Goal: Task Accomplishment & Management: Complete application form

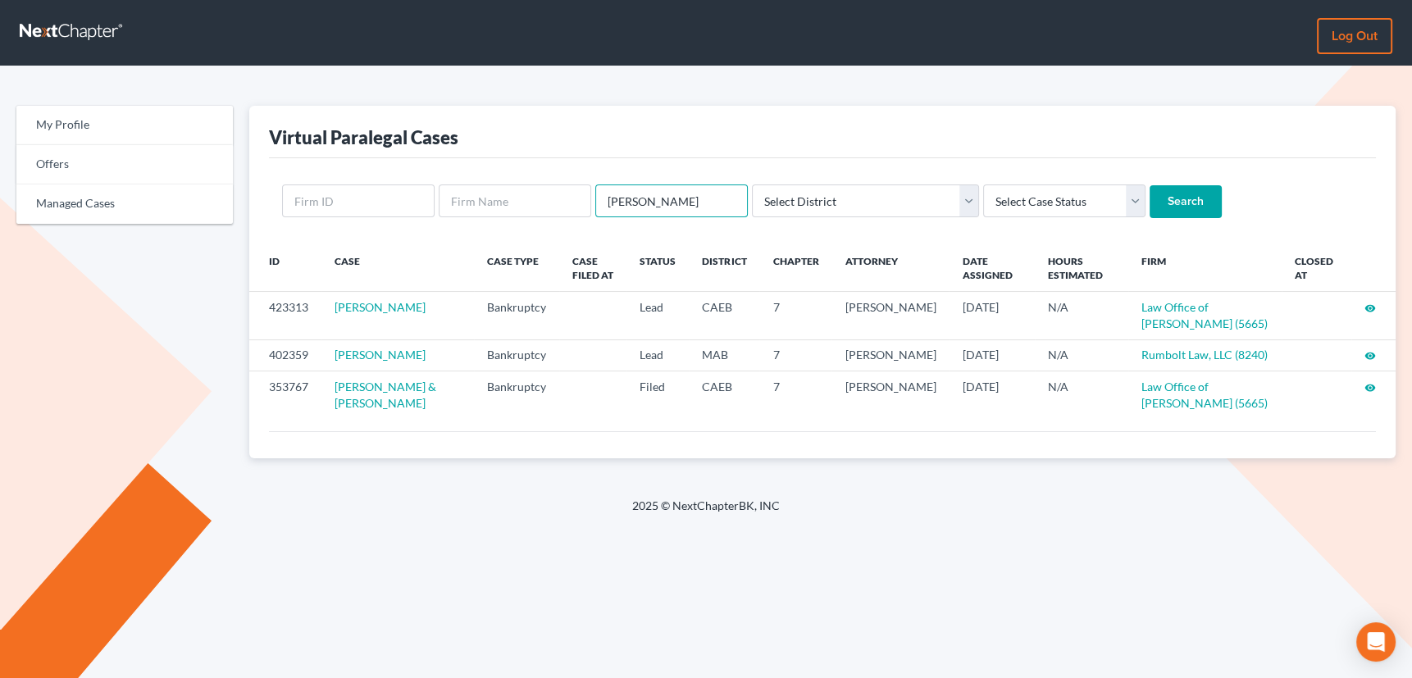
click at [663, 199] on input "[PERSON_NAME]" at bounding box center [671, 201] width 153 height 33
drag, startPoint x: 663, startPoint y: 199, endPoint x: 590, endPoint y: 212, distance: 74.0
click at [590, 212] on form "[PERSON_NAME] Select District [US_STATE] - [GEOGRAPHIC_DATA] [US_STATE] - [GEOG…" at bounding box center [822, 202] width 1081 height 34
type input "[GEOGRAPHIC_DATA]"
click at [1150, 185] on input "Search" at bounding box center [1186, 201] width 72 height 33
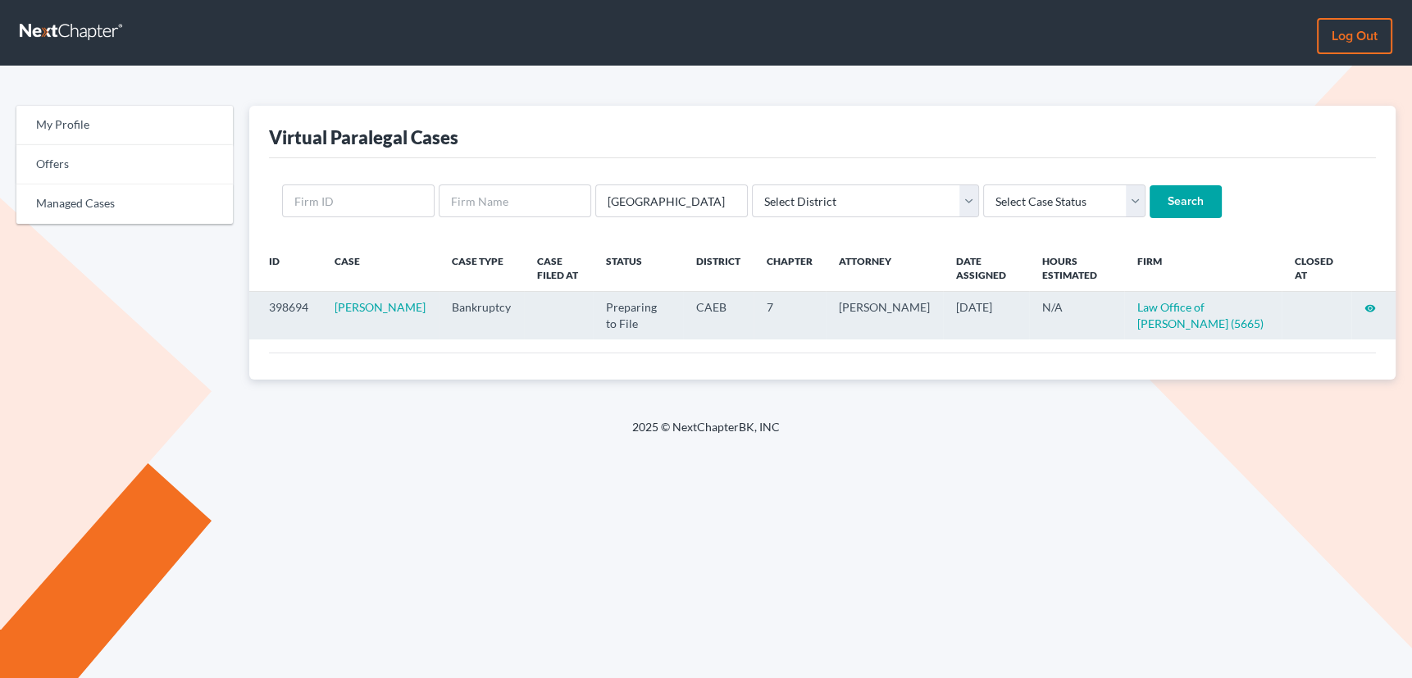
click at [1370, 305] on icon "visibility" at bounding box center [1370, 308] width 11 height 11
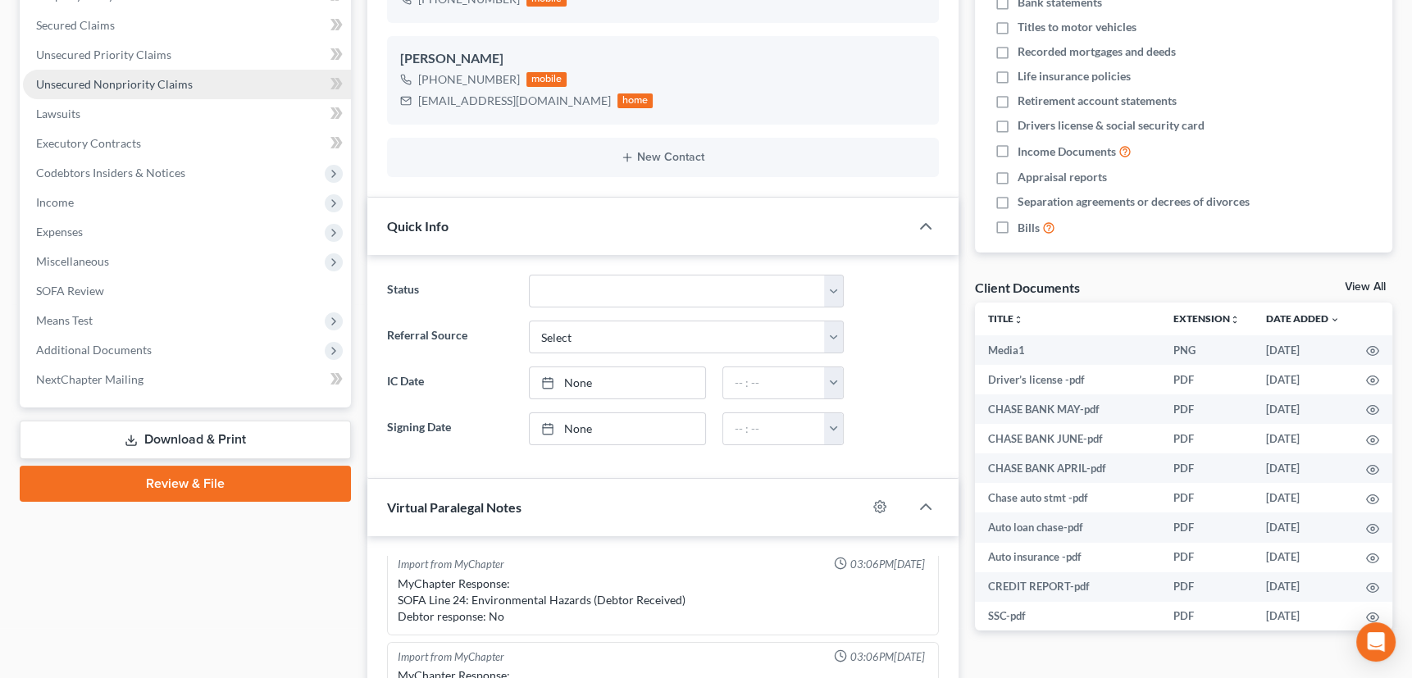
scroll to position [523, 0]
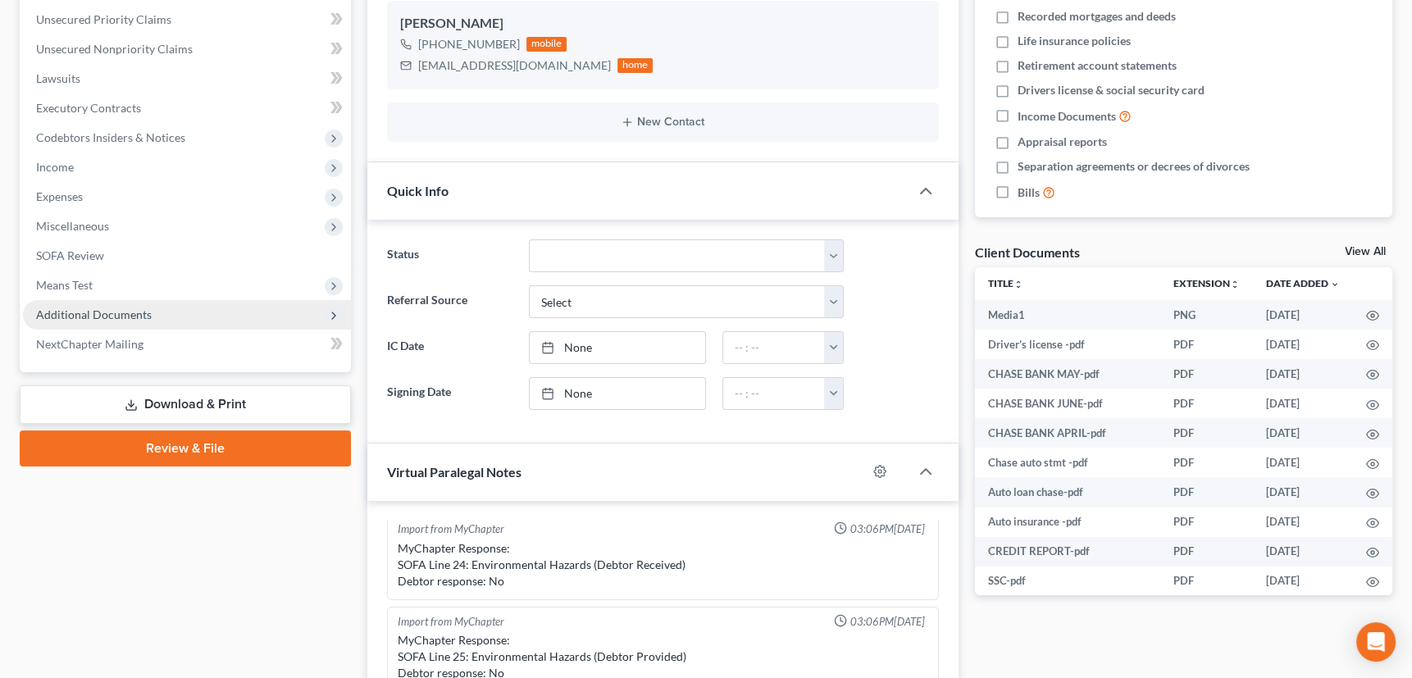
click at [95, 311] on span "Additional Documents" at bounding box center [94, 315] width 116 height 14
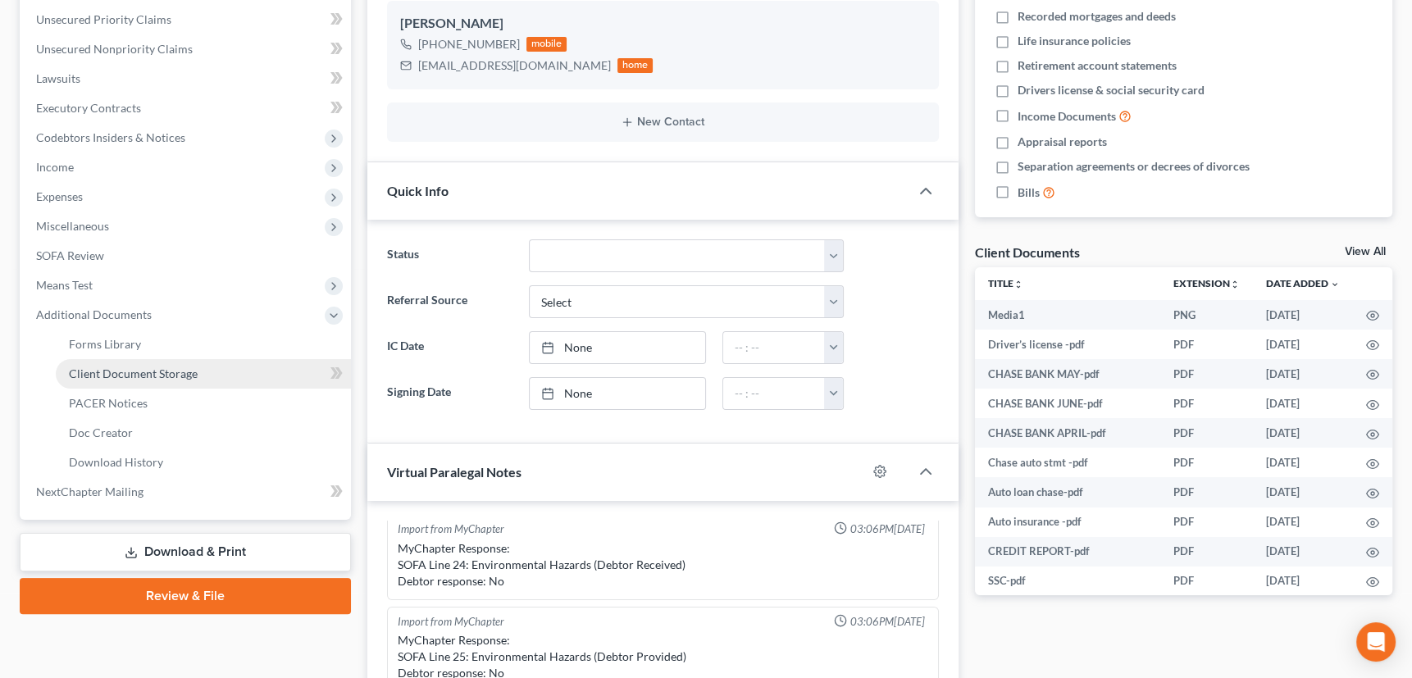
click at [116, 374] on span "Client Document Storage" at bounding box center [133, 374] width 129 height 14
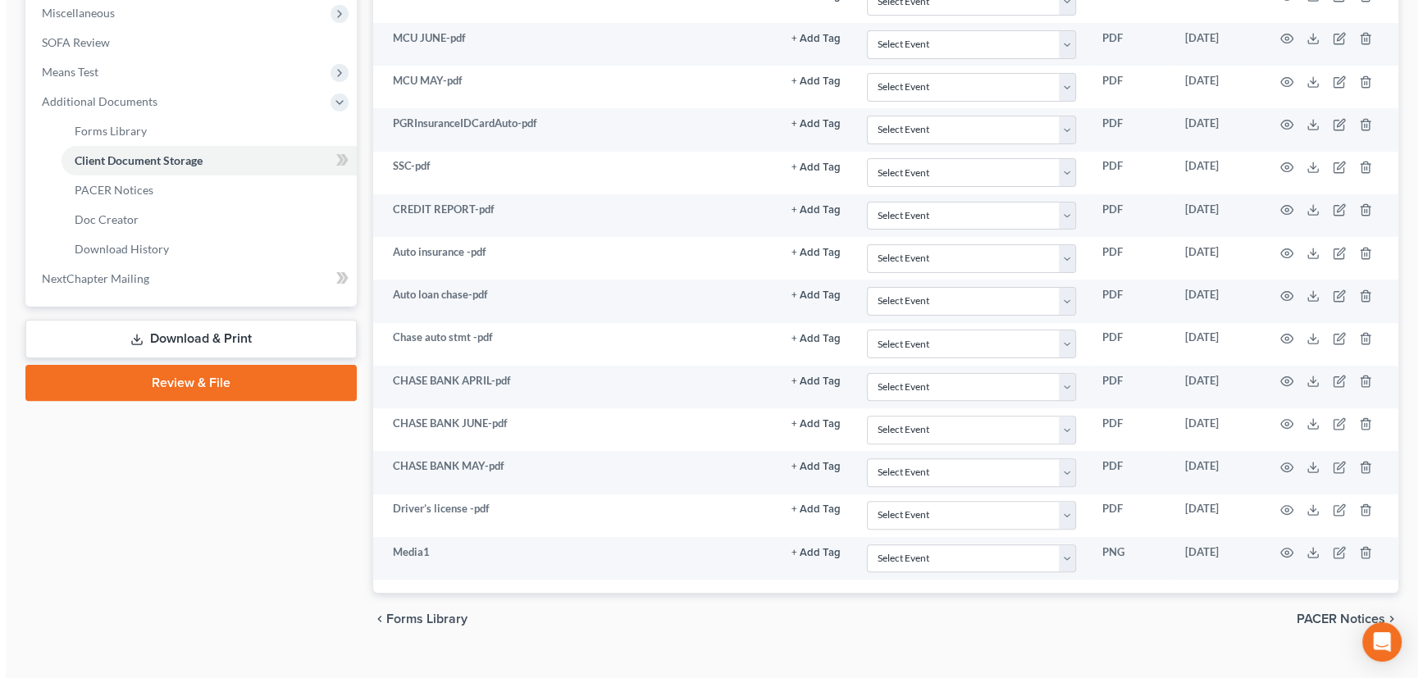
scroll to position [587, 0]
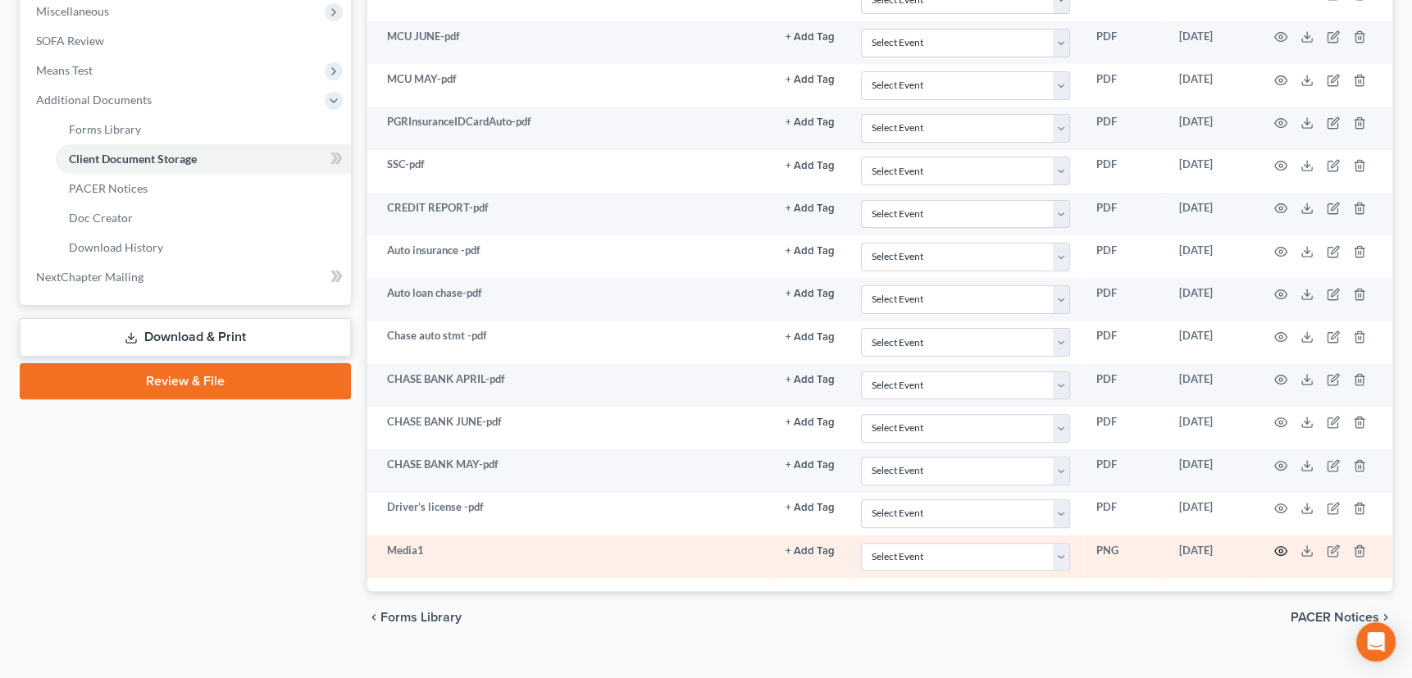
click at [1284, 547] on icon "button" at bounding box center [1281, 551] width 13 height 13
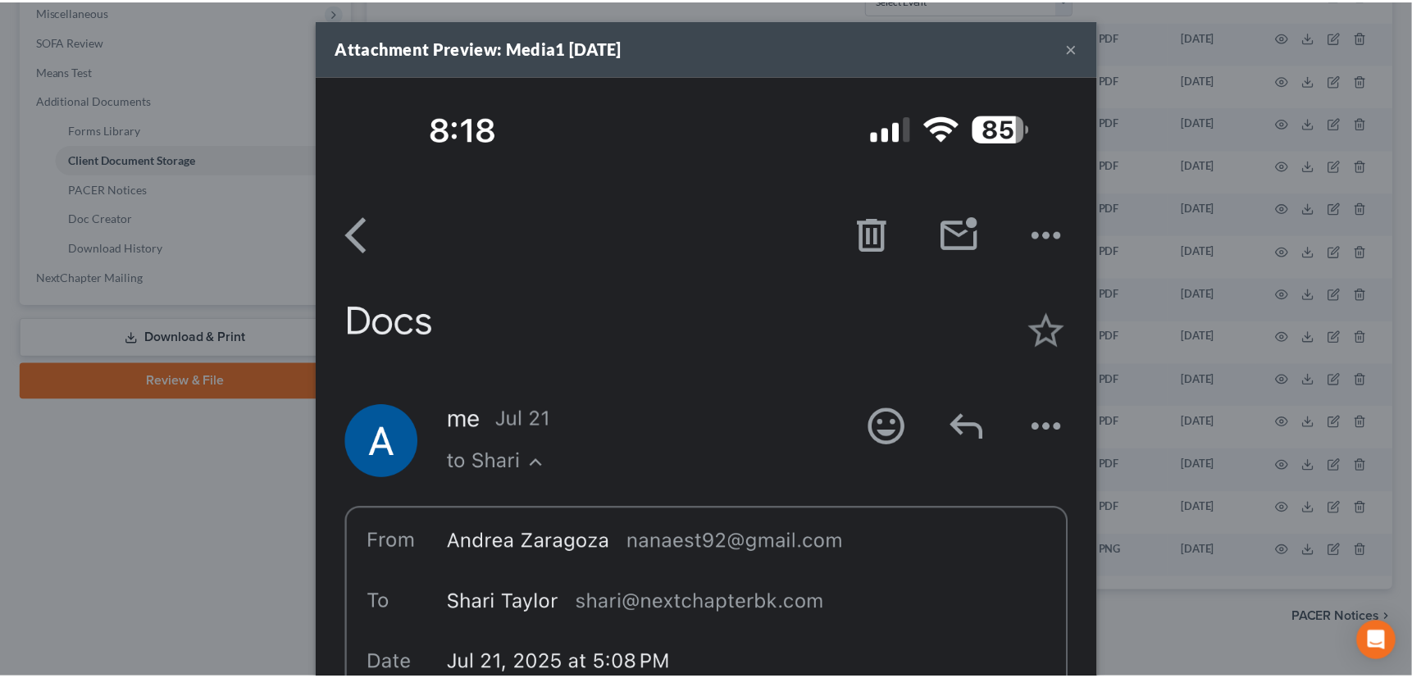
scroll to position [0, 0]
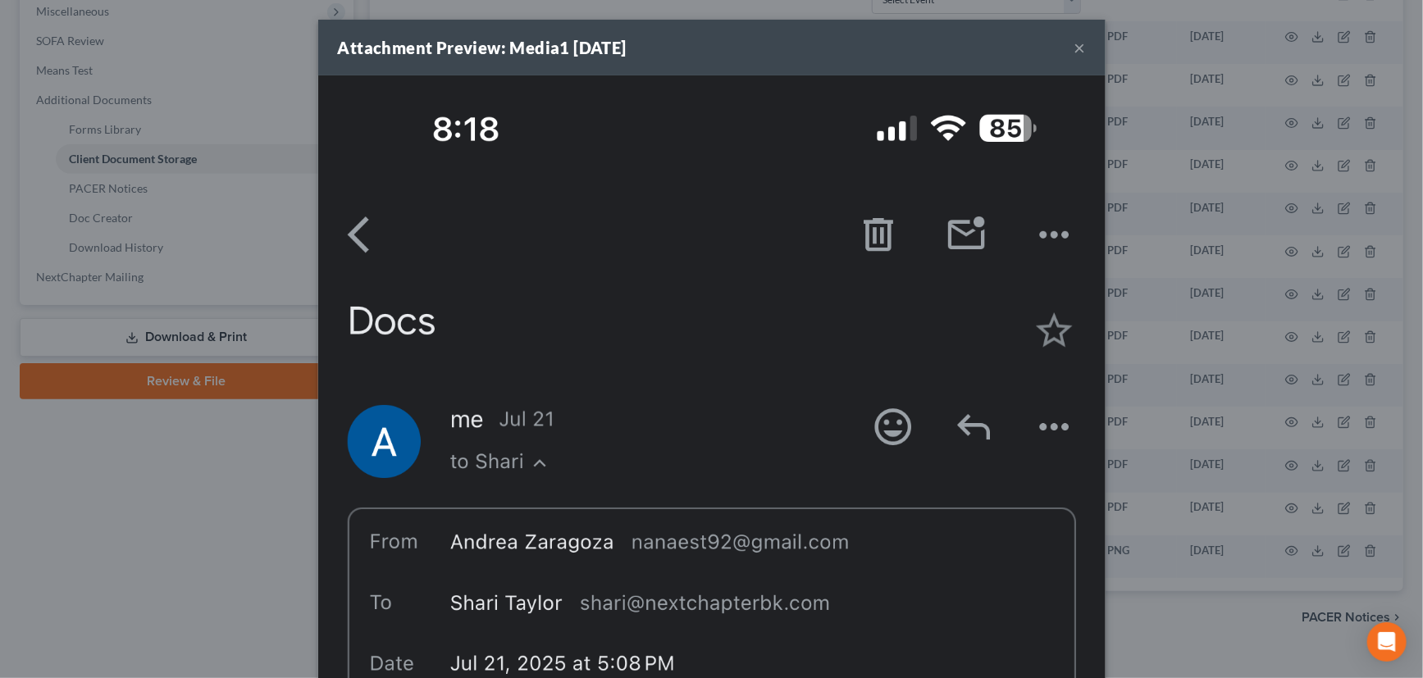
click at [1077, 44] on button "×" at bounding box center [1079, 48] width 11 height 20
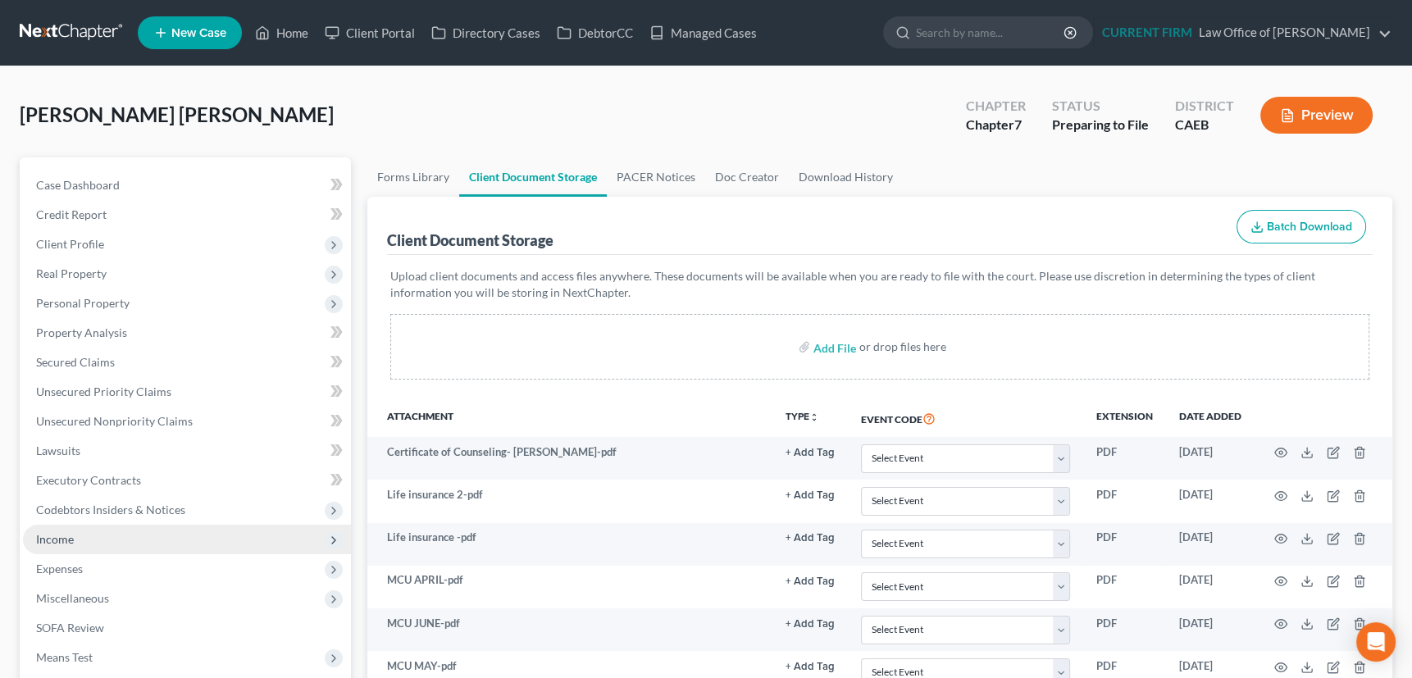
click at [66, 539] on span "Income" at bounding box center [55, 539] width 38 height 14
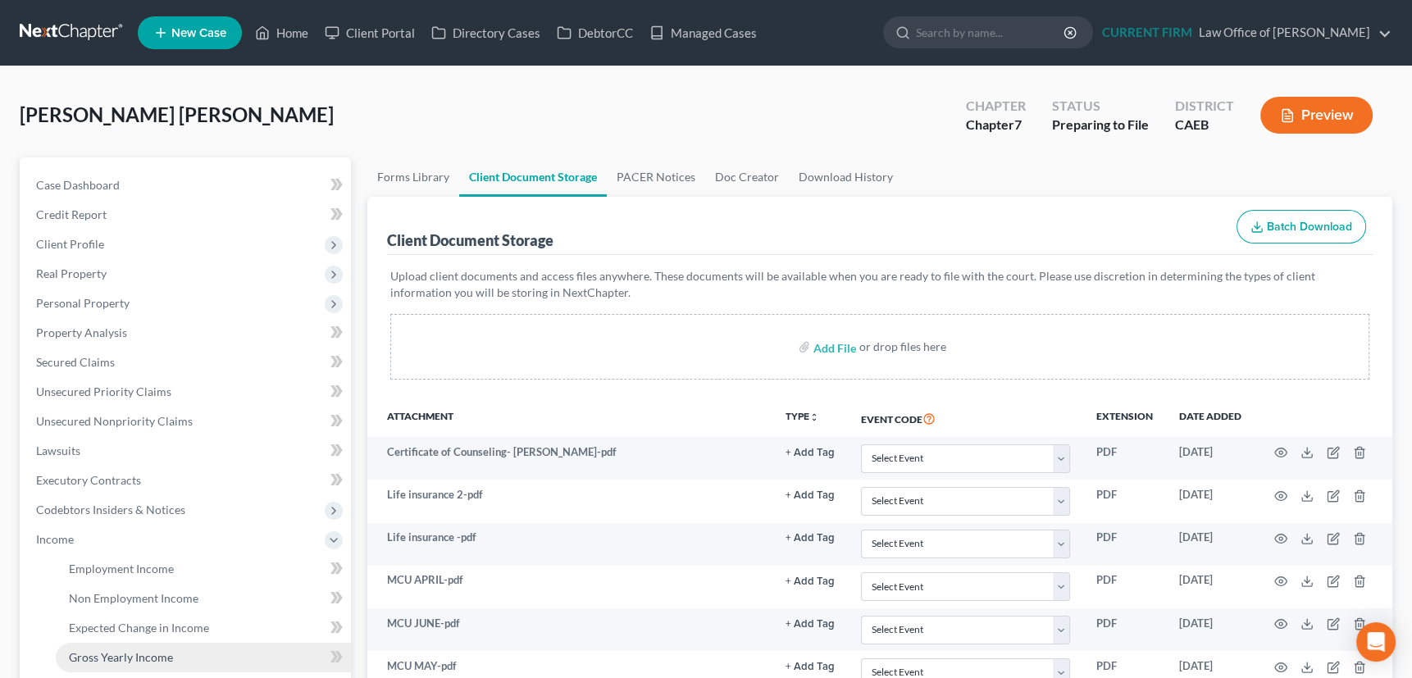
click at [91, 655] on span "Gross Yearly Income" at bounding box center [121, 657] width 104 height 14
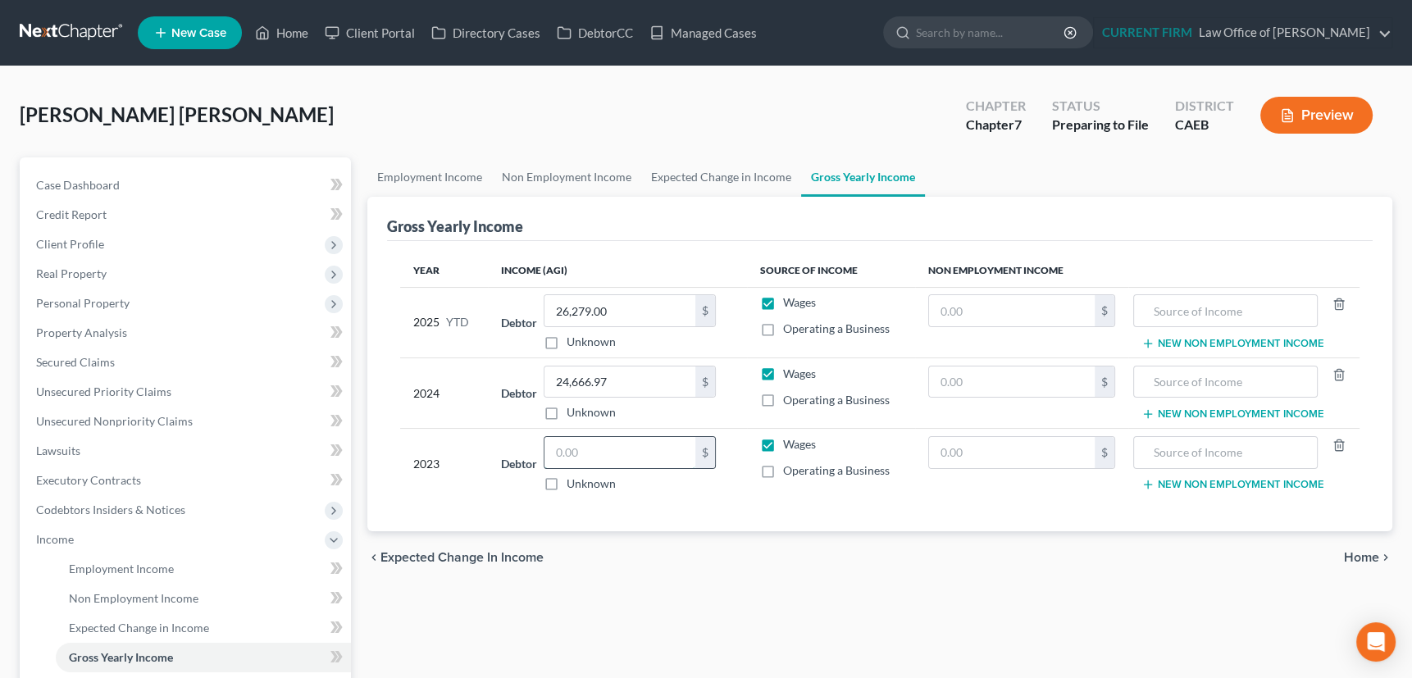
click at [615, 450] on input "text" at bounding box center [620, 452] width 151 height 31
type input "0"
click at [783, 440] on label "Wages" at bounding box center [799, 444] width 33 height 16
click at [790, 440] on input "Wages" at bounding box center [795, 441] width 11 height 11
checkbox input "false"
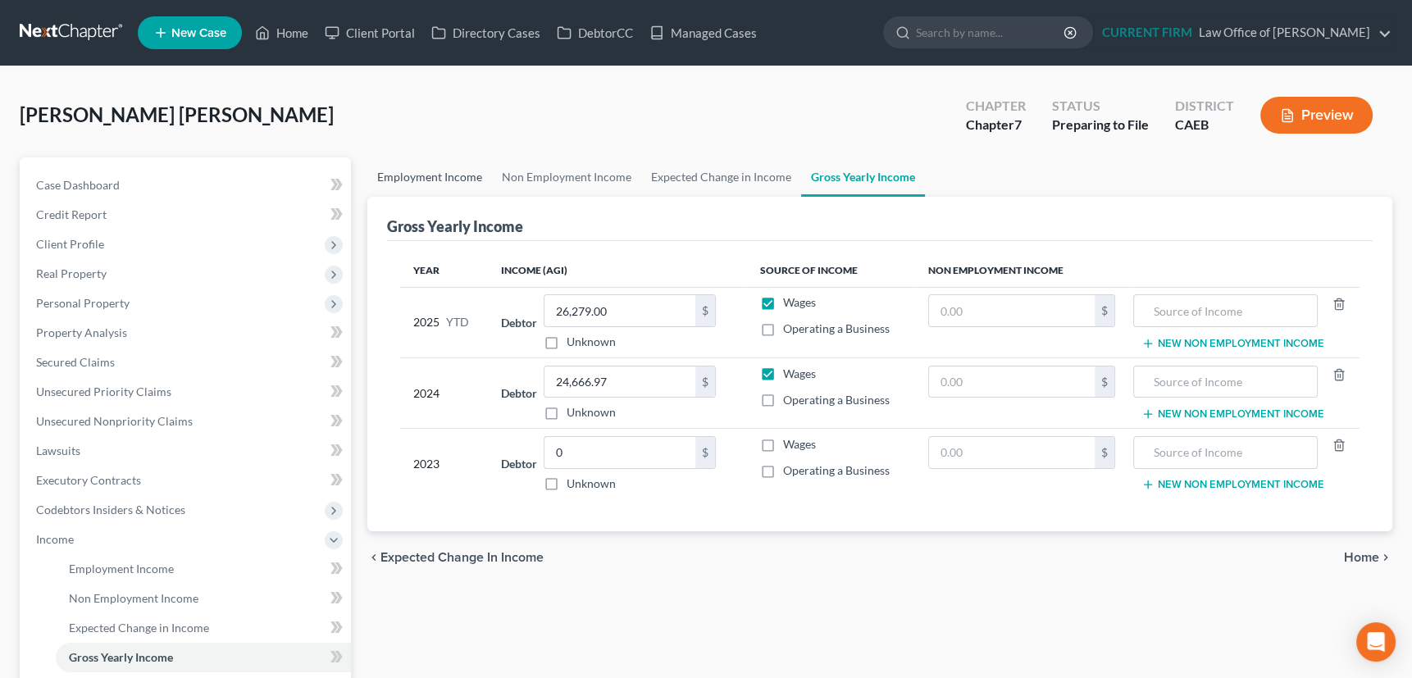
click at [429, 170] on link "Employment Income" at bounding box center [429, 176] width 125 height 39
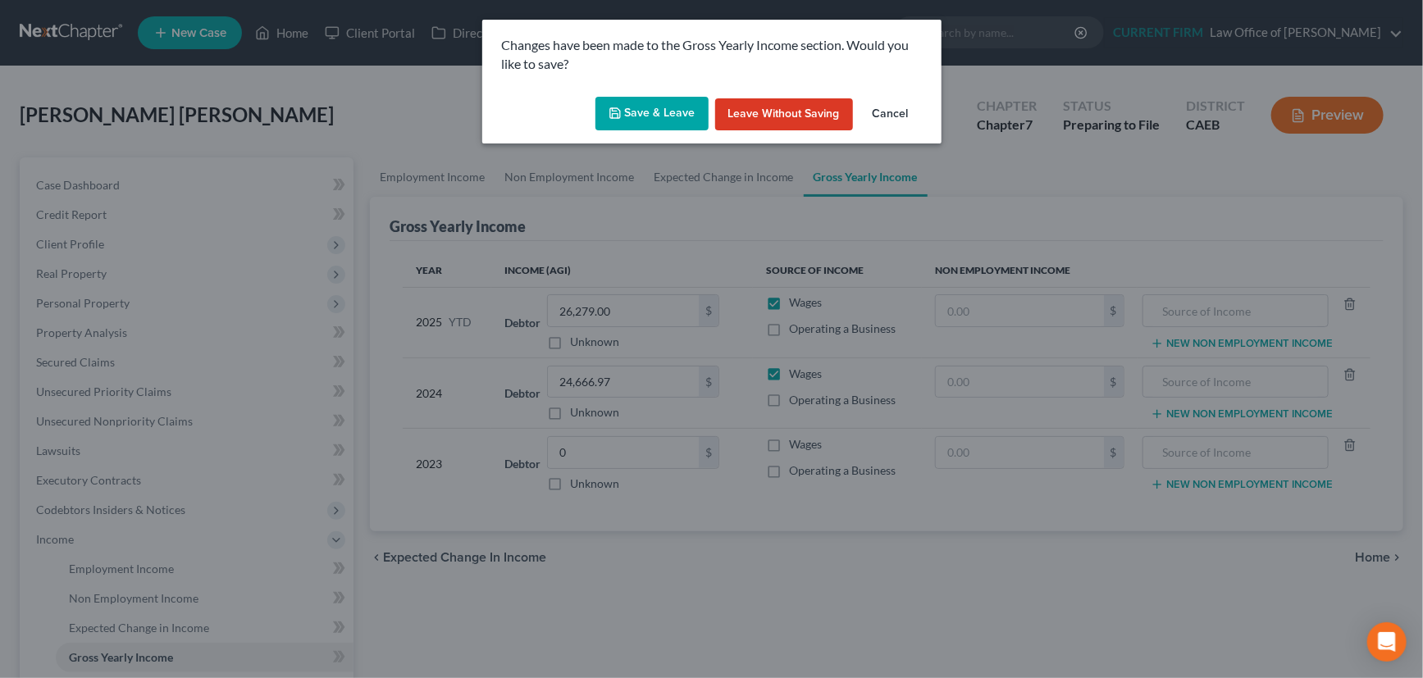
click at [640, 106] on button "Save & Leave" at bounding box center [651, 114] width 113 height 34
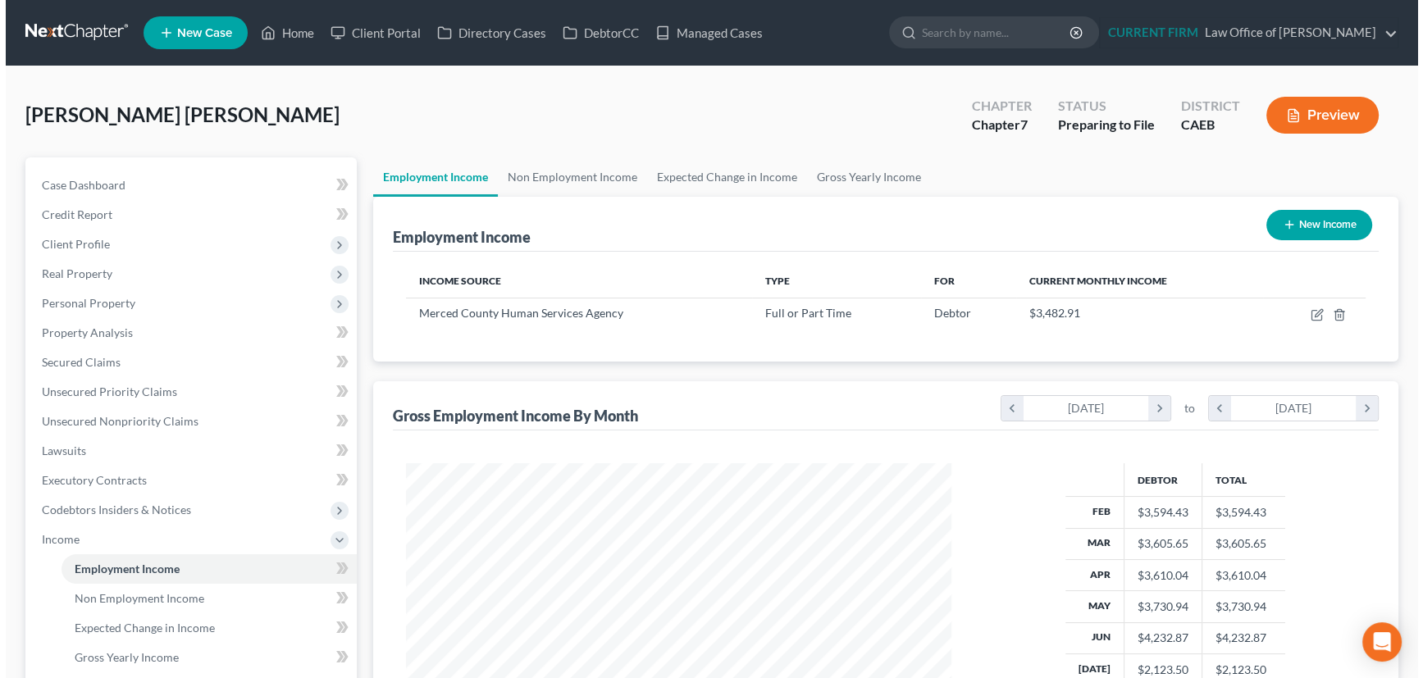
scroll to position [294, 578]
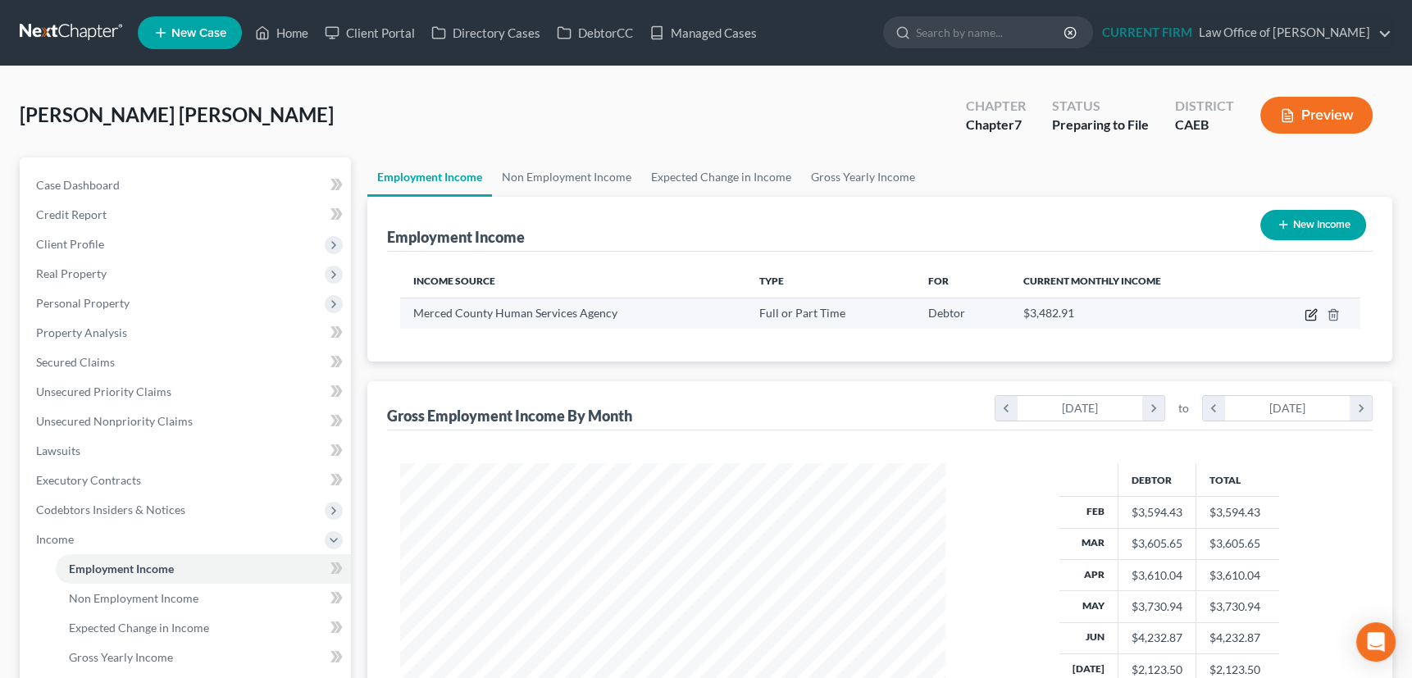
click at [1312, 312] on icon "button" at bounding box center [1311, 314] width 13 height 13
select select "0"
select select "4"
select select "2"
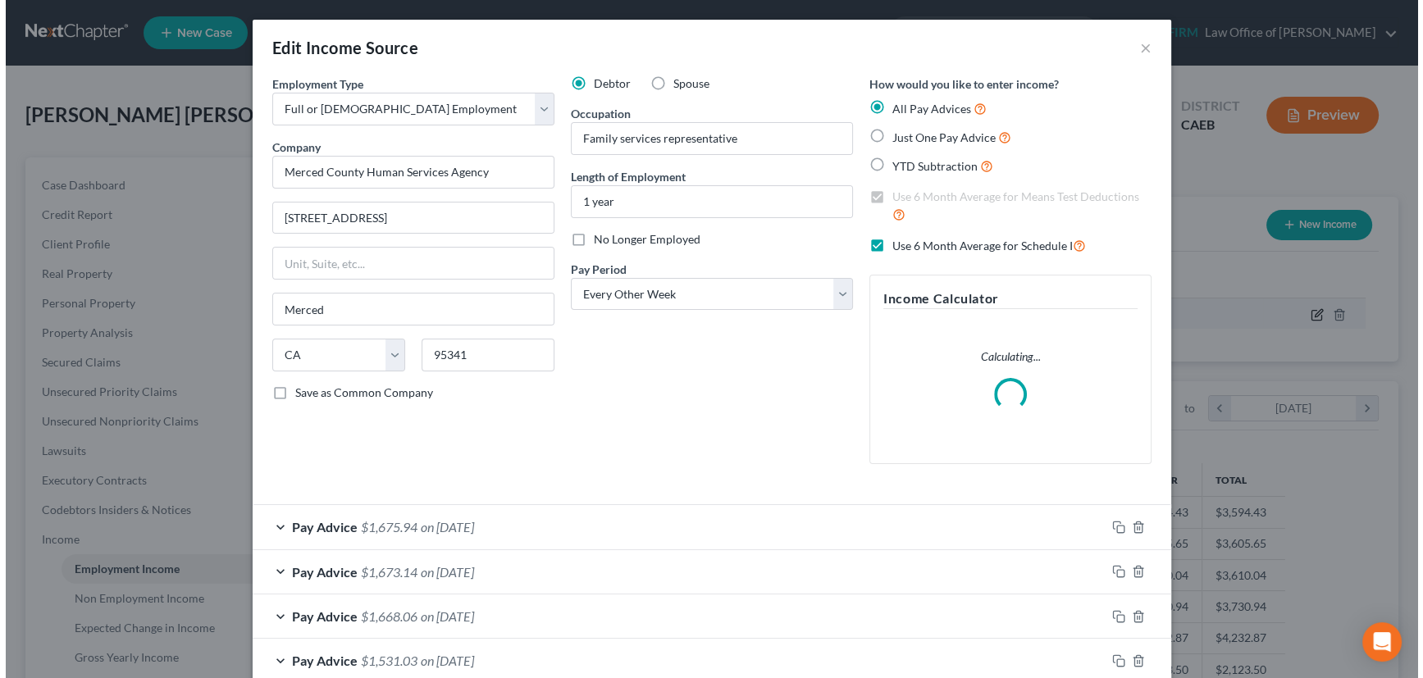
scroll to position [294, 583]
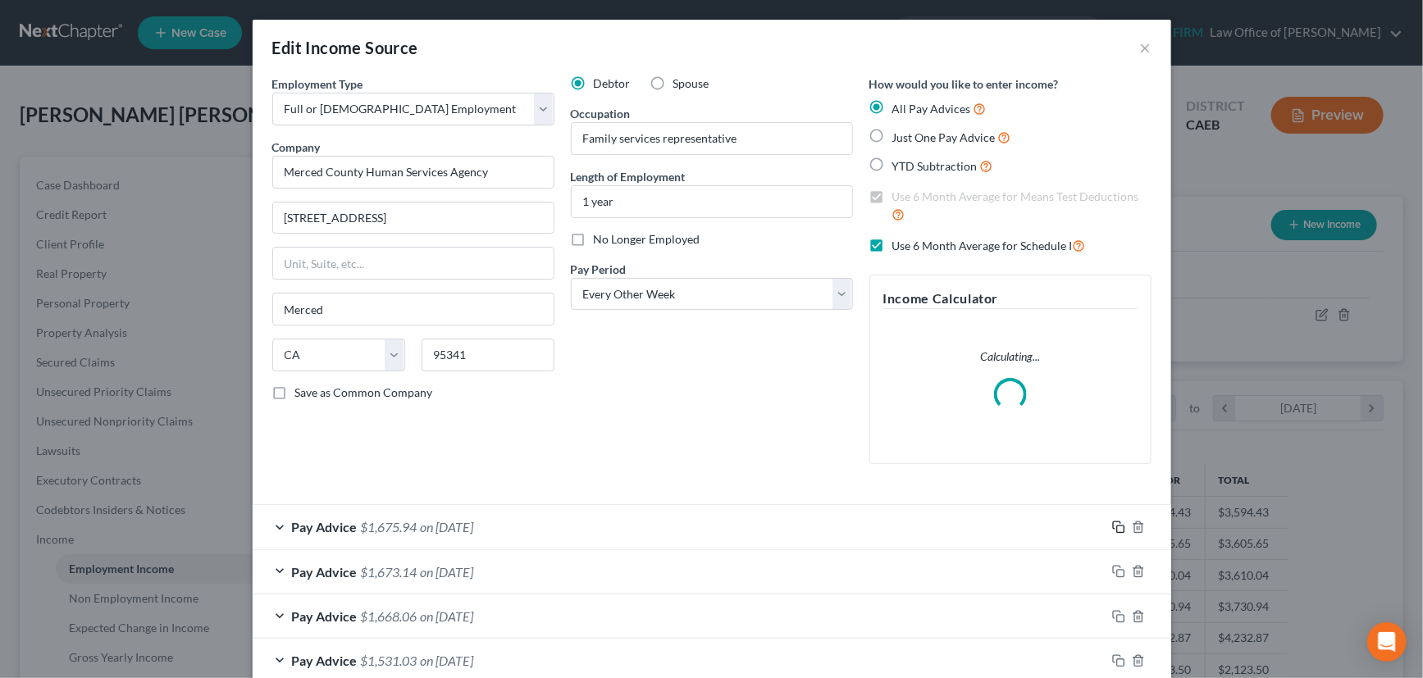
click at [1114, 524] on icon "button" at bounding box center [1118, 527] width 13 height 13
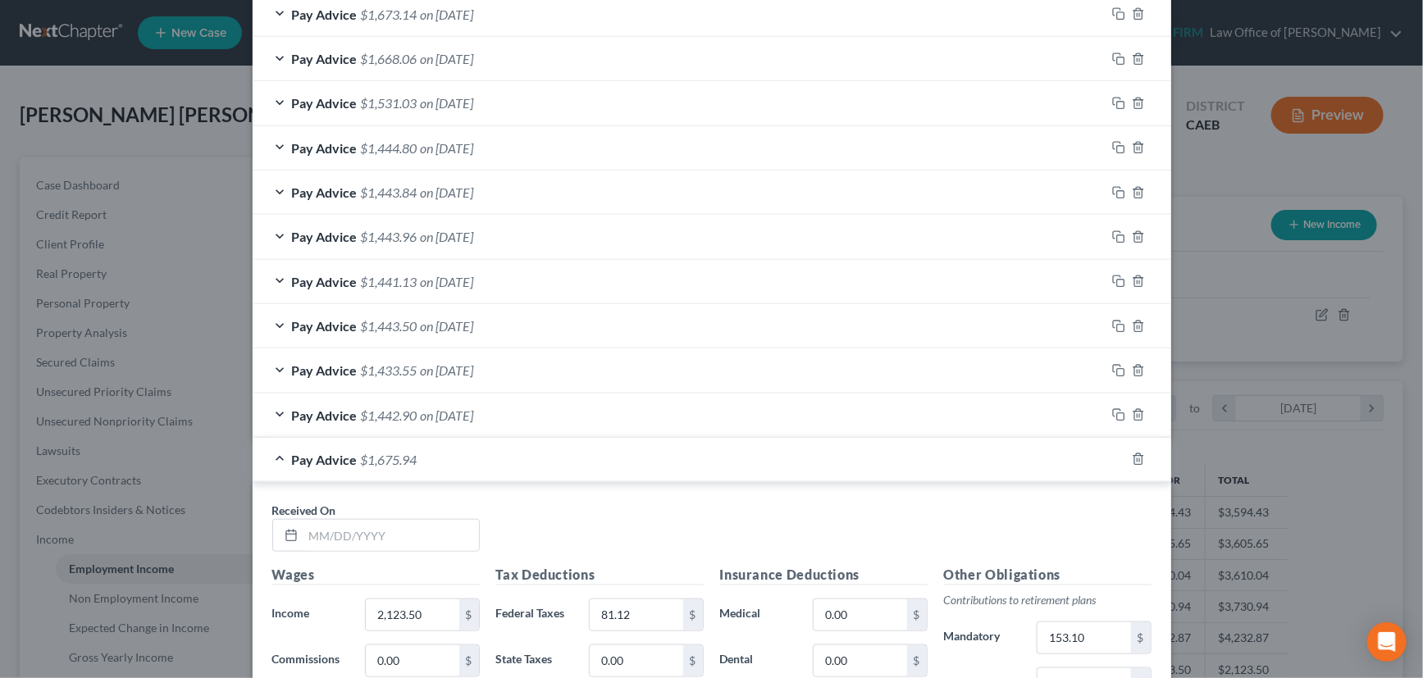
scroll to position [671, 0]
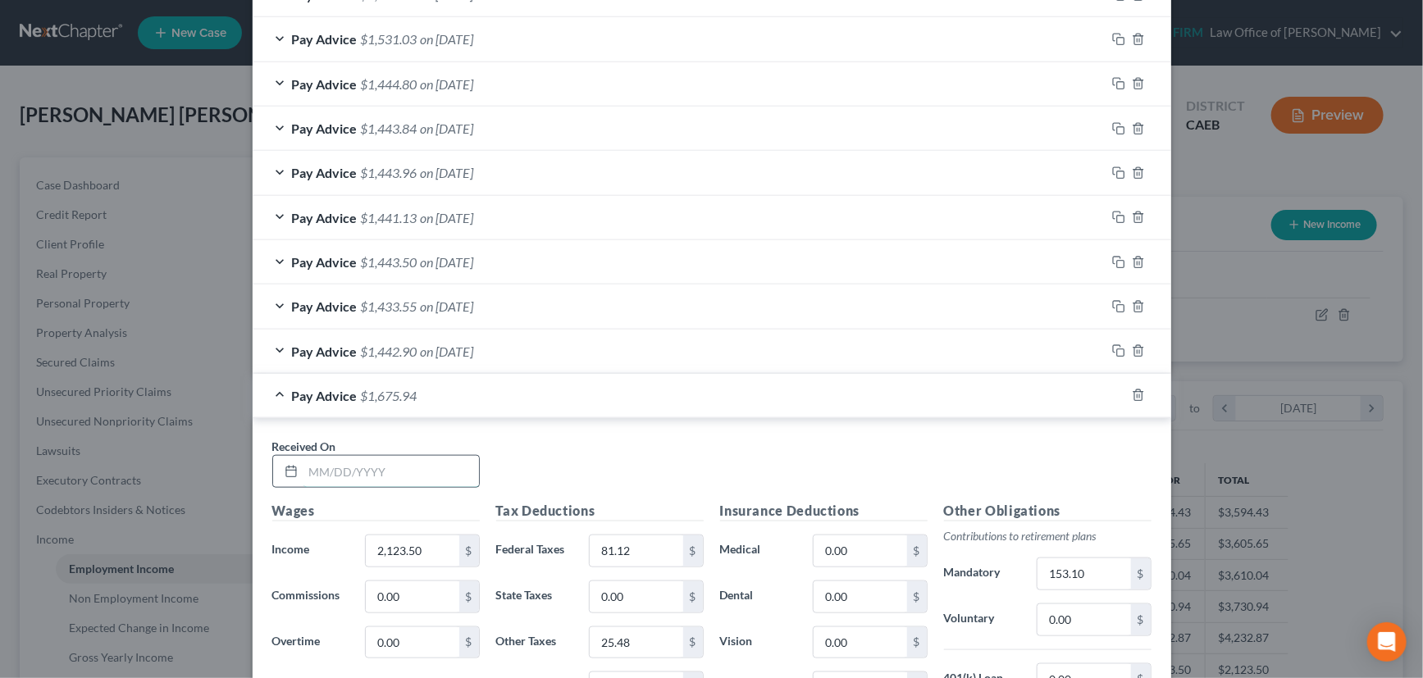
click at [419, 476] on input "text" at bounding box center [391, 471] width 176 height 31
type input "07/18/2025"
type input "2,115.38"
type input "80.21"
type input "25.38"
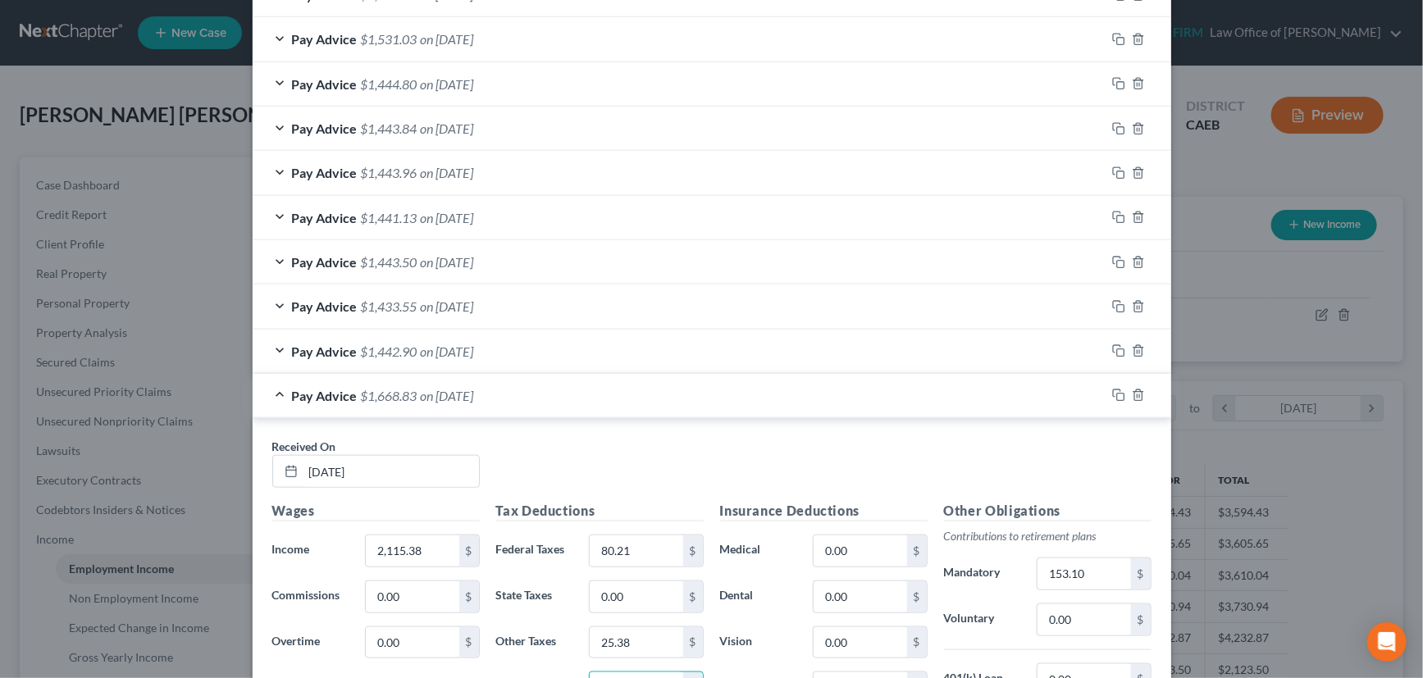
scroll to position [694, 0]
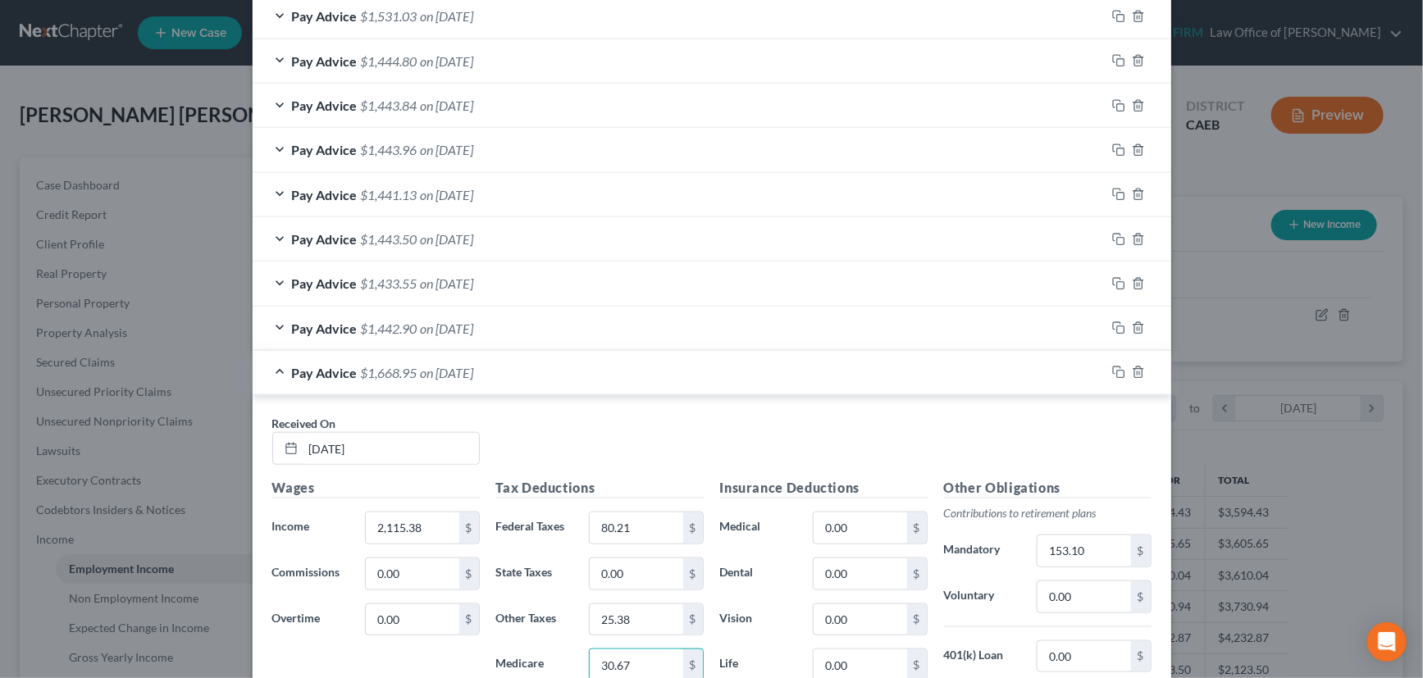
type input "30.67"
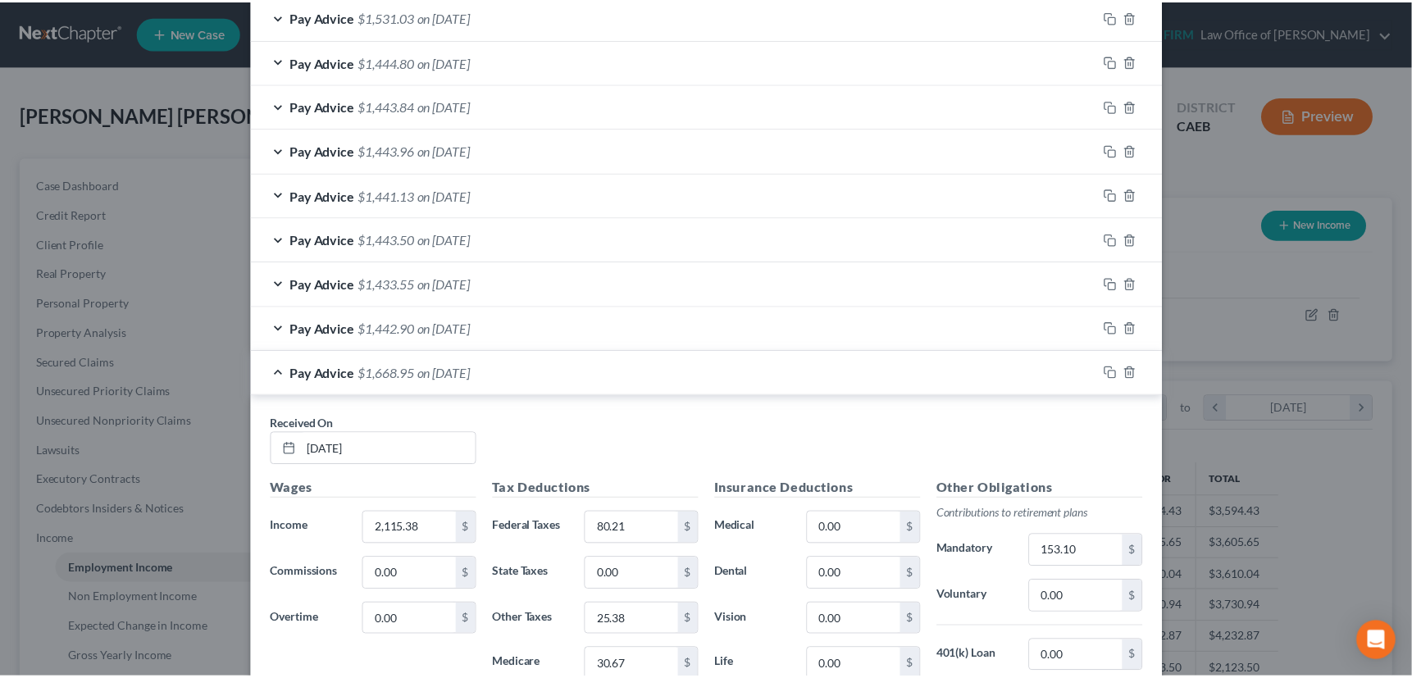
scroll to position [961, 0]
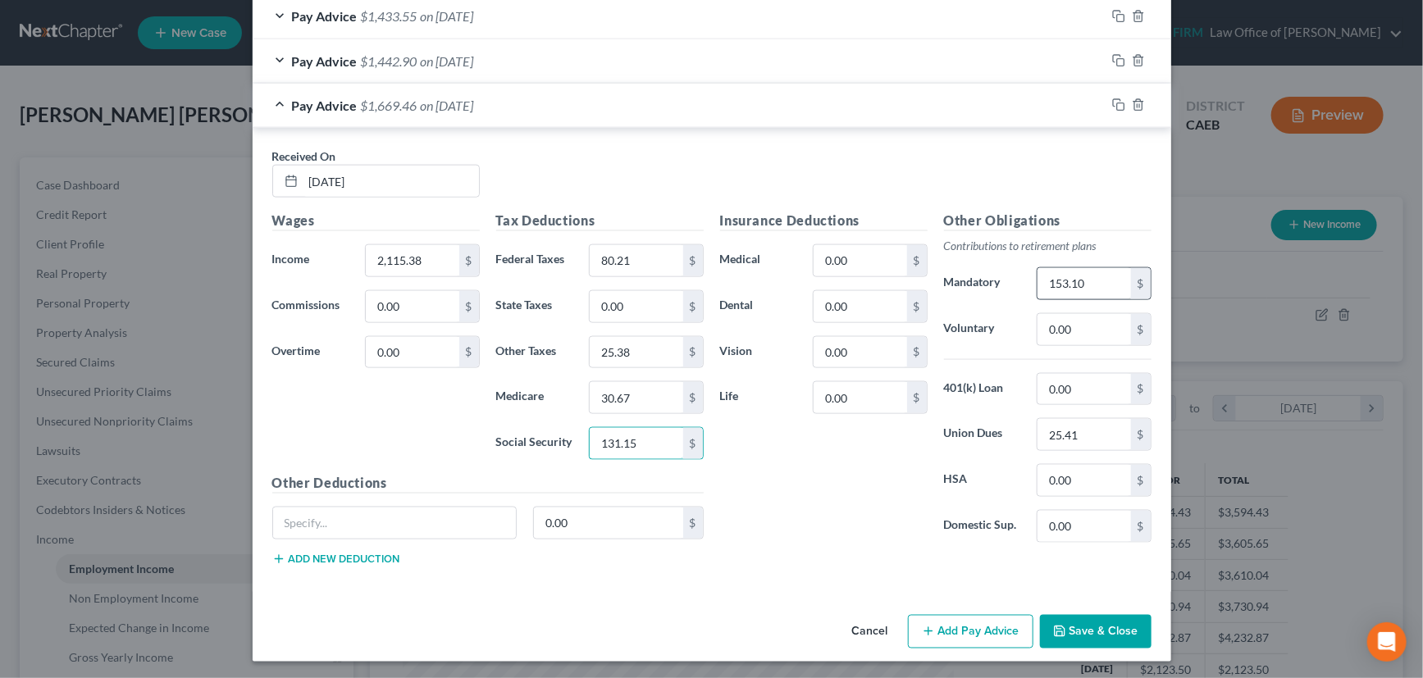
type input "131.15"
click at [1079, 281] on input "153.10" at bounding box center [1083, 283] width 93 height 31
type input "152.52"
click at [1093, 625] on button "Save & Close" at bounding box center [1096, 632] width 112 height 34
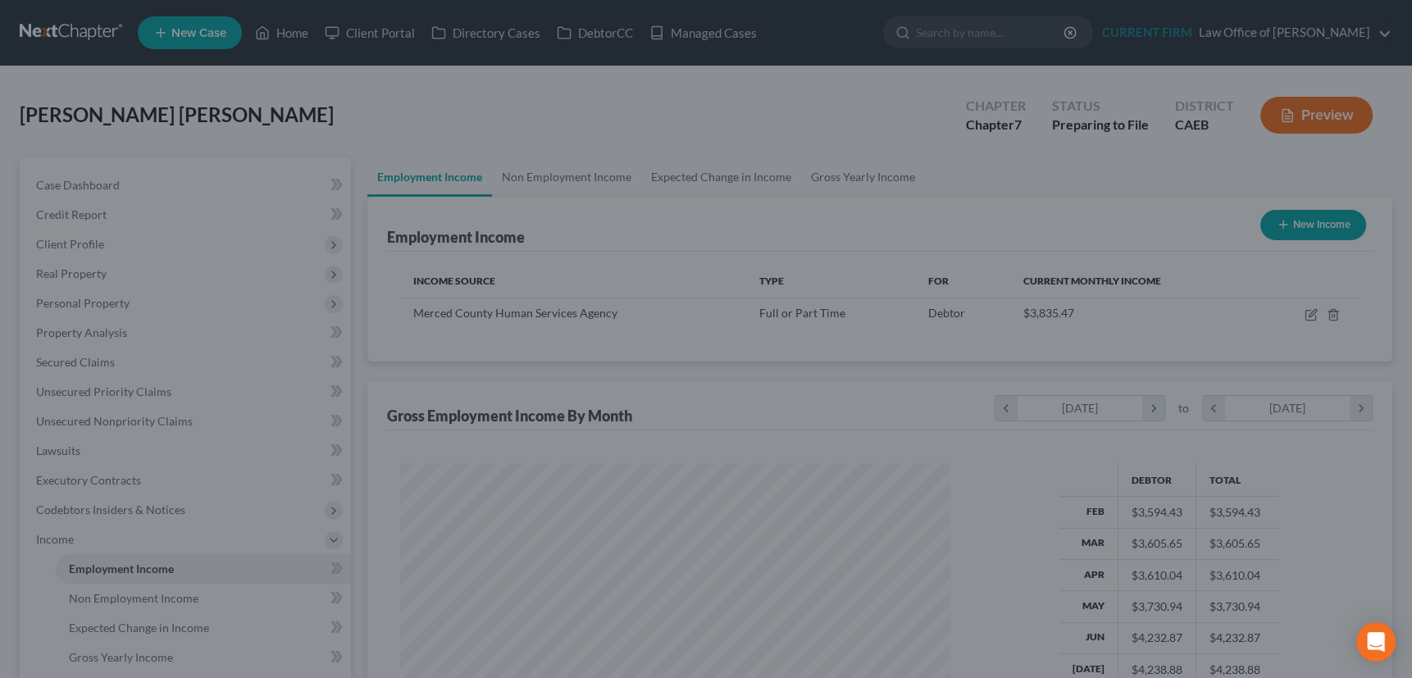
scroll to position [819852, 819565]
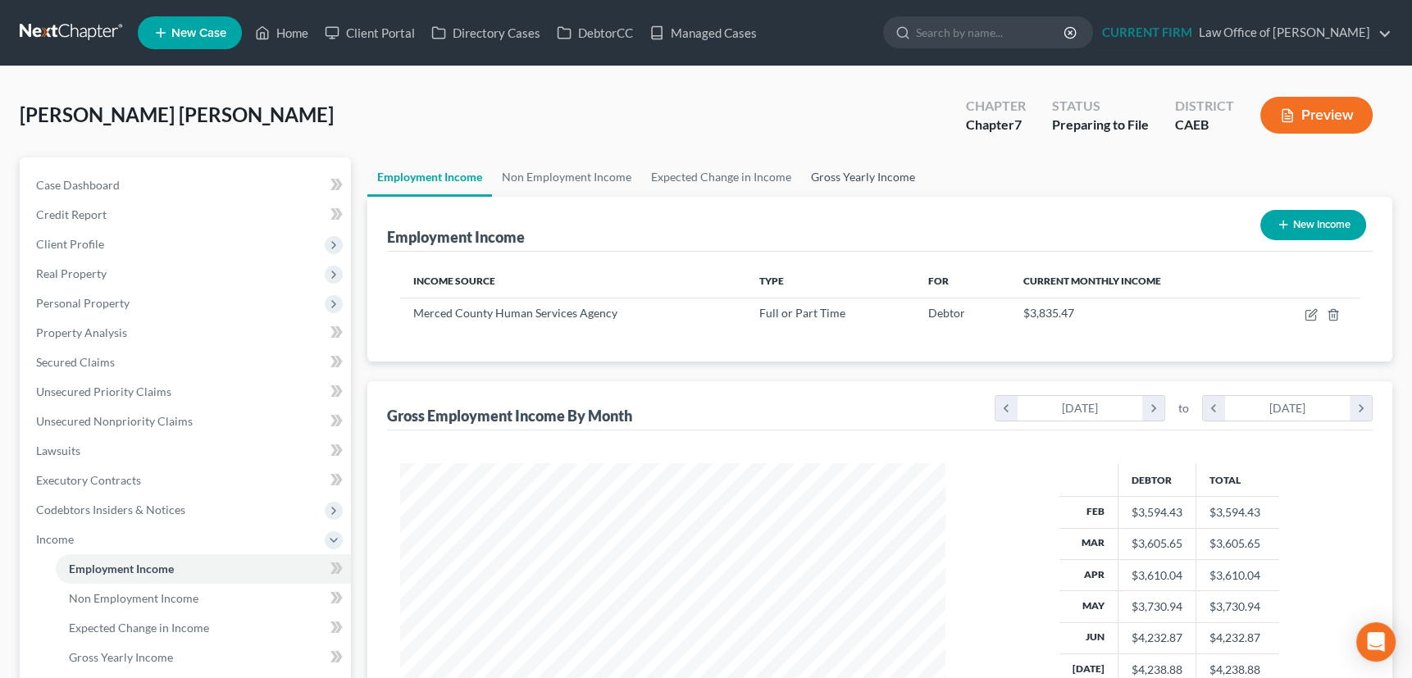
click at [861, 167] on link "Gross Yearly Income" at bounding box center [863, 176] width 124 height 39
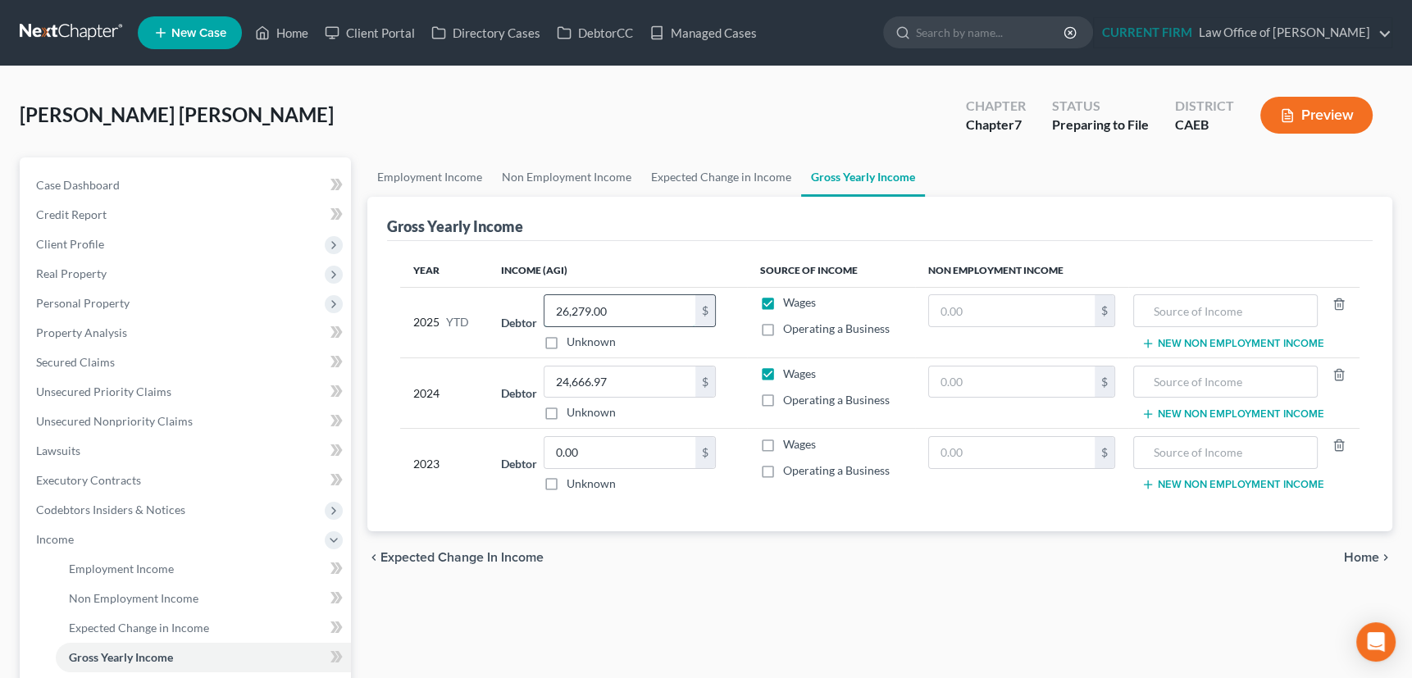
click at [617, 303] on input "26,279.00" at bounding box center [620, 310] width 151 height 31
click at [729, 570] on div "chevron_left Expected Change in Income Home chevron_right" at bounding box center [880, 557] width 1026 height 52
click at [592, 313] on input "28,394" at bounding box center [620, 310] width 151 height 31
drag, startPoint x: 610, startPoint y: 312, endPoint x: 536, endPoint y: 325, distance: 75.0
click at [536, 325] on div "Debtor 305,517.00 $ Unknown Balance Undetermined 305,517 $ Unknown" at bounding box center [617, 322] width 233 height 56
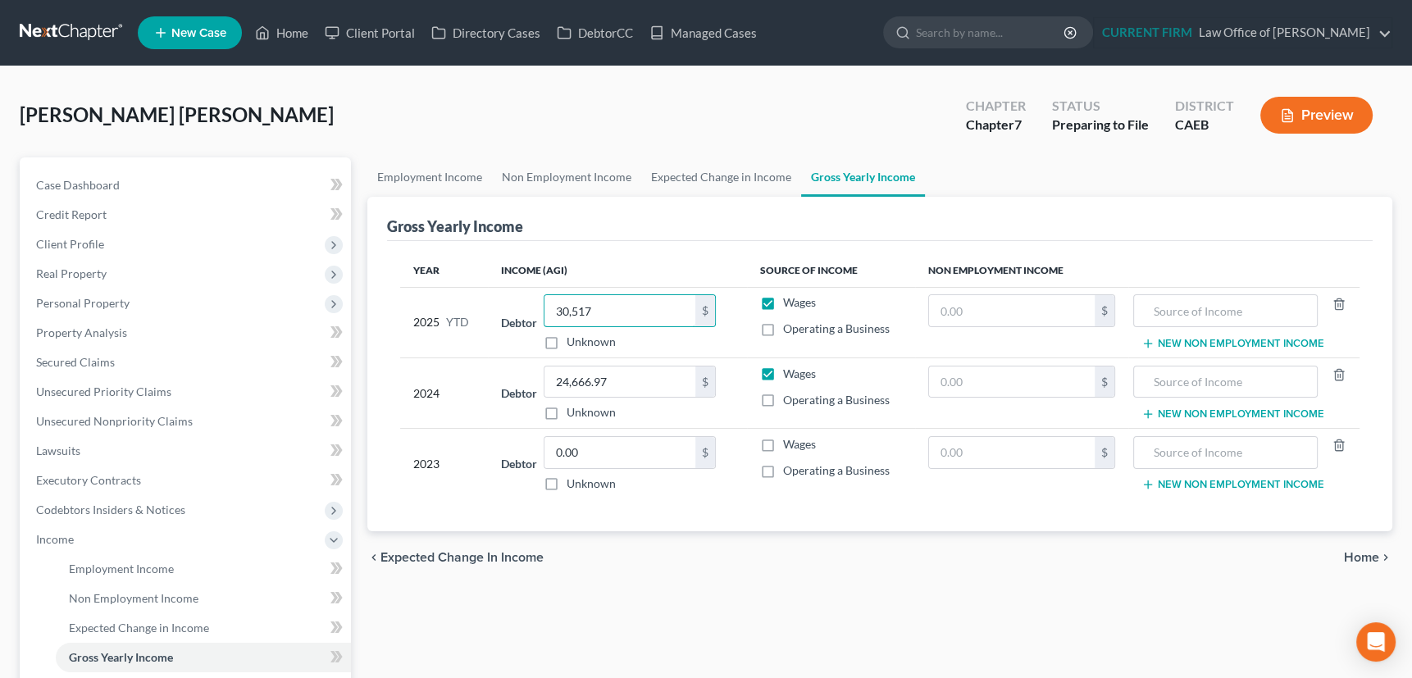
type input "30,517"
click at [788, 628] on div "Employment Income Non Employment Income Expected Change in Income Gross Yearly …" at bounding box center [880, 557] width 1042 height 800
click at [87, 302] on span "Personal Property" at bounding box center [82, 303] width 93 height 14
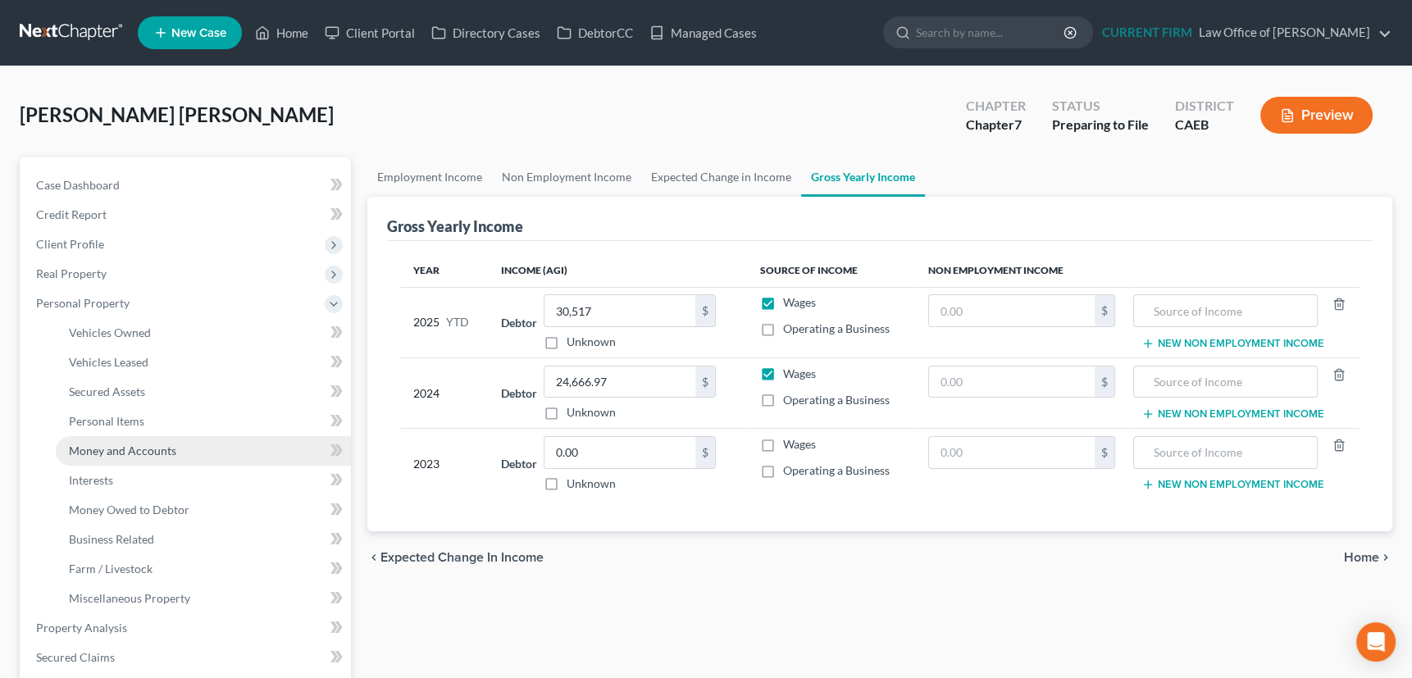
click at [109, 446] on span "Money and Accounts" at bounding box center [122, 451] width 107 height 14
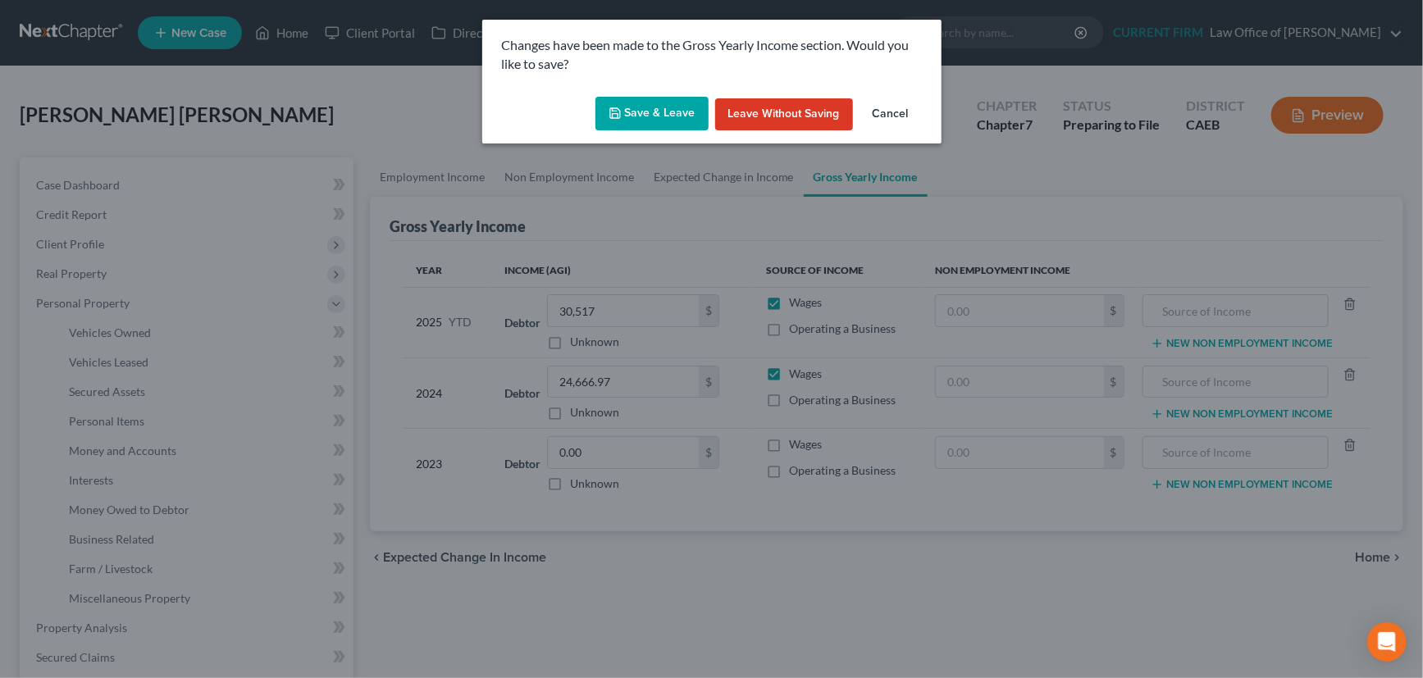
click at [654, 107] on button "Save & Leave" at bounding box center [651, 114] width 113 height 34
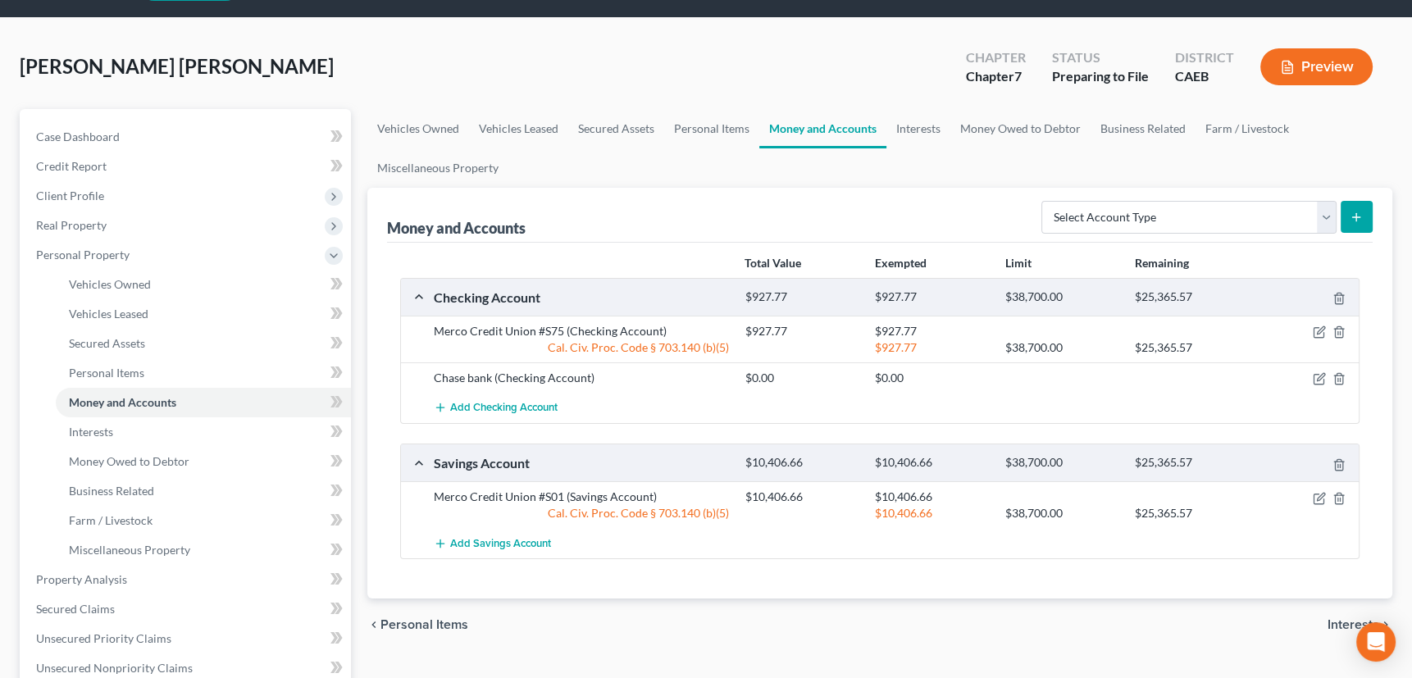
scroll to position [74, 0]
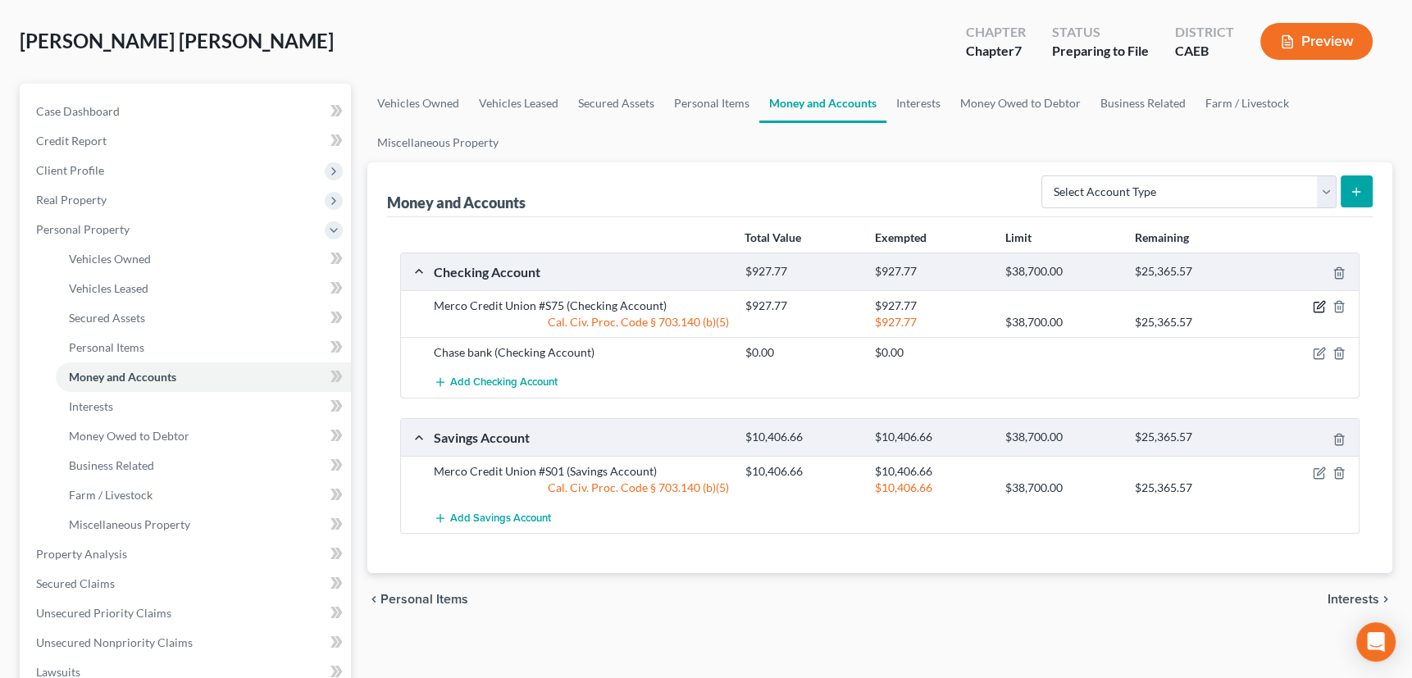
click at [1316, 305] on icon "button" at bounding box center [1319, 306] width 13 height 13
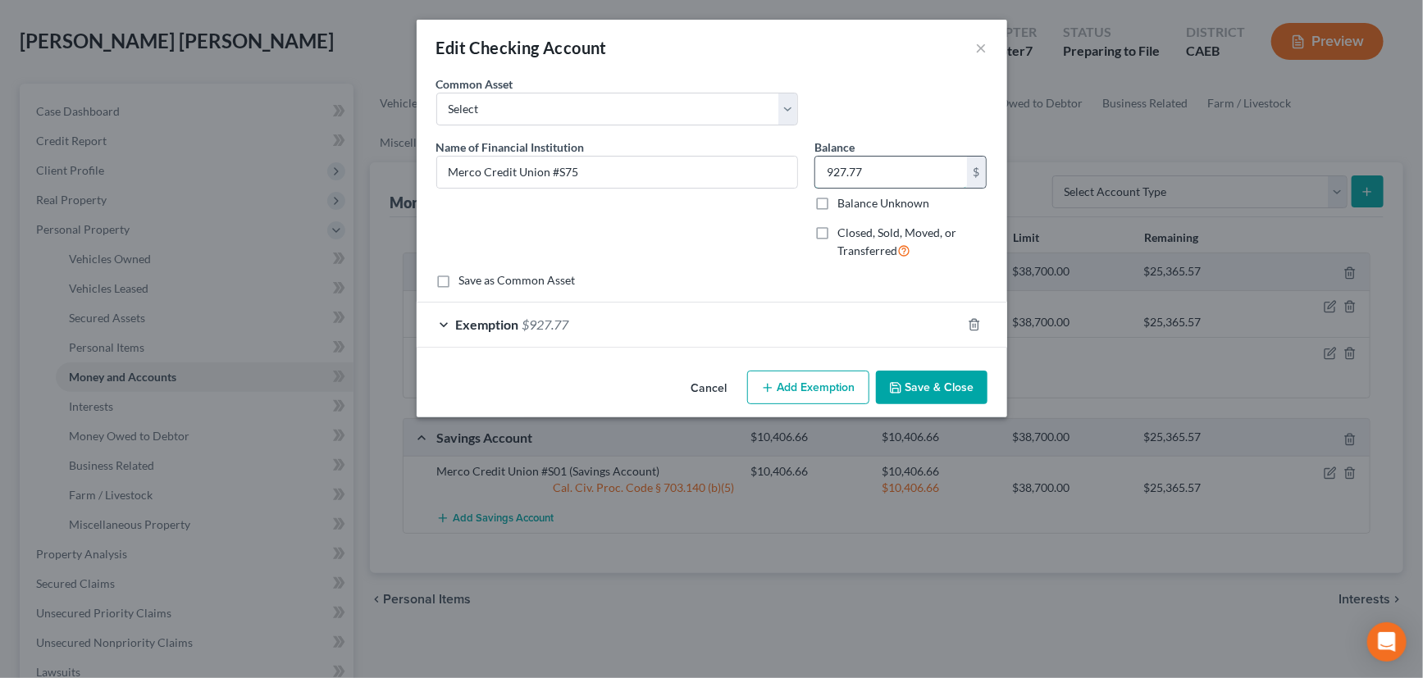
click at [869, 168] on input "927.77" at bounding box center [891, 172] width 152 height 31
type input "2,454.88"
click at [879, 322] on div "Exemption $927.77" at bounding box center [689, 324] width 545 height 43
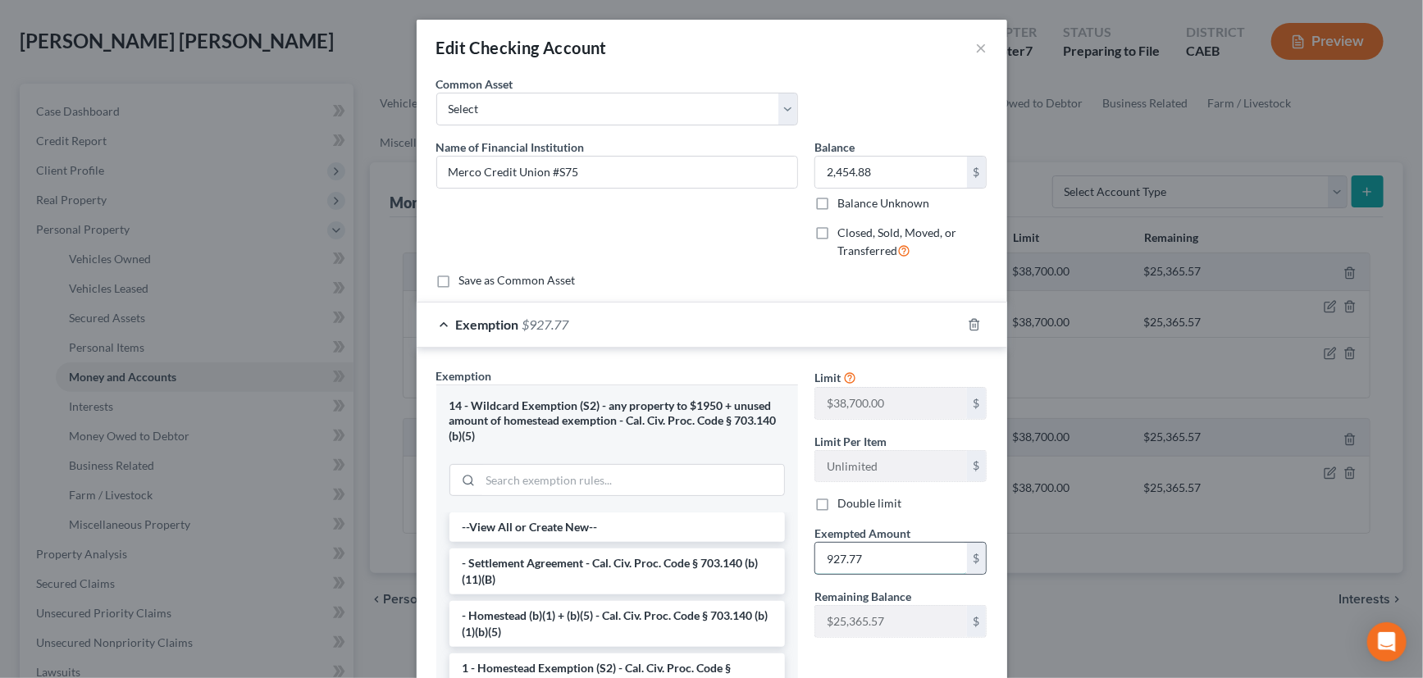
click at [857, 557] on input "927.77" at bounding box center [891, 558] width 152 height 31
type input "2,454.88"
click at [844, 321] on div "Exemption $2,454.88" at bounding box center [689, 324] width 545 height 43
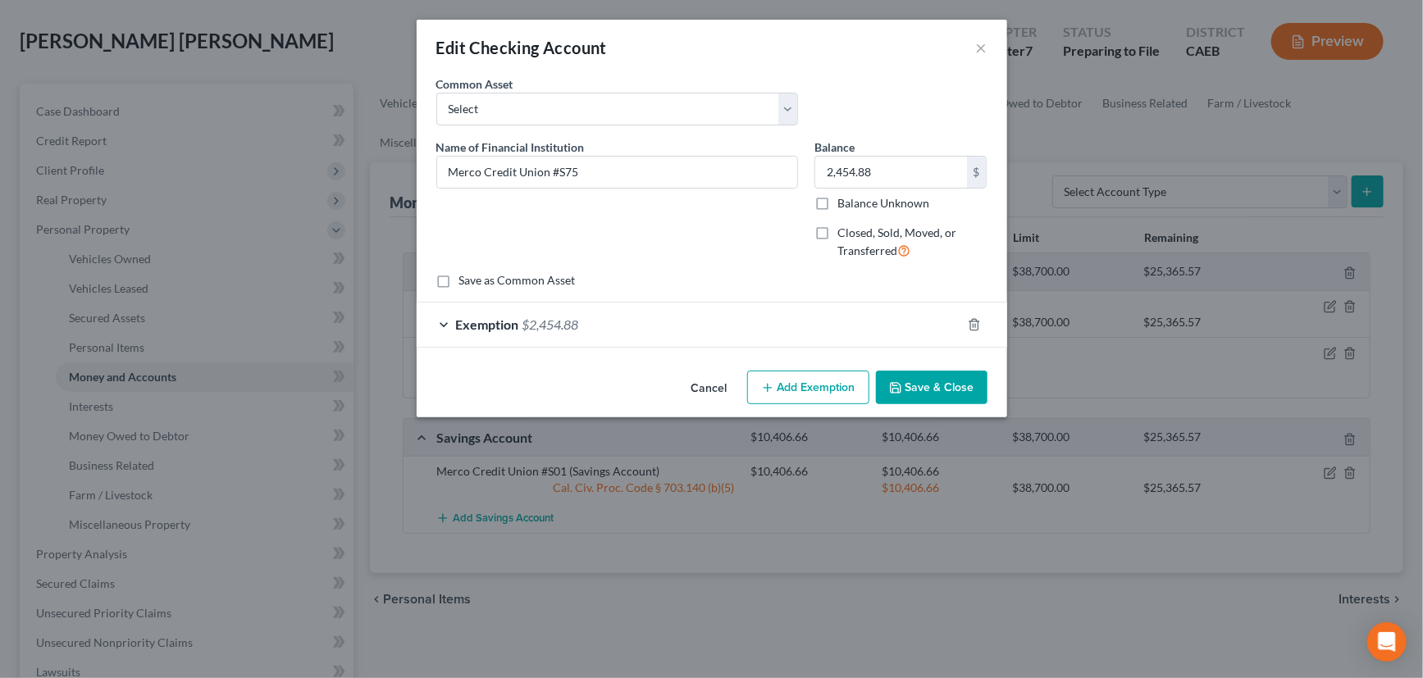
click at [943, 384] on button "Save & Close" at bounding box center [932, 388] width 112 height 34
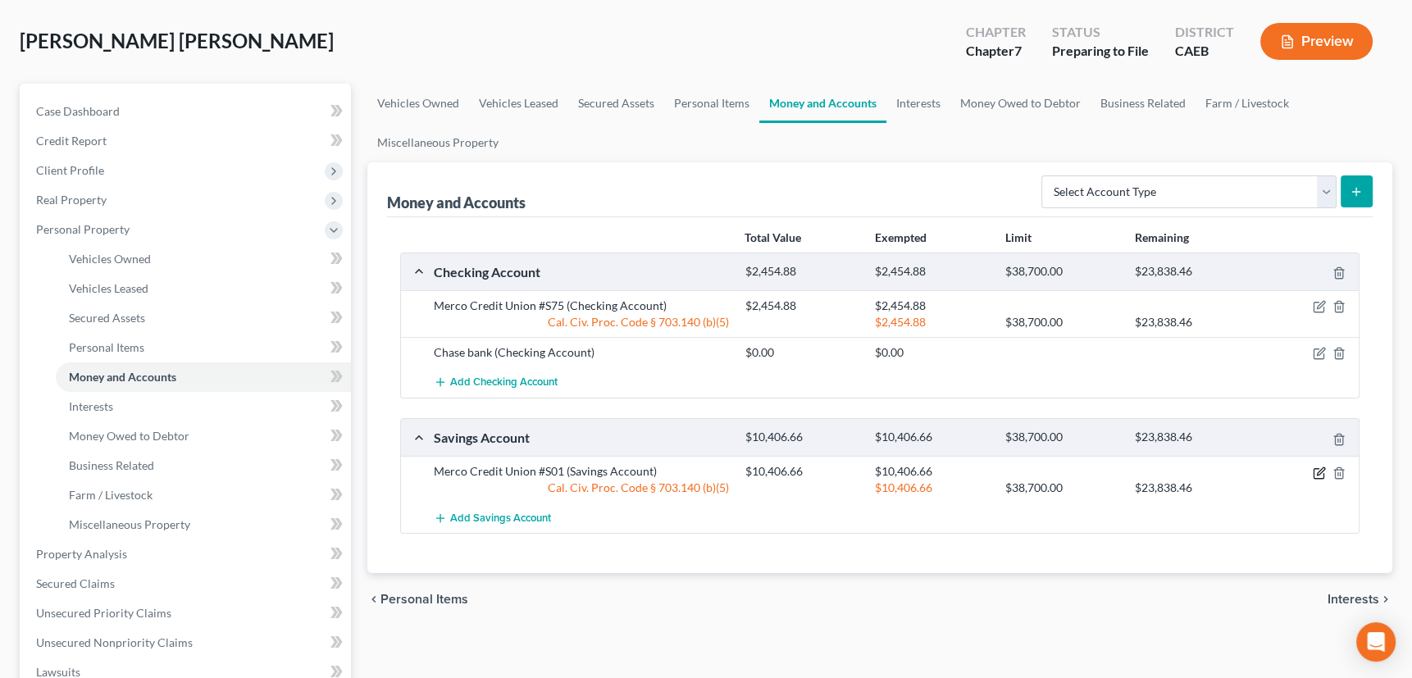
click at [1319, 471] on icon "button" at bounding box center [1319, 473] width 13 height 13
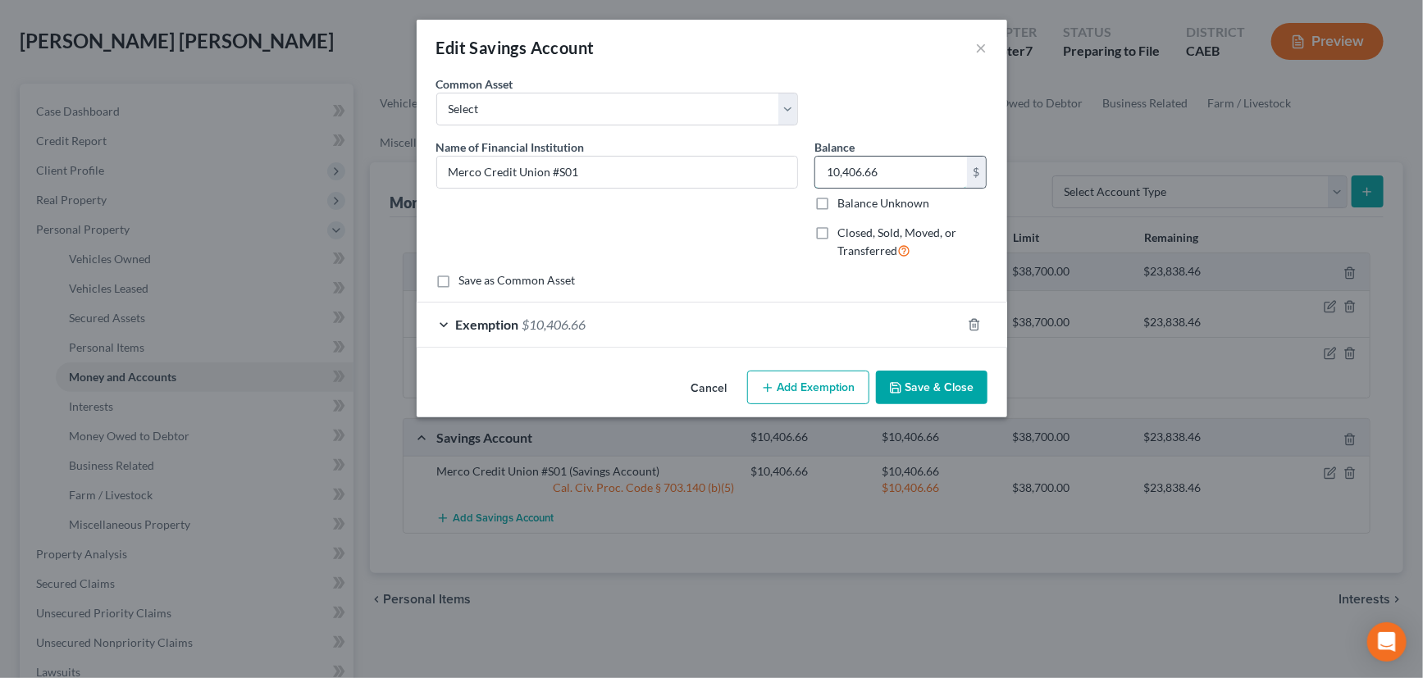
click at [884, 175] on input "10,406.66" at bounding box center [891, 172] width 152 height 31
type input "11,907.14"
click at [869, 320] on div "Exemption $10,406.66" at bounding box center [689, 324] width 545 height 43
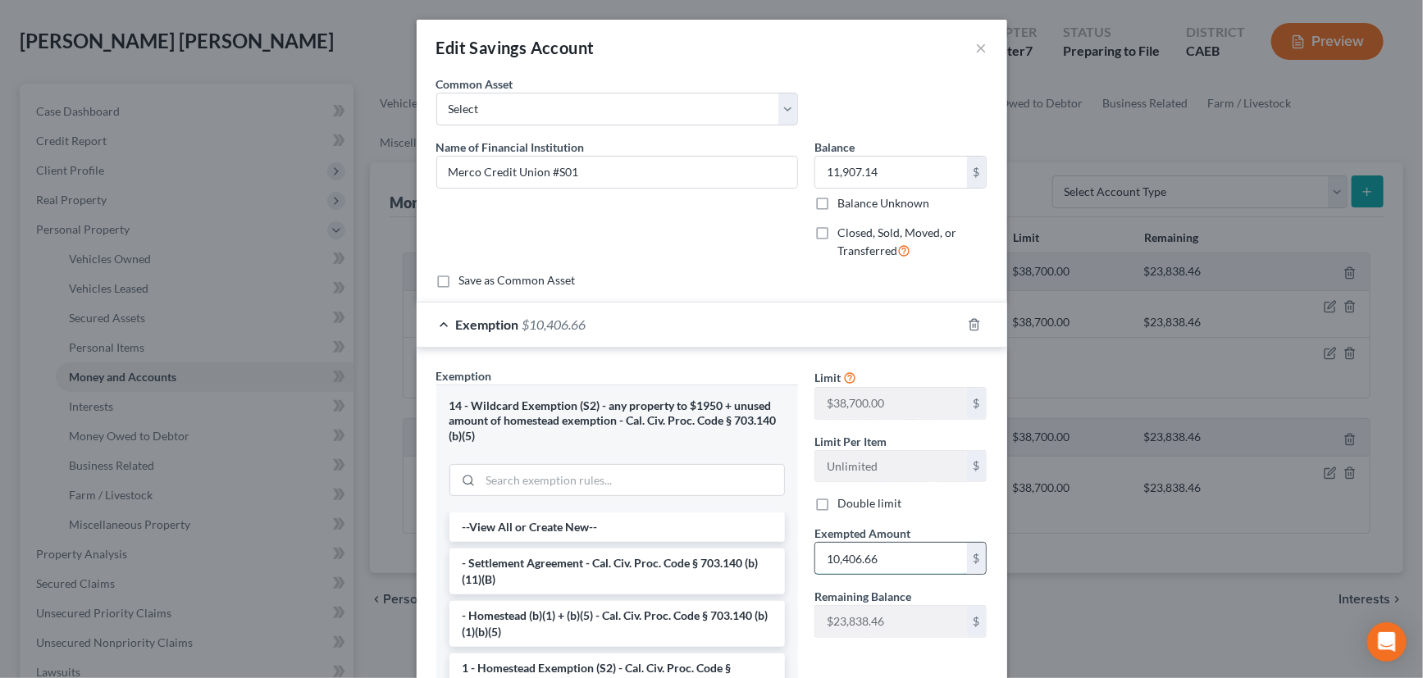
click at [855, 558] on input "10,406.66" at bounding box center [891, 558] width 152 height 31
type input "11,907.14"
click at [852, 322] on div "Exemption $11,907.14" at bounding box center [689, 324] width 545 height 43
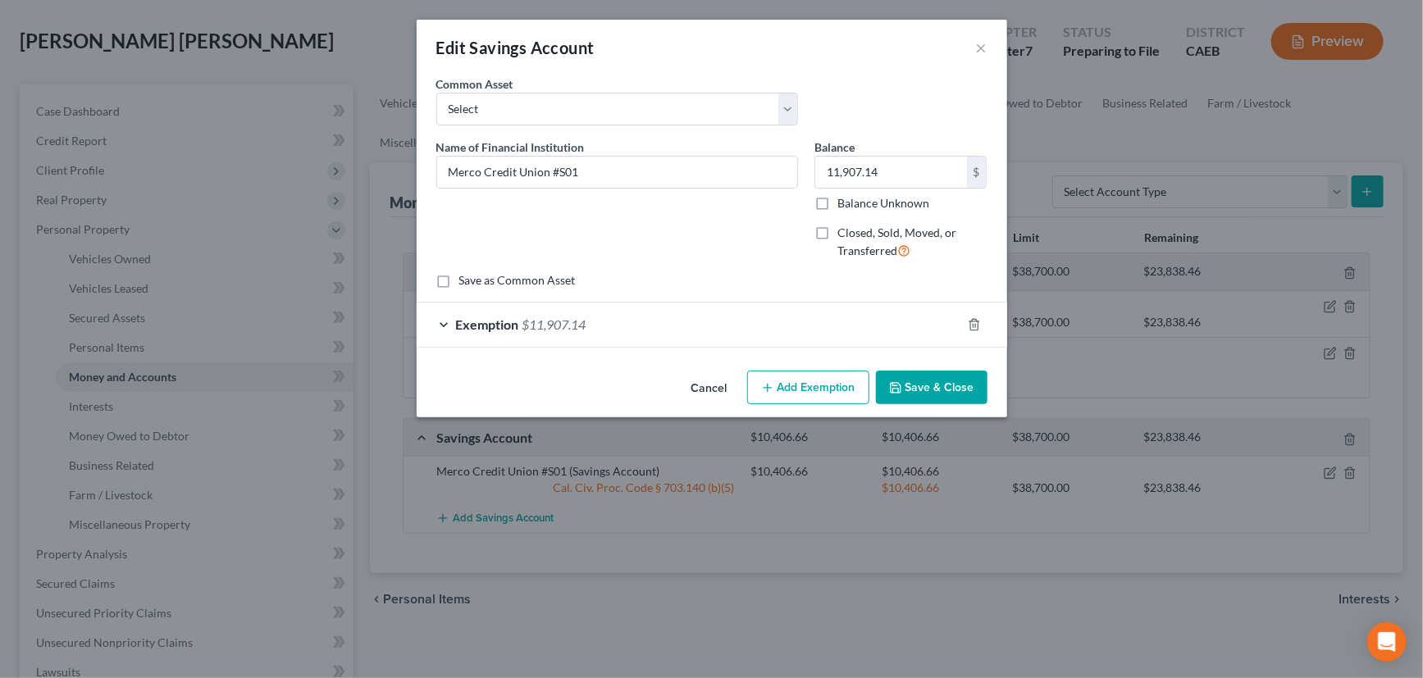
click at [933, 381] on button "Save & Close" at bounding box center [932, 388] width 112 height 34
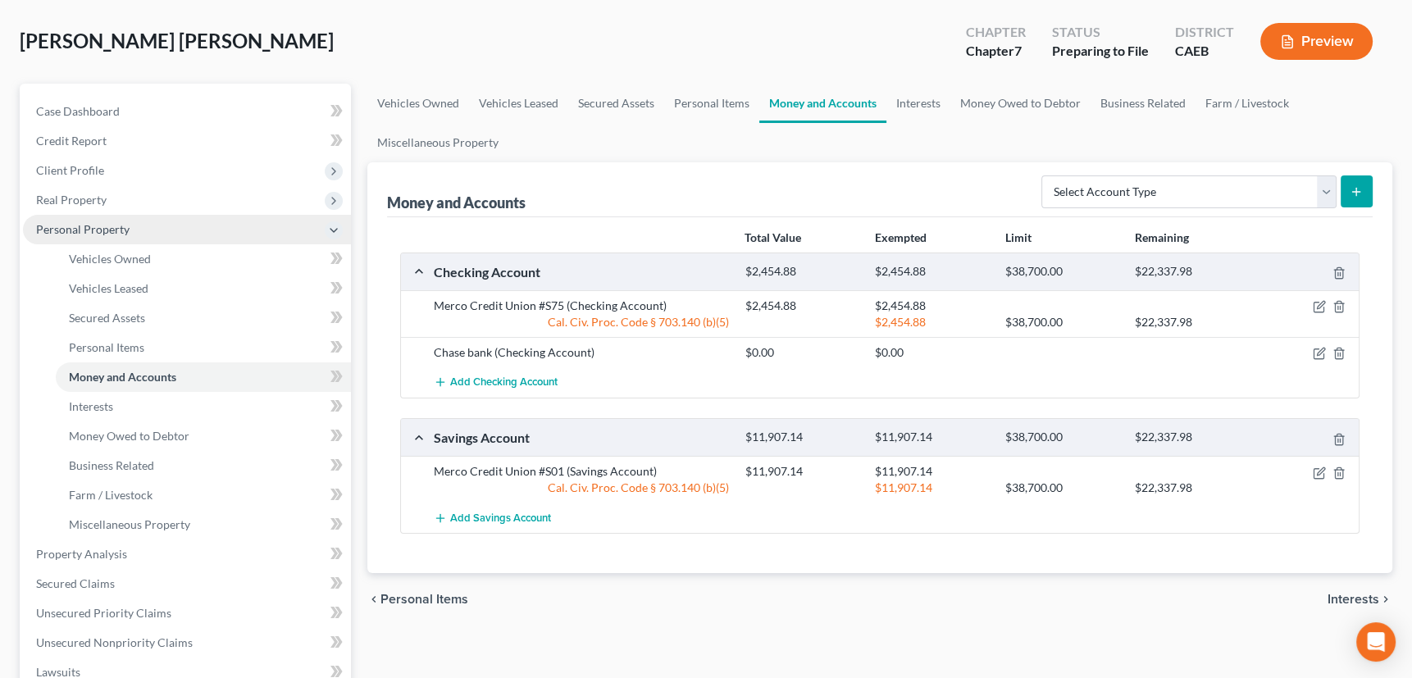
click at [98, 224] on span "Personal Property" at bounding box center [82, 229] width 93 height 14
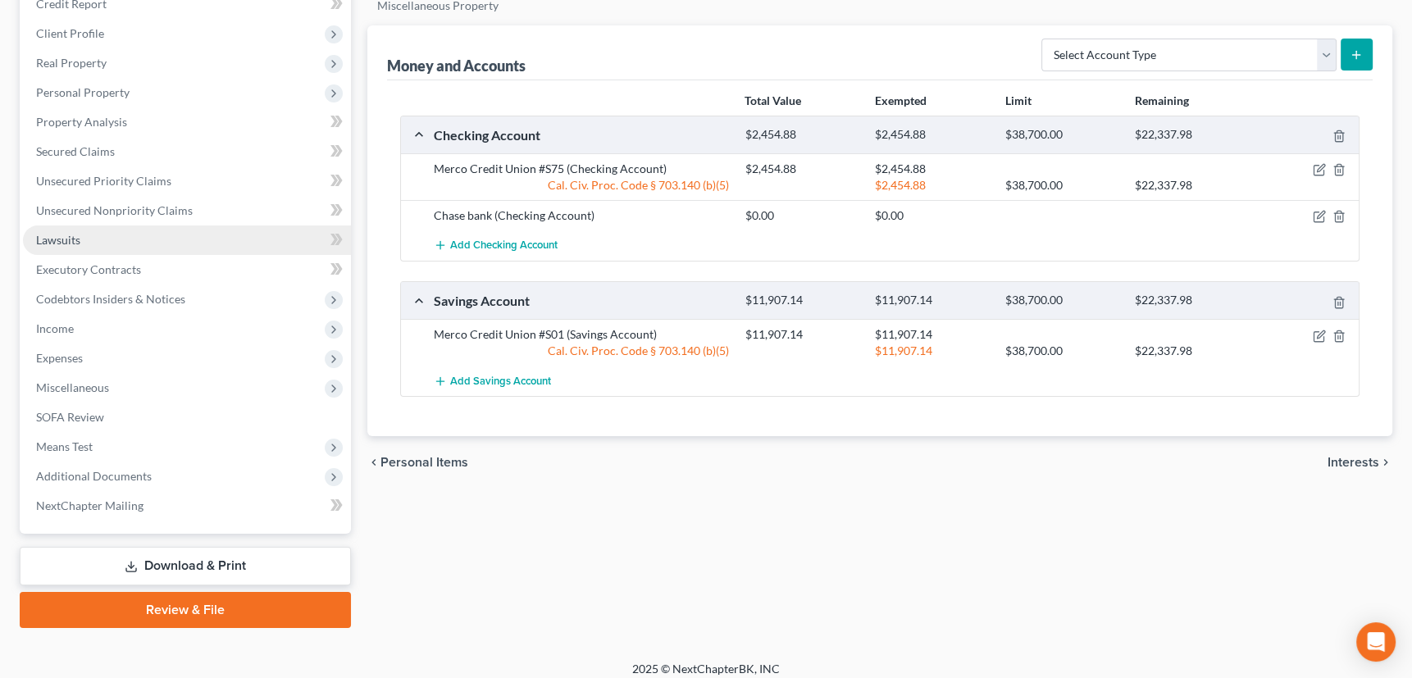
scroll to position [221, 0]
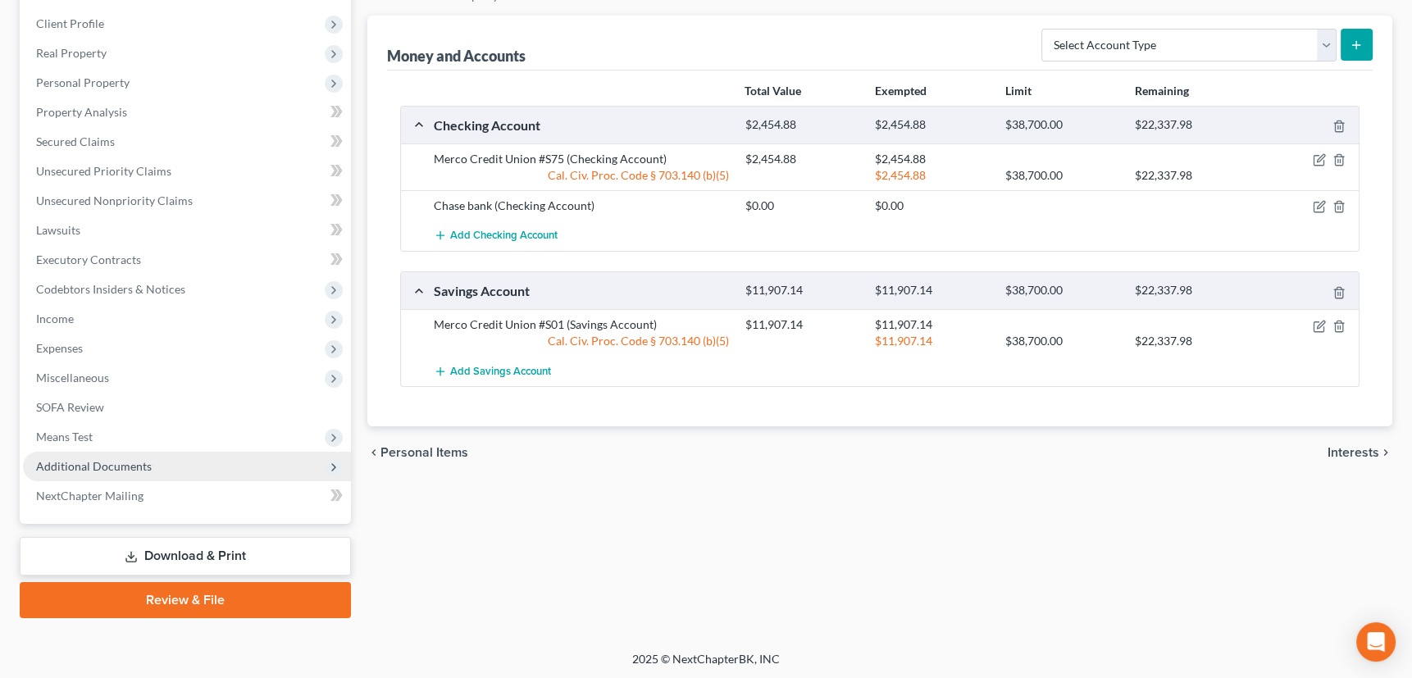
click at [95, 463] on span "Additional Documents" at bounding box center [94, 466] width 116 height 14
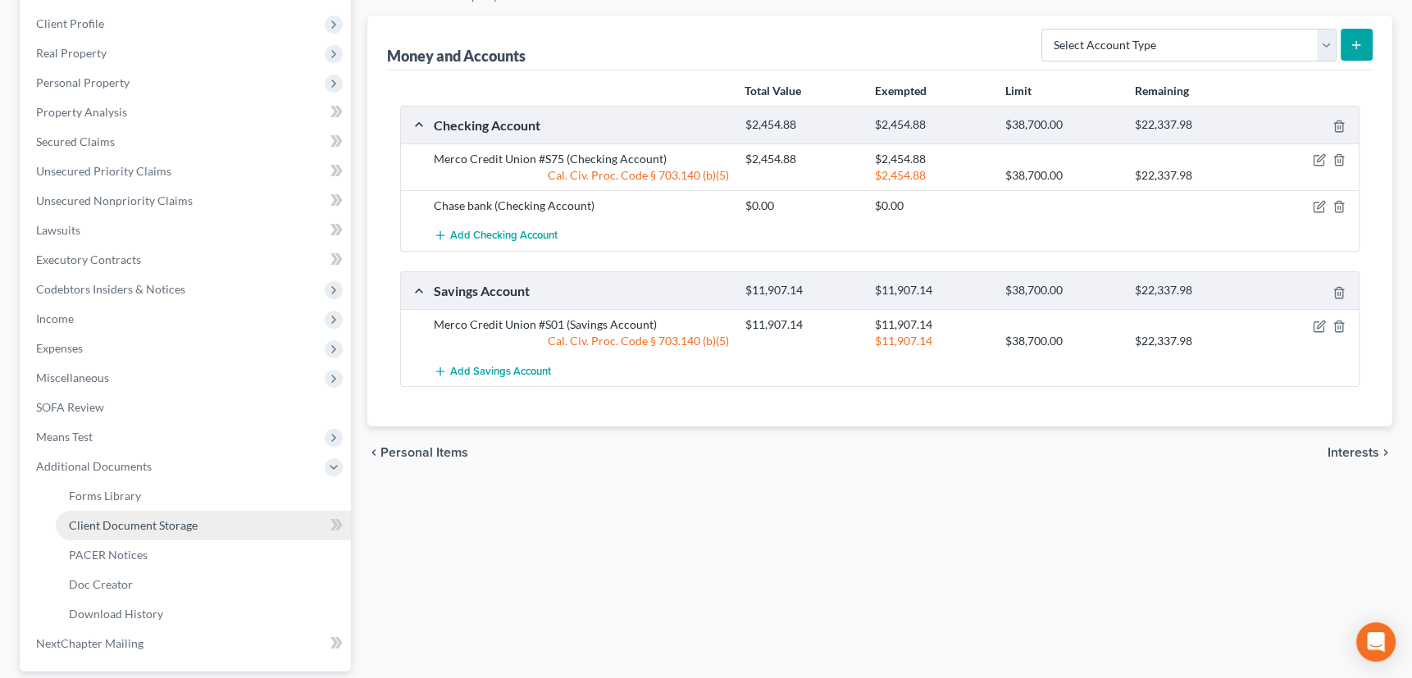
click at [115, 520] on span "Client Document Storage" at bounding box center [133, 525] width 129 height 14
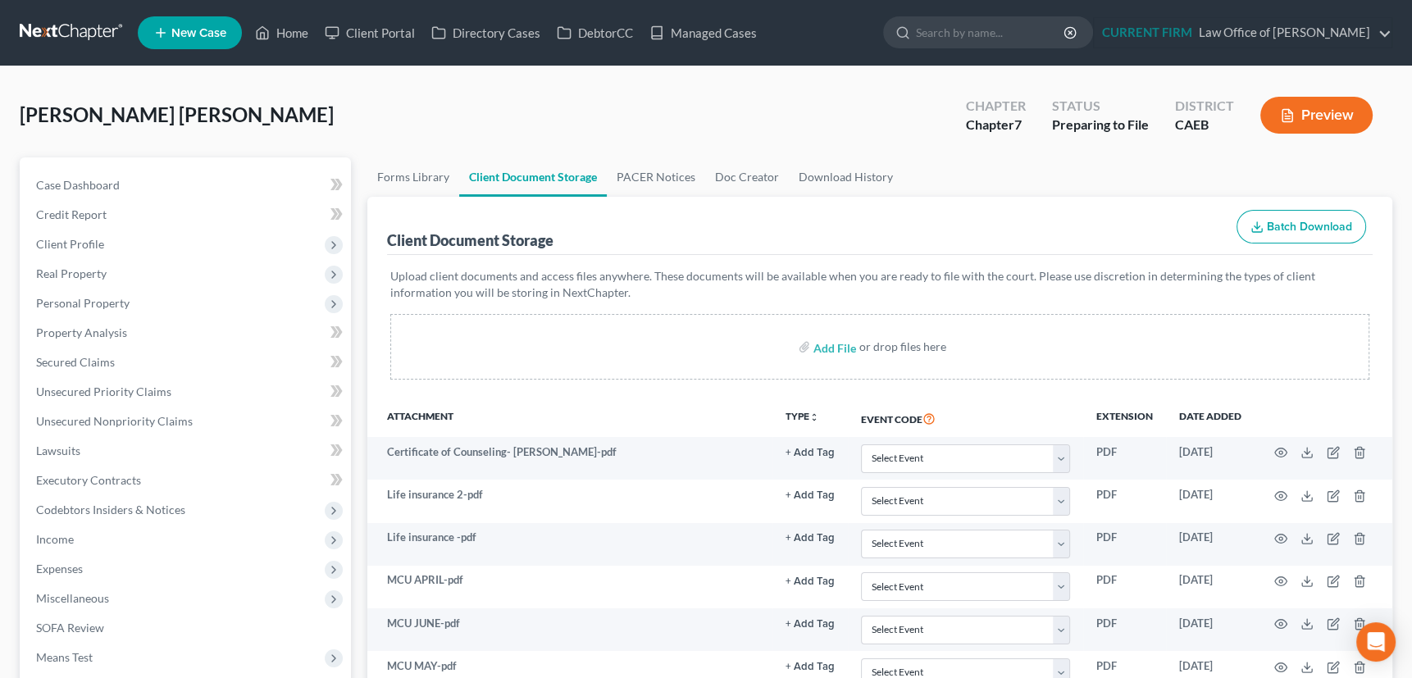
click at [1335, 114] on button "Preview" at bounding box center [1317, 115] width 112 height 37
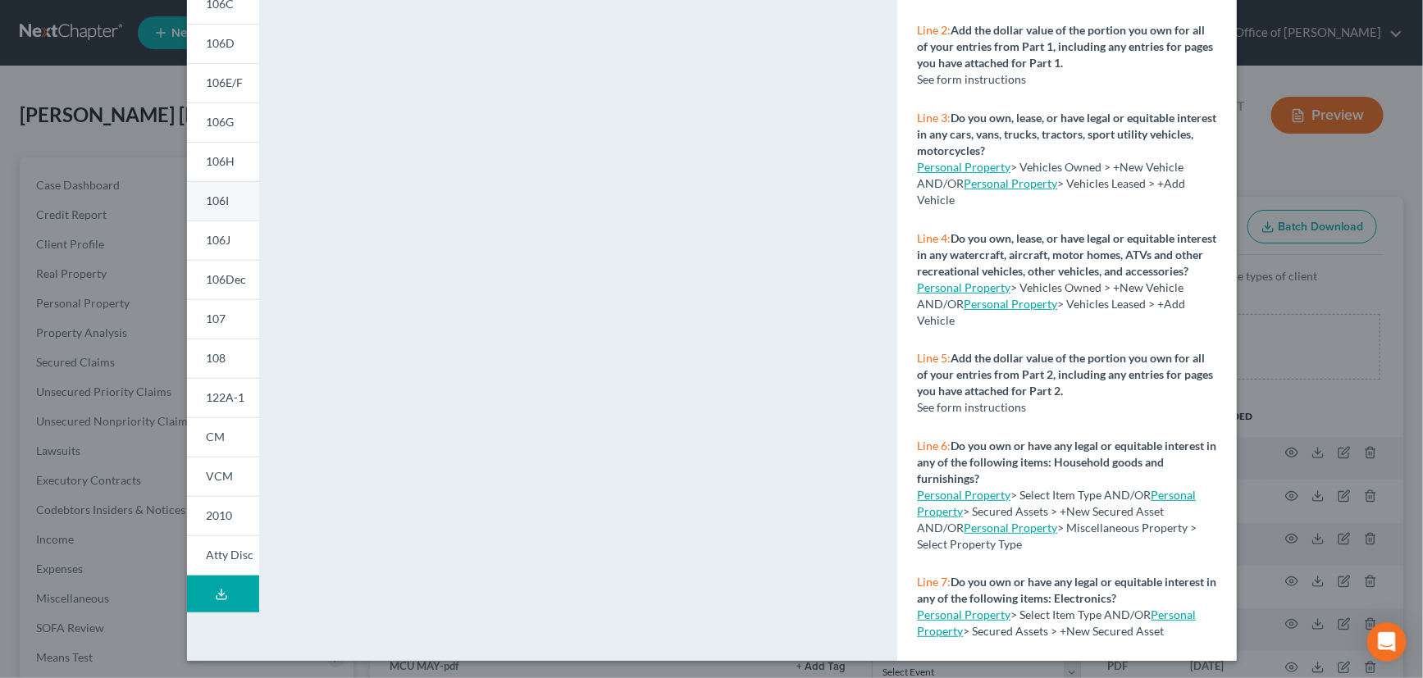
scroll to position [230, 0]
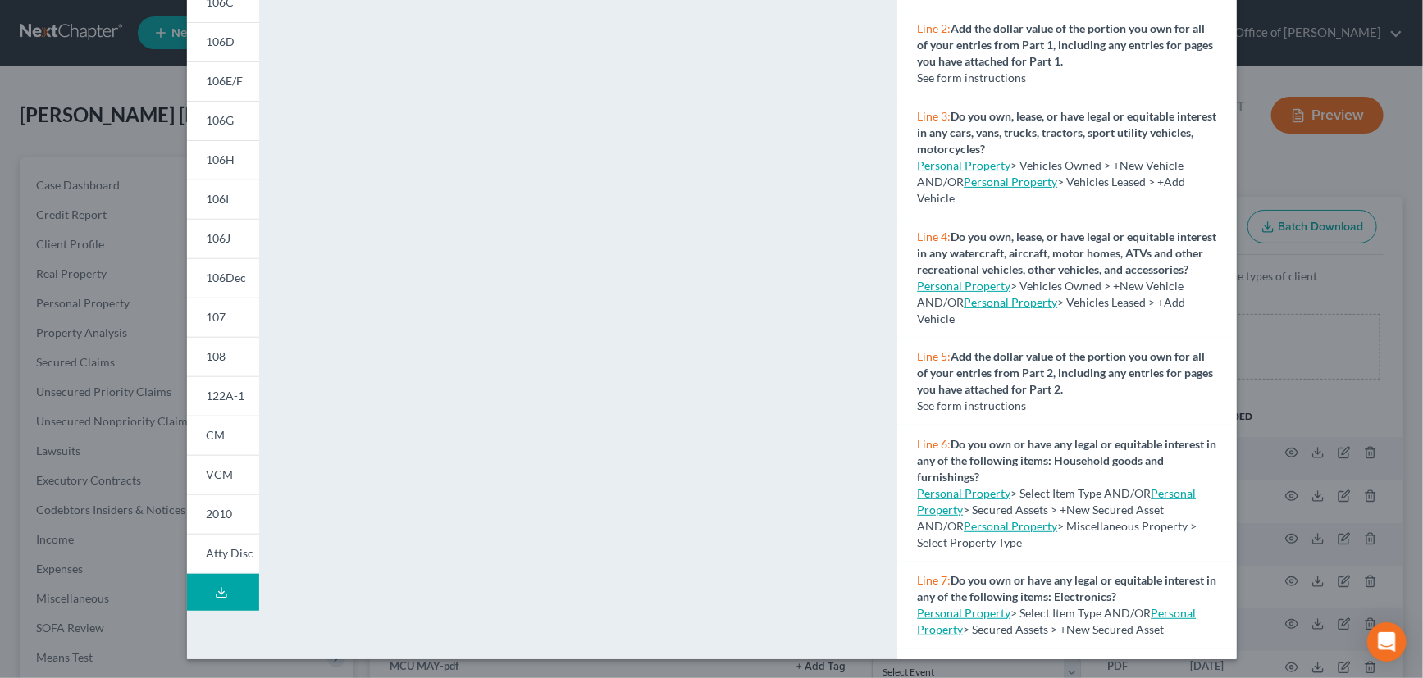
click at [221, 586] on icon at bounding box center [221, 592] width 13 height 13
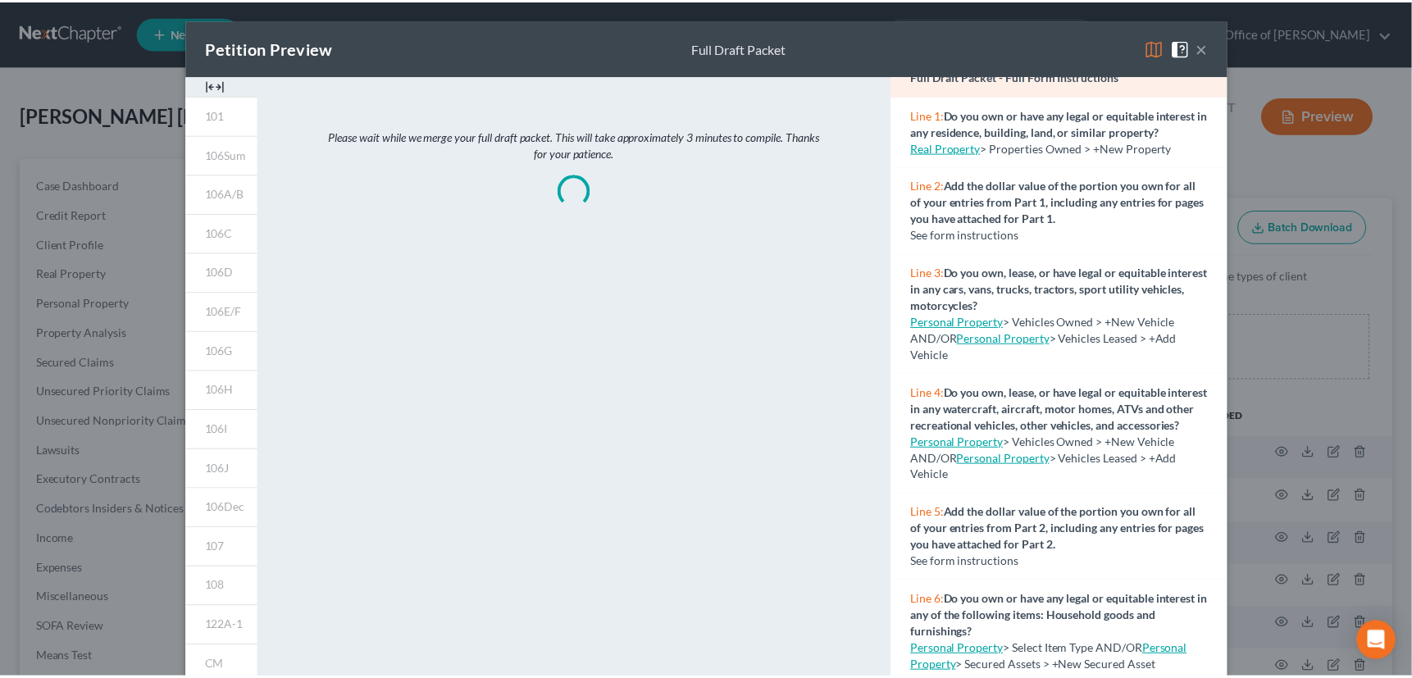
scroll to position [0, 0]
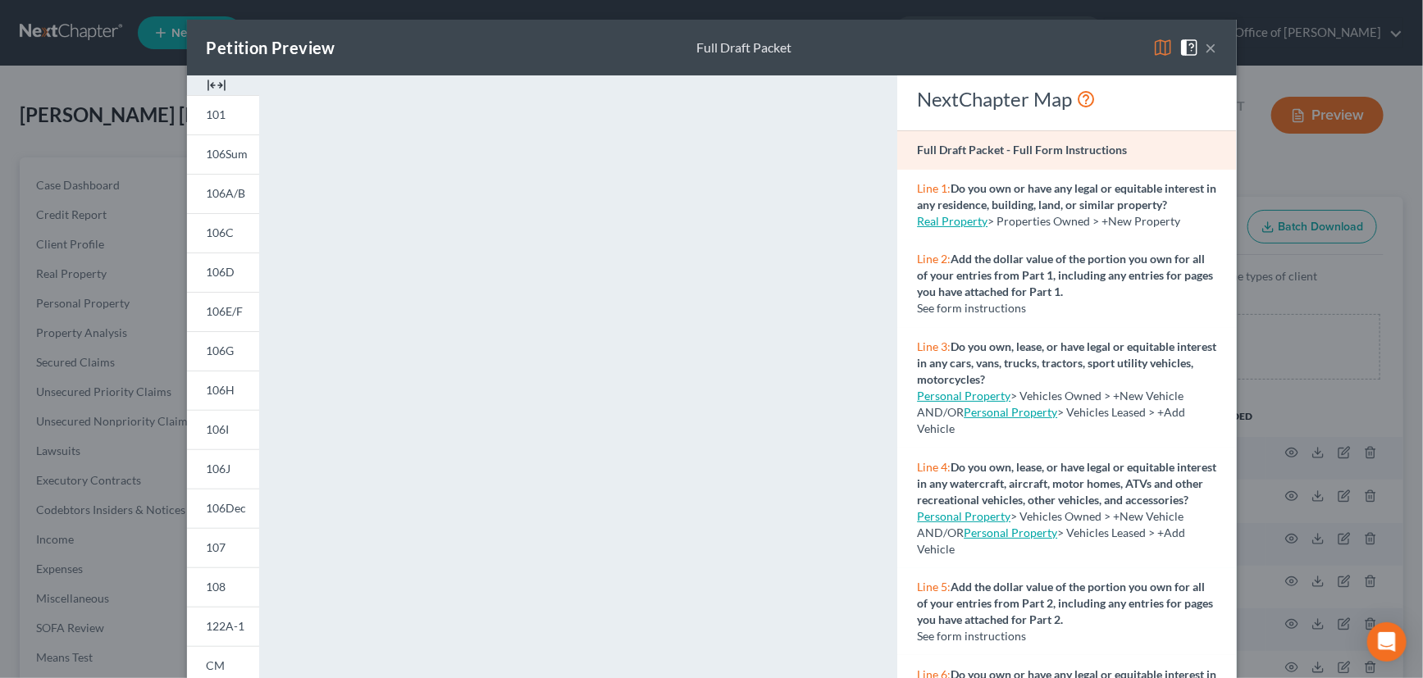
click at [1210, 46] on button "×" at bounding box center [1211, 48] width 11 height 20
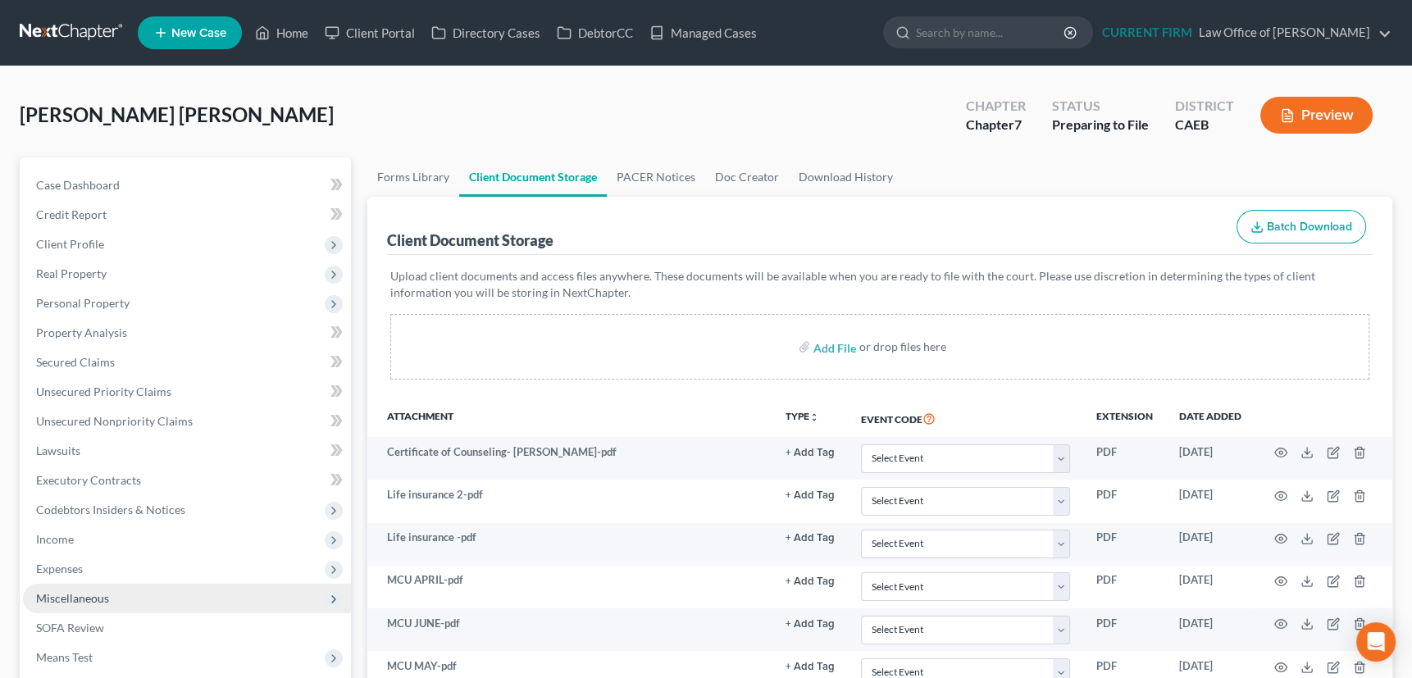
click at [74, 593] on span "Miscellaneous" at bounding box center [72, 598] width 73 height 14
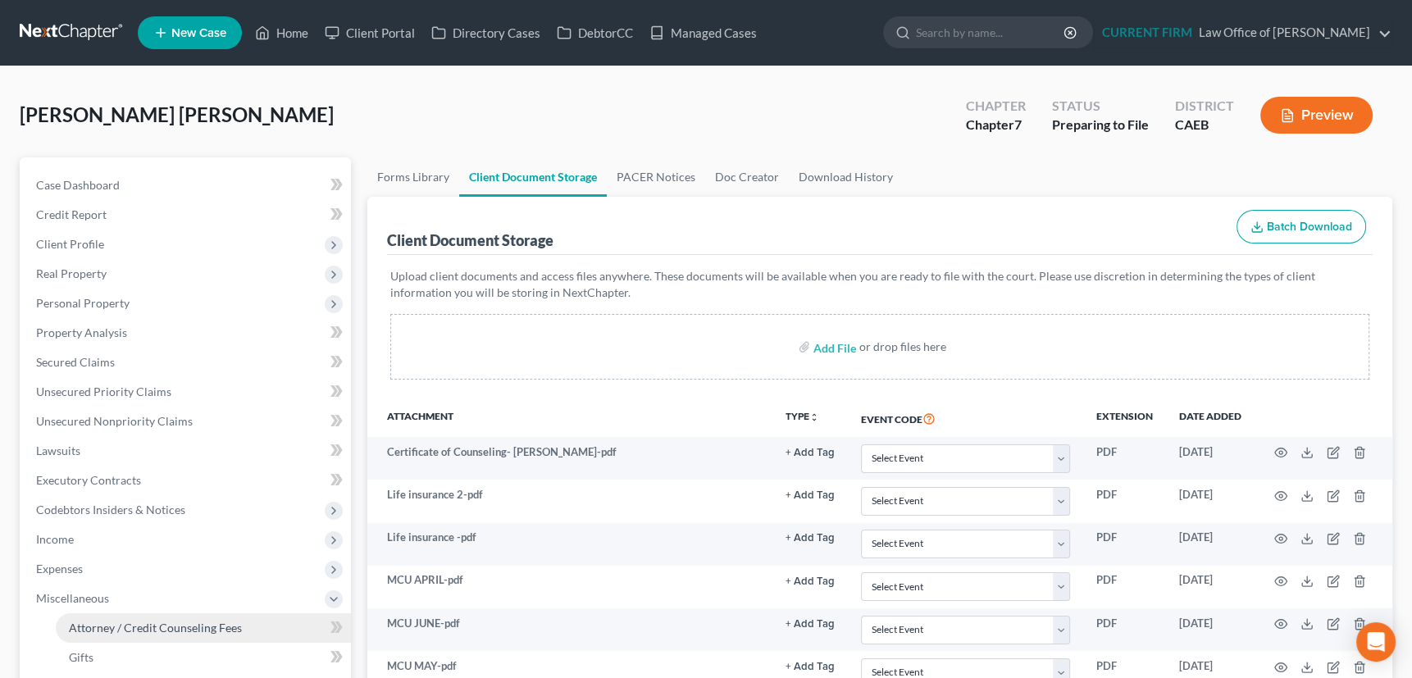
click at [112, 621] on span "Attorney / Credit Counseling Fees" at bounding box center [155, 628] width 173 height 14
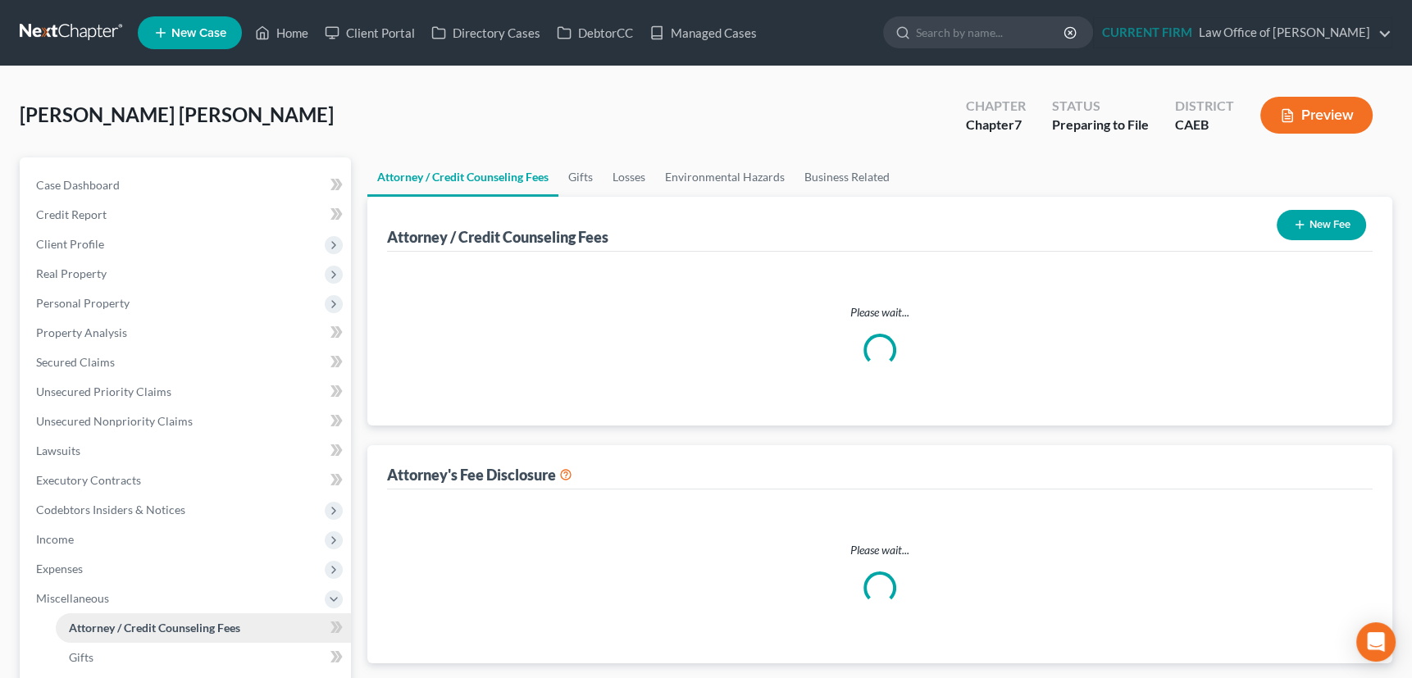
select select "0"
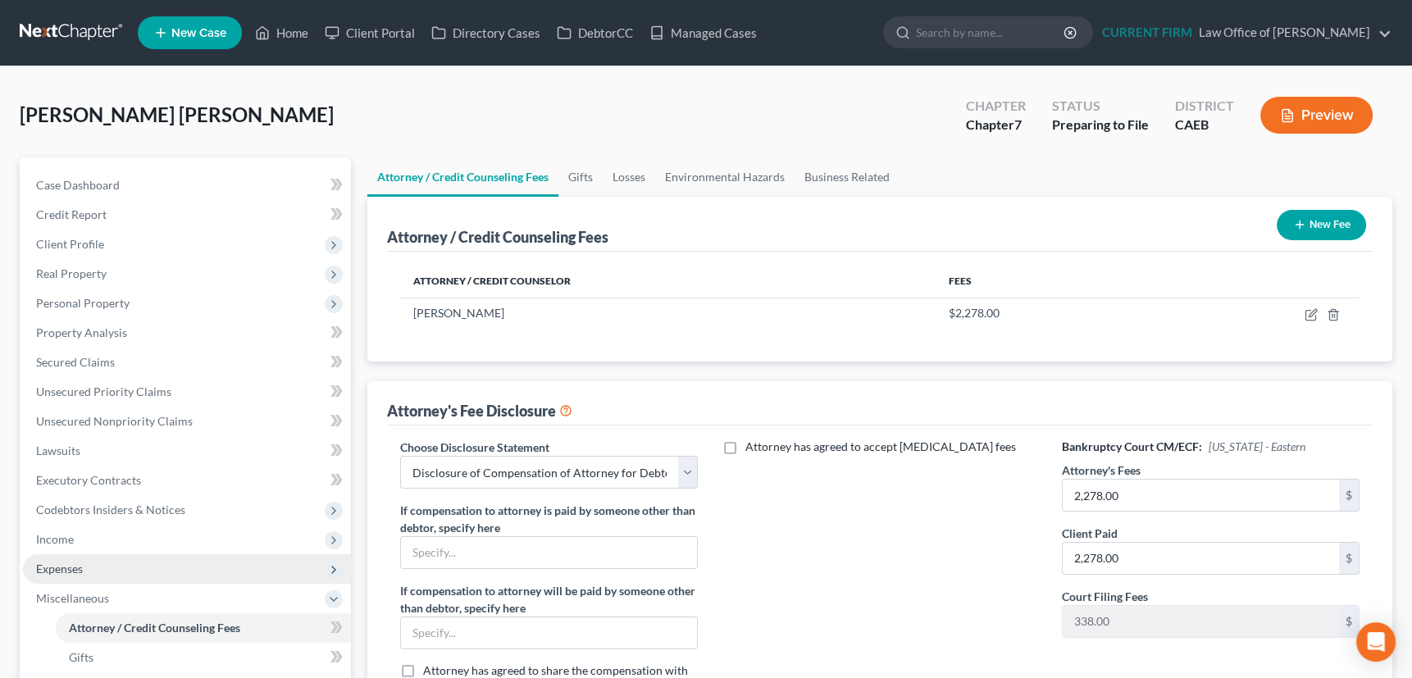
click at [61, 568] on span "Expenses" at bounding box center [59, 569] width 47 height 14
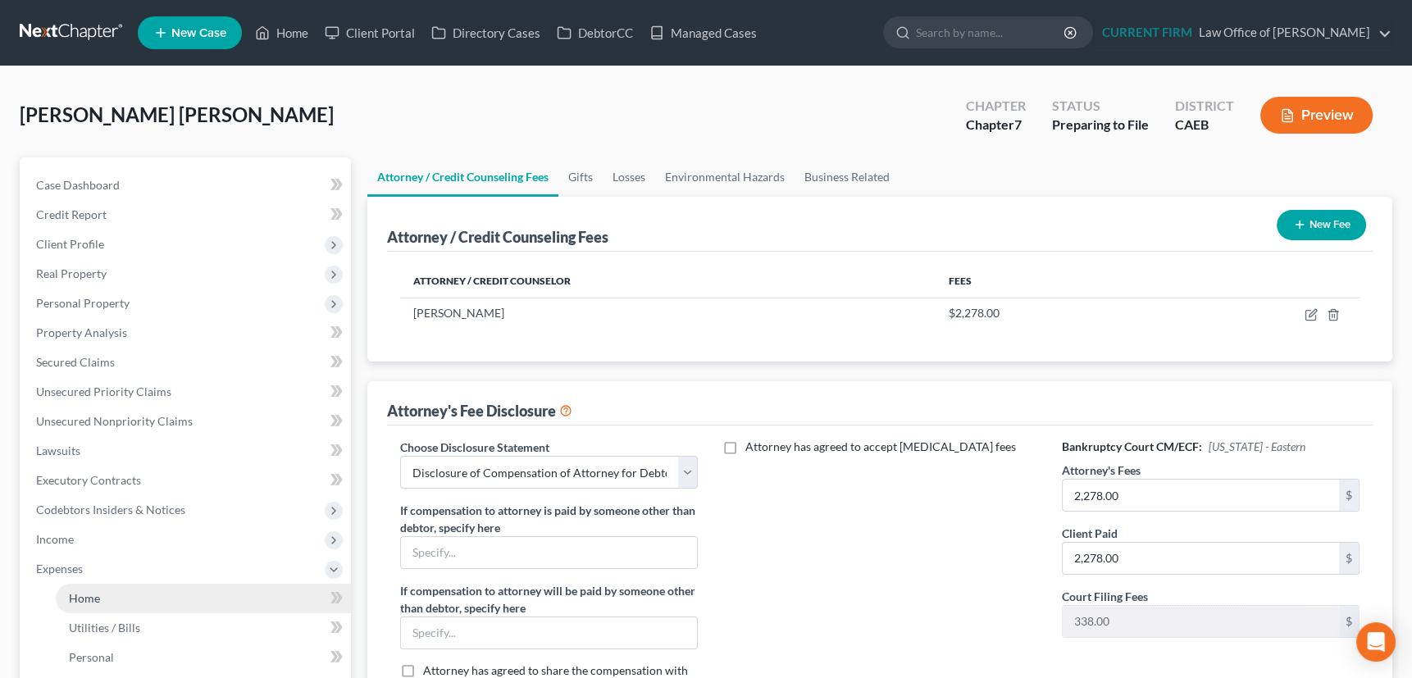
click at [78, 597] on span "Home" at bounding box center [84, 598] width 31 height 14
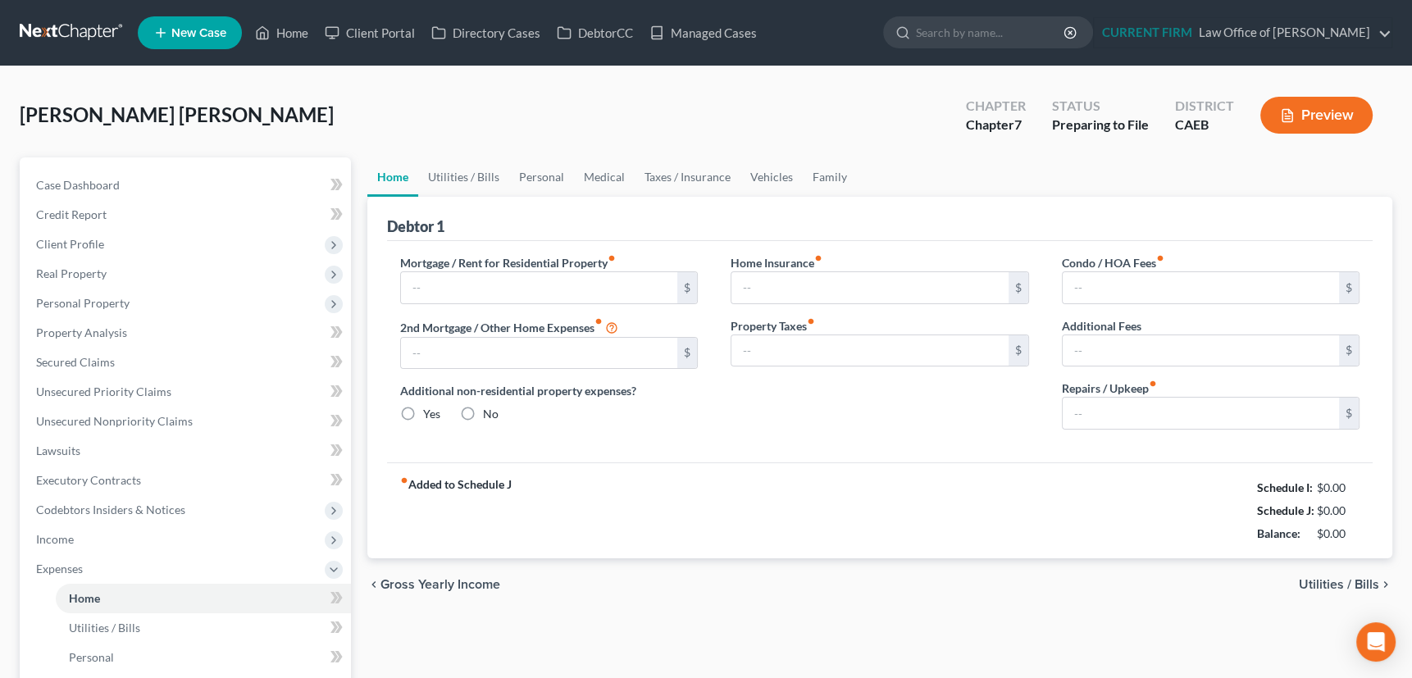
type input "400.00"
type input "0.00"
radio input "true"
type input "0.00"
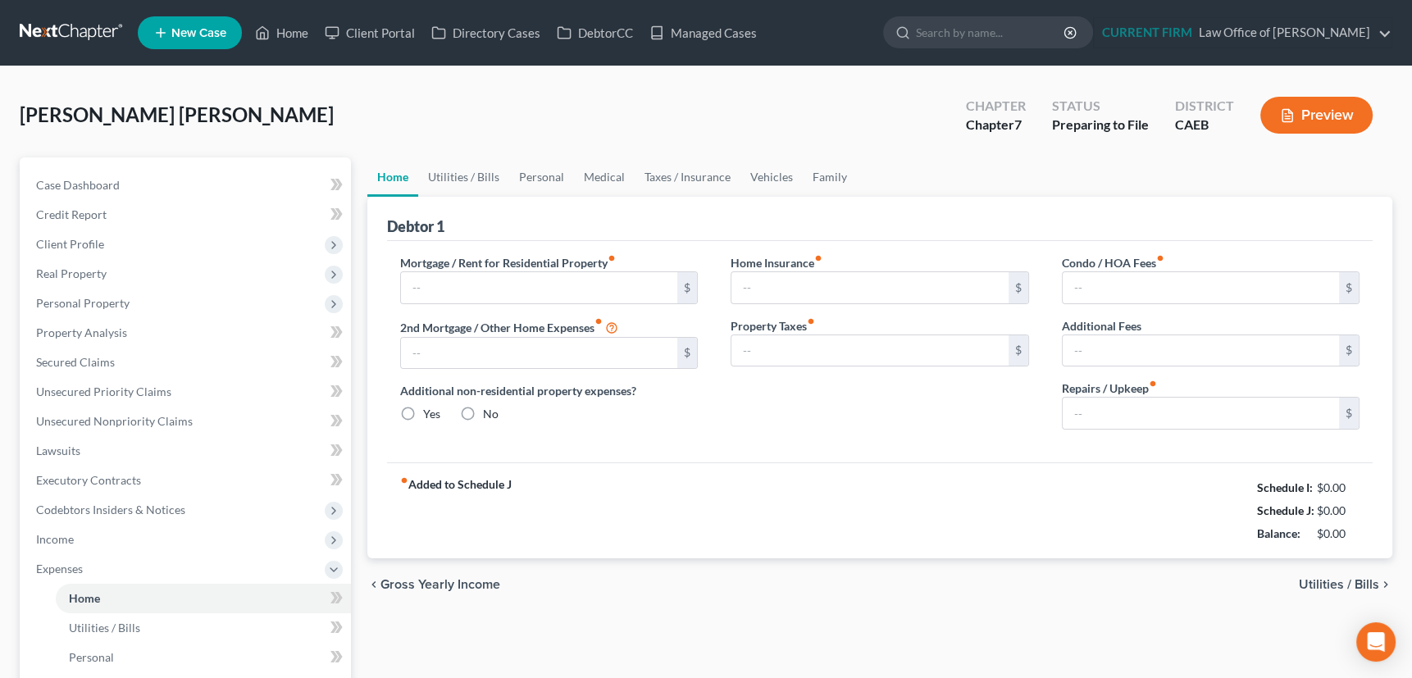
type input "0.00"
click at [462, 173] on link "Utilities / Bills" at bounding box center [463, 176] width 91 height 39
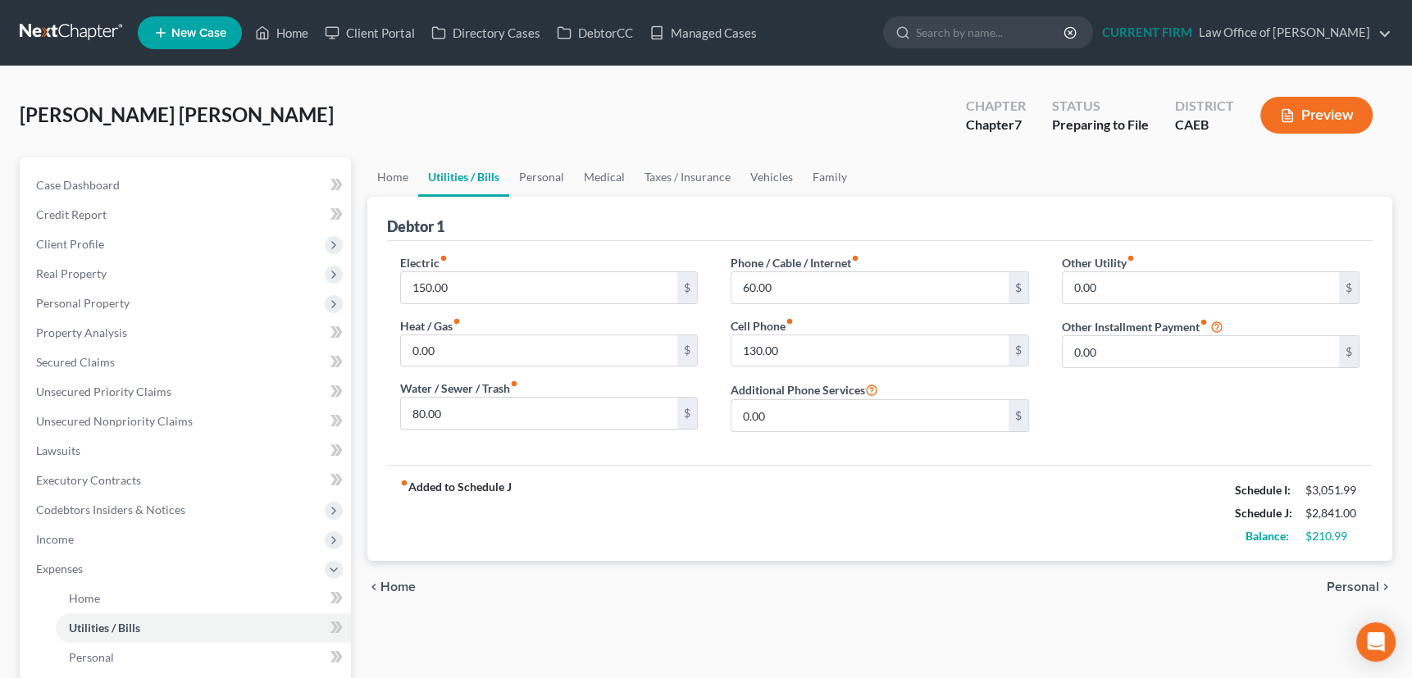
click at [462, 173] on link "Utilities / Bills" at bounding box center [463, 176] width 91 height 39
click at [394, 172] on link "Home" at bounding box center [392, 176] width 51 height 39
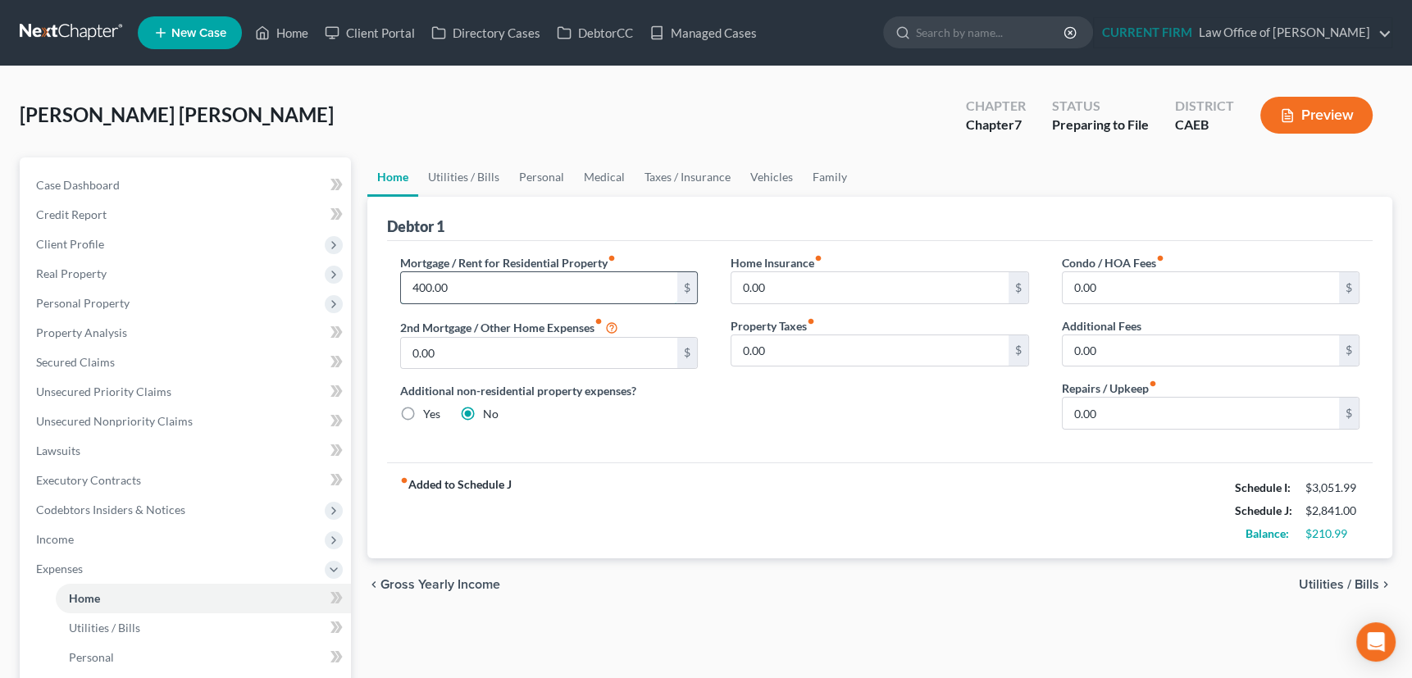
click at [452, 287] on input "400.00" at bounding box center [539, 287] width 277 height 31
type input "500"
click at [448, 172] on link "Utilities / Bills" at bounding box center [463, 176] width 91 height 39
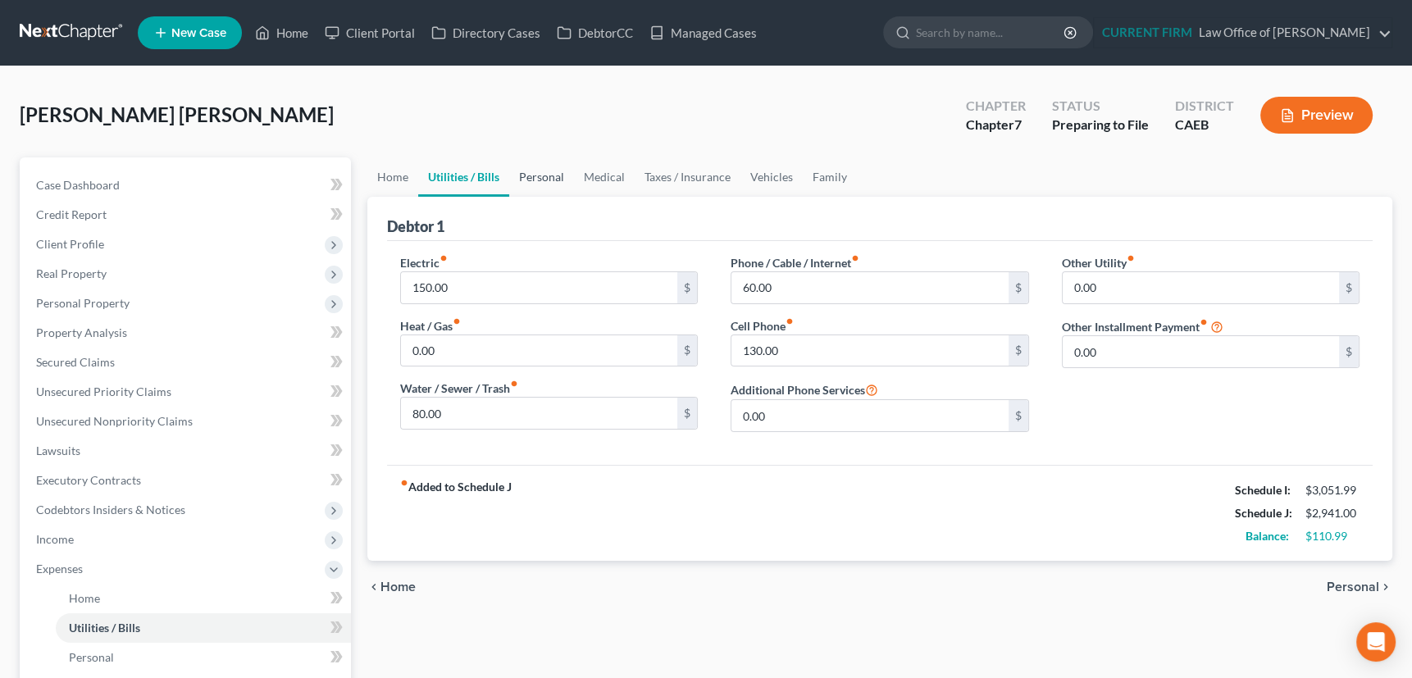
click at [542, 177] on link "Personal" at bounding box center [541, 176] width 65 height 39
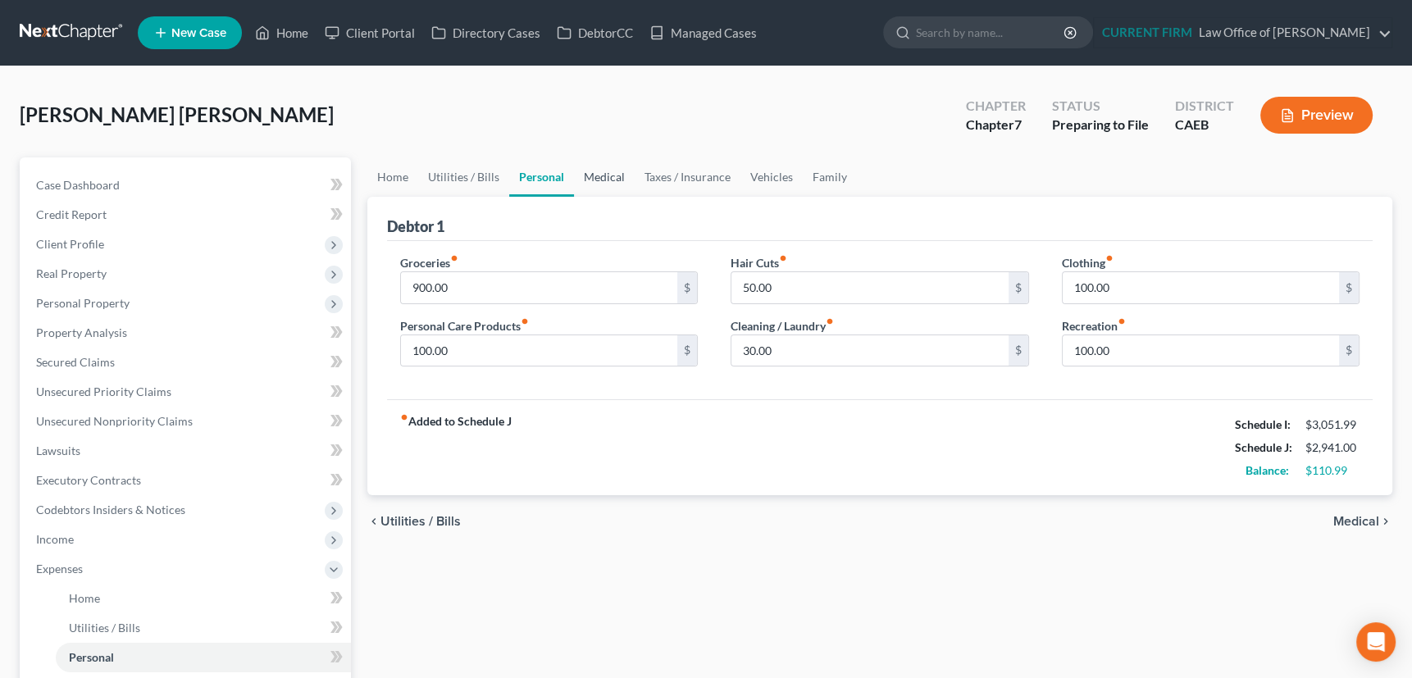
click at [609, 172] on link "Medical" at bounding box center [604, 176] width 61 height 39
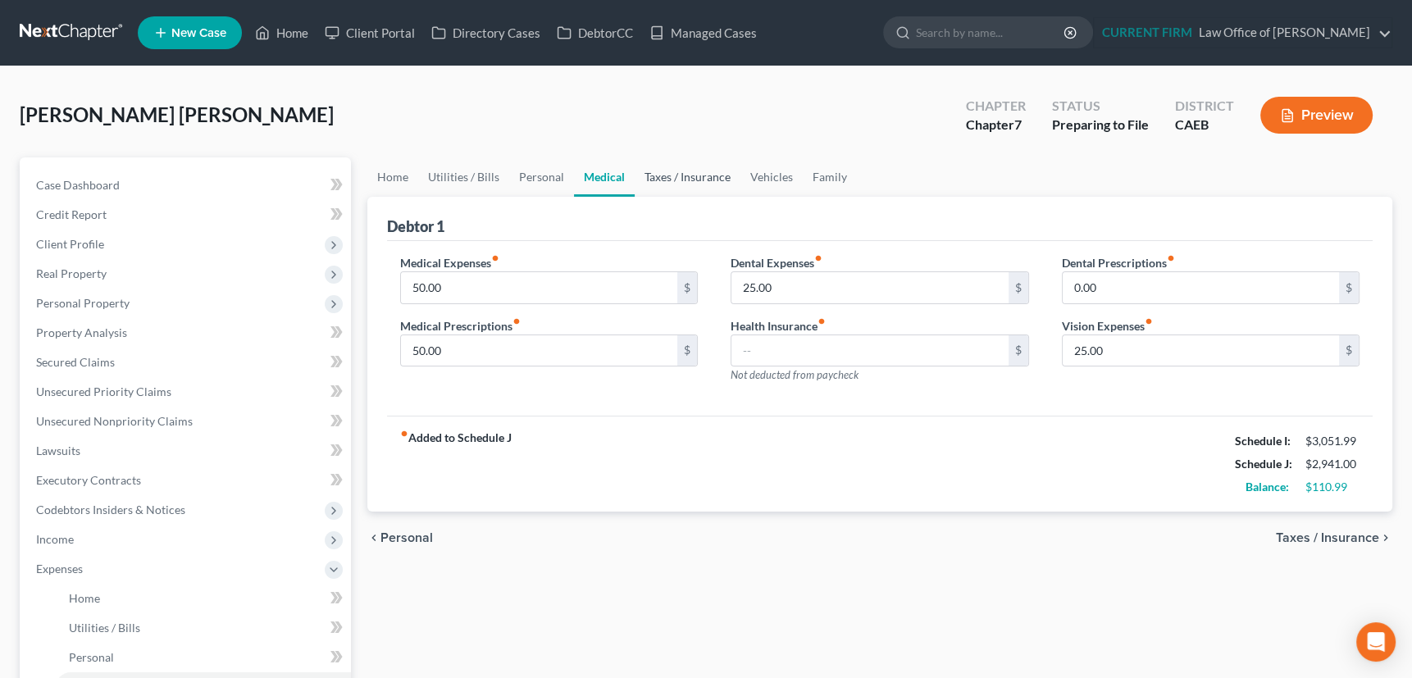
click at [672, 176] on link "Taxes / Insurance" at bounding box center [688, 176] width 106 height 39
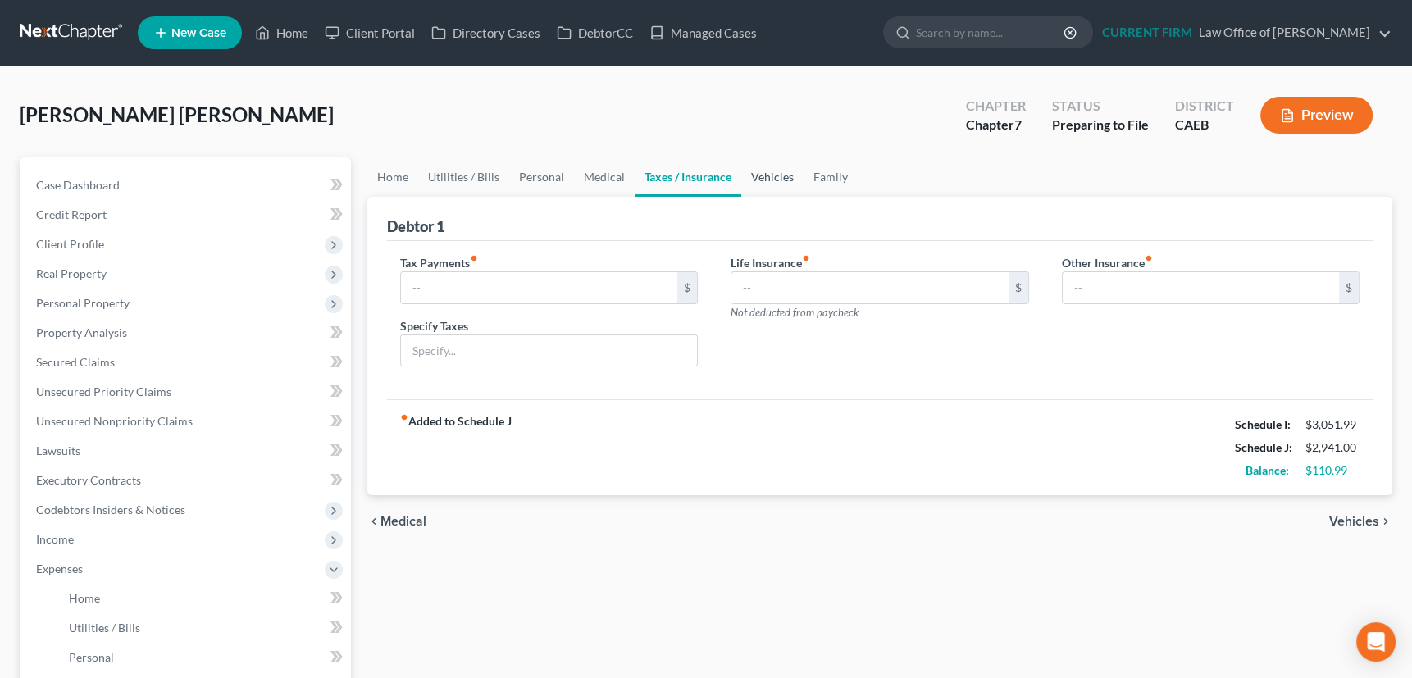
click at [770, 172] on link "Vehicles" at bounding box center [772, 176] width 62 height 39
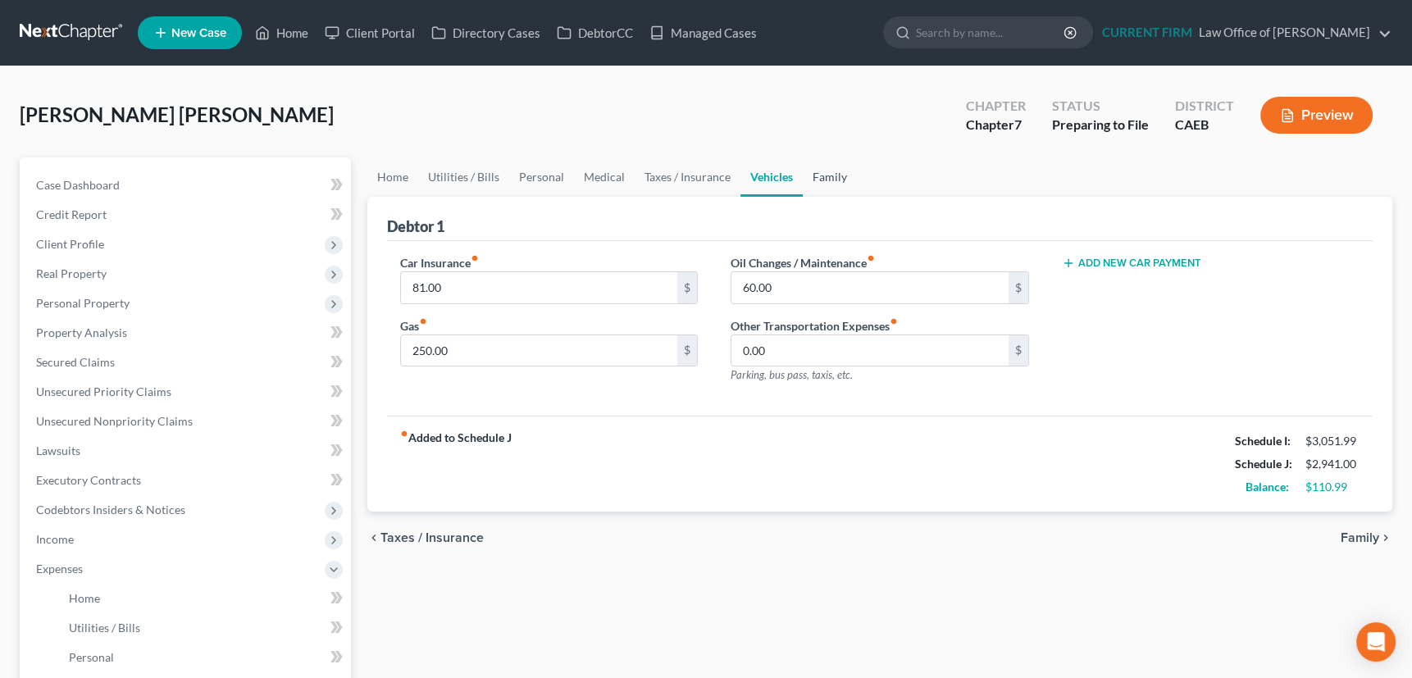
click at [826, 174] on link "Family" at bounding box center [830, 176] width 54 height 39
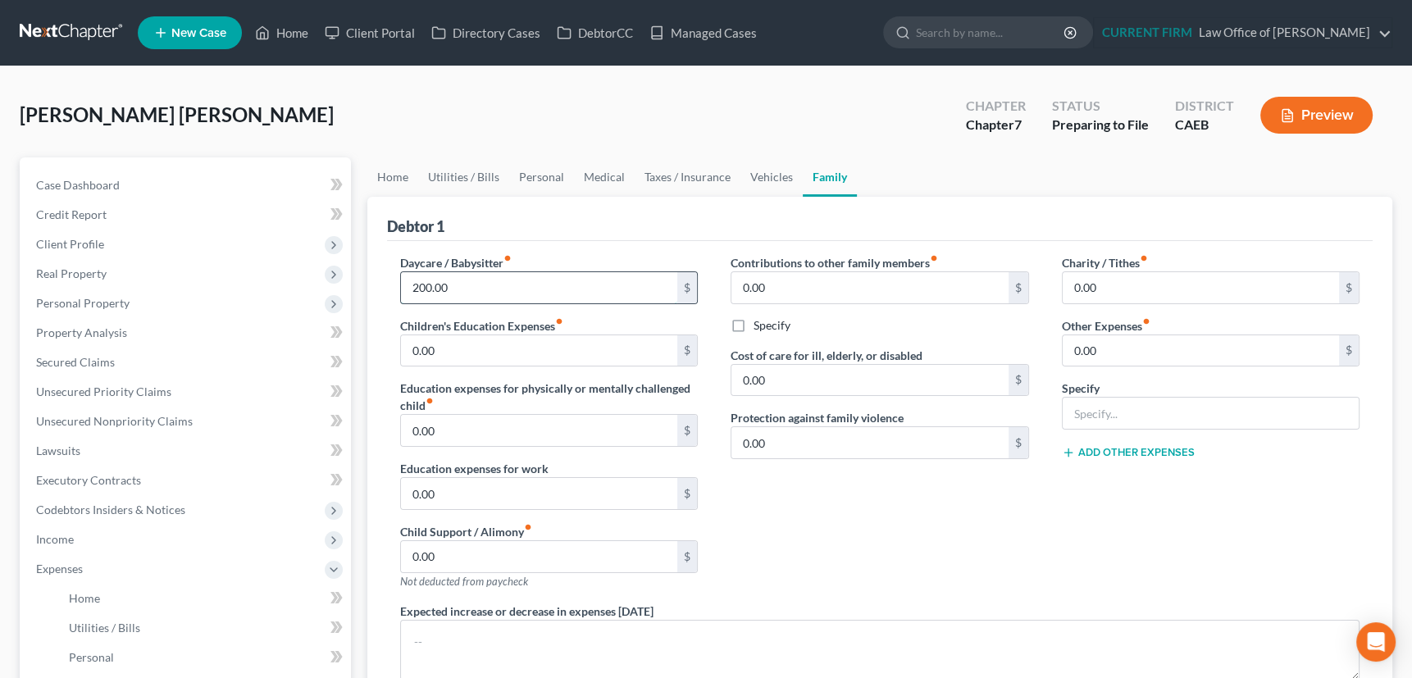
click at [455, 288] on input "200.00" at bounding box center [539, 287] width 277 height 31
type input "300"
click at [1095, 278] on input "0.00" at bounding box center [1201, 287] width 277 height 31
type input "50"
click at [1108, 499] on div "Charity / Tithes fiber_manual_record 50 $ Other Expenses fiber_manual_record 0.…" at bounding box center [1211, 428] width 331 height 349
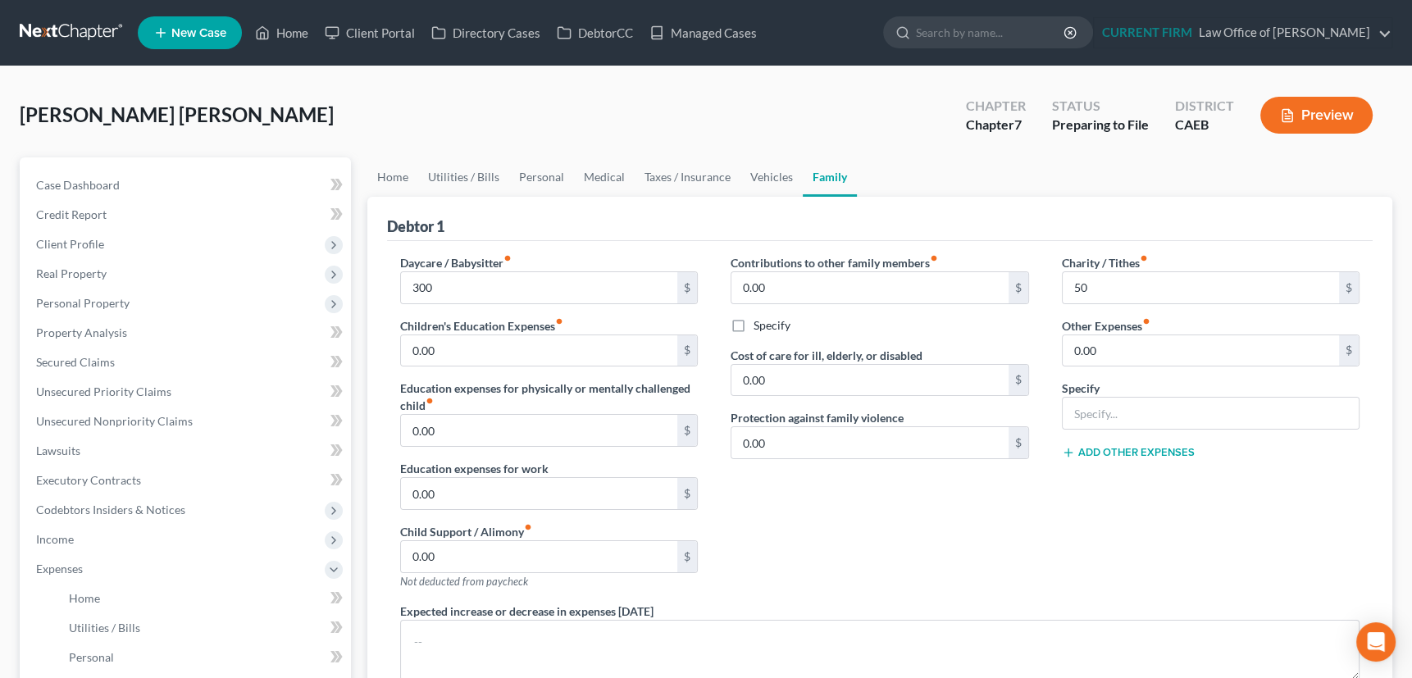
click at [1322, 100] on button "Preview" at bounding box center [1317, 115] width 112 height 37
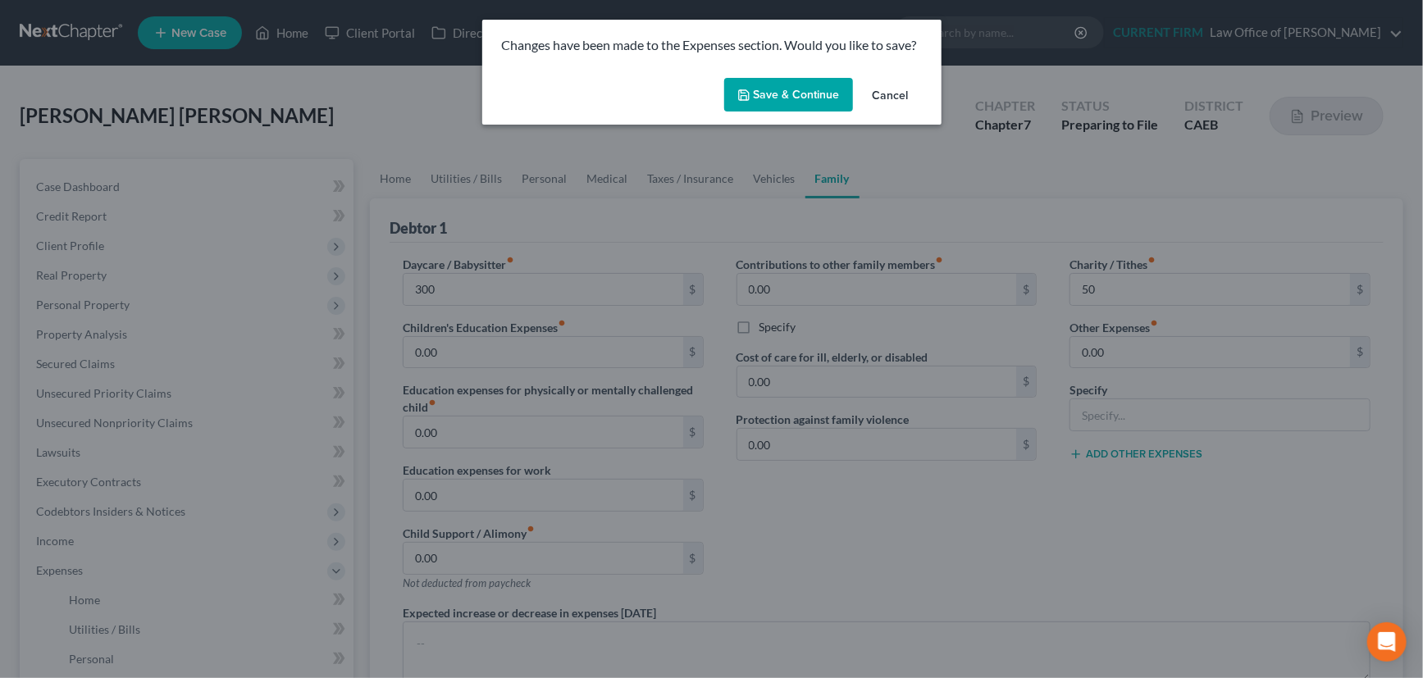
click at [782, 97] on button "Save & Continue" at bounding box center [788, 95] width 129 height 34
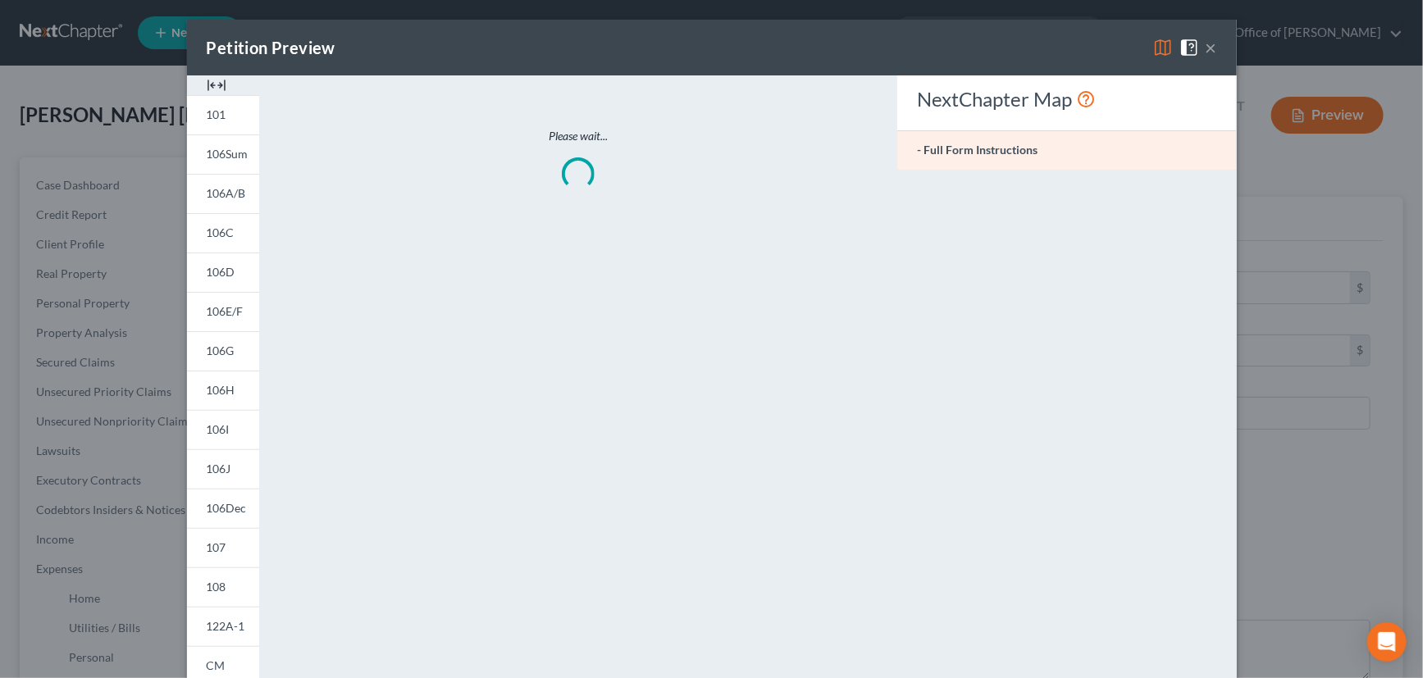
type input "300.00"
type input "50.00"
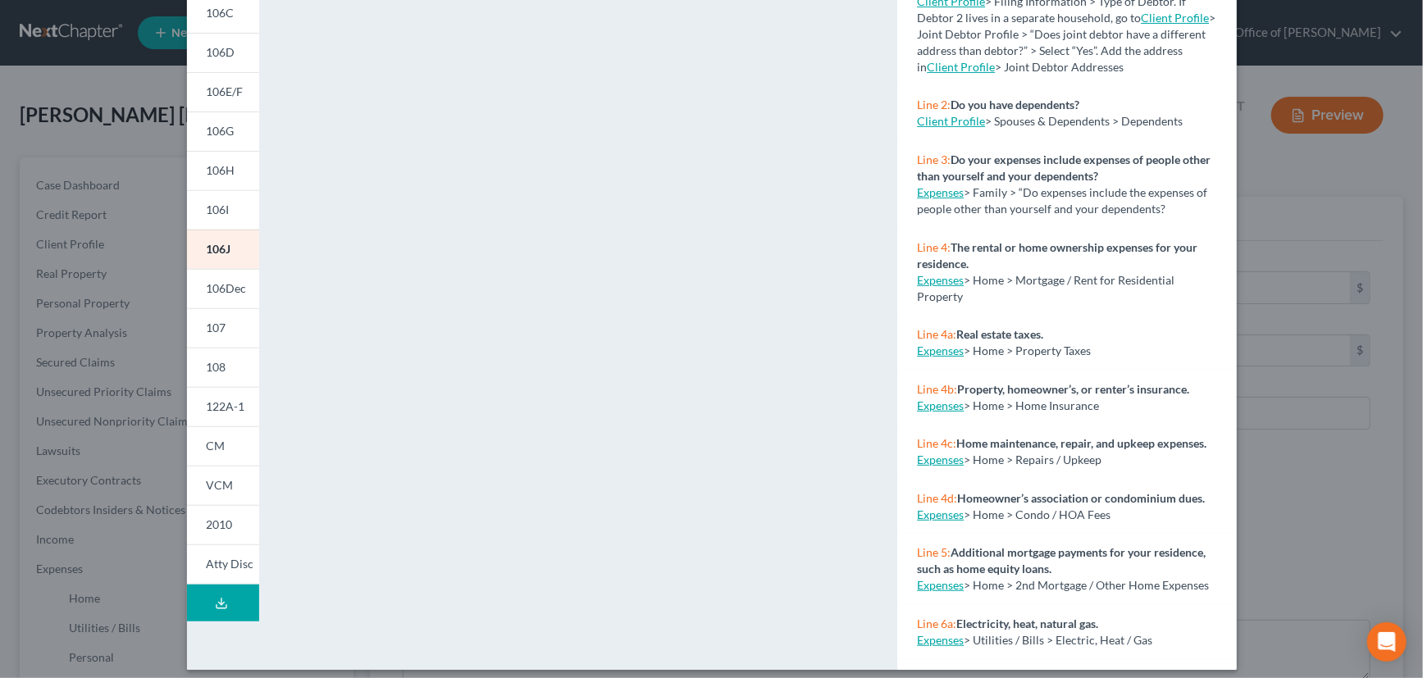
scroll to position [230, 0]
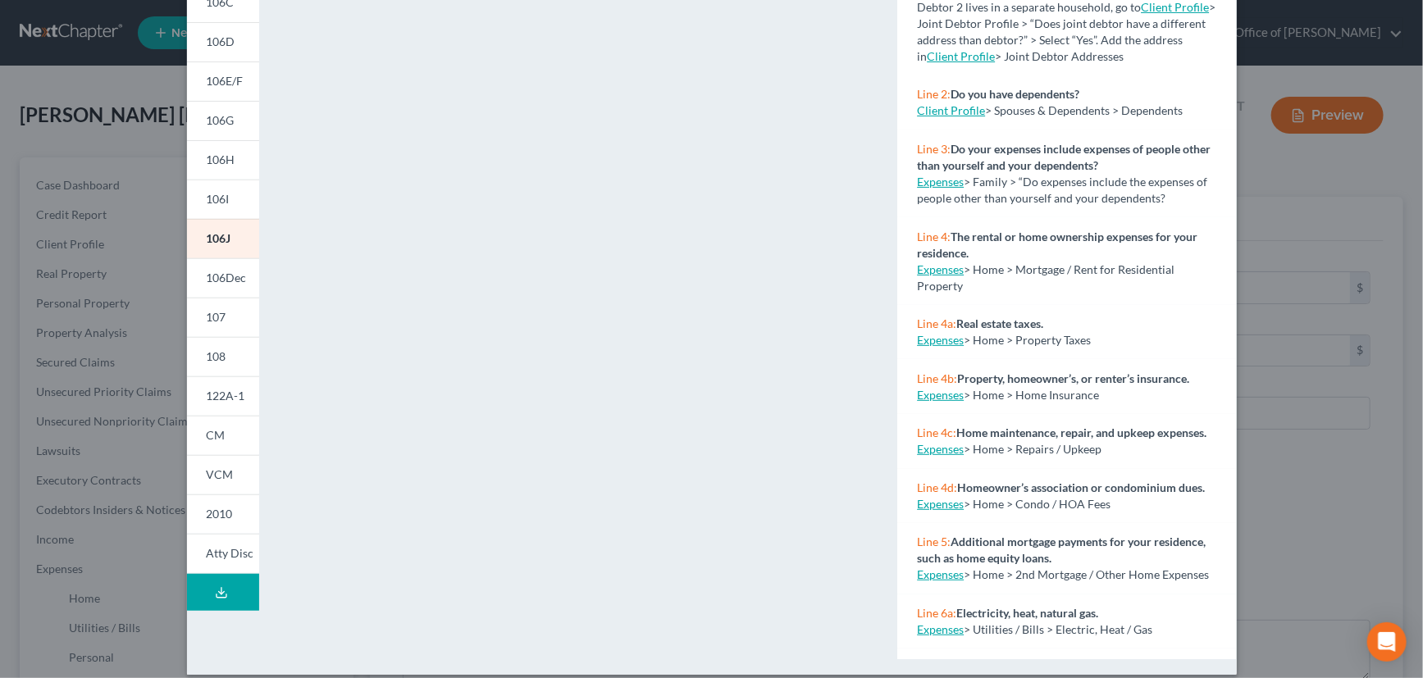
click at [215, 591] on icon at bounding box center [221, 592] width 13 height 13
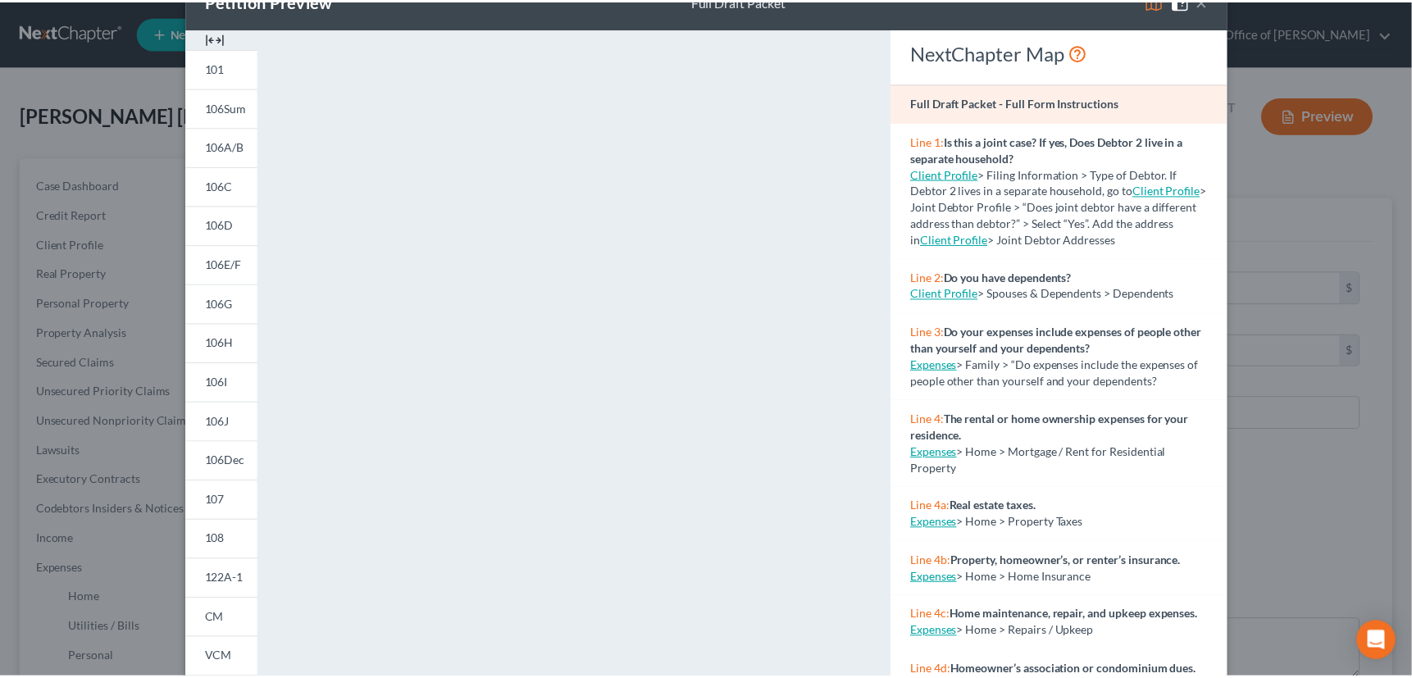
scroll to position [0, 0]
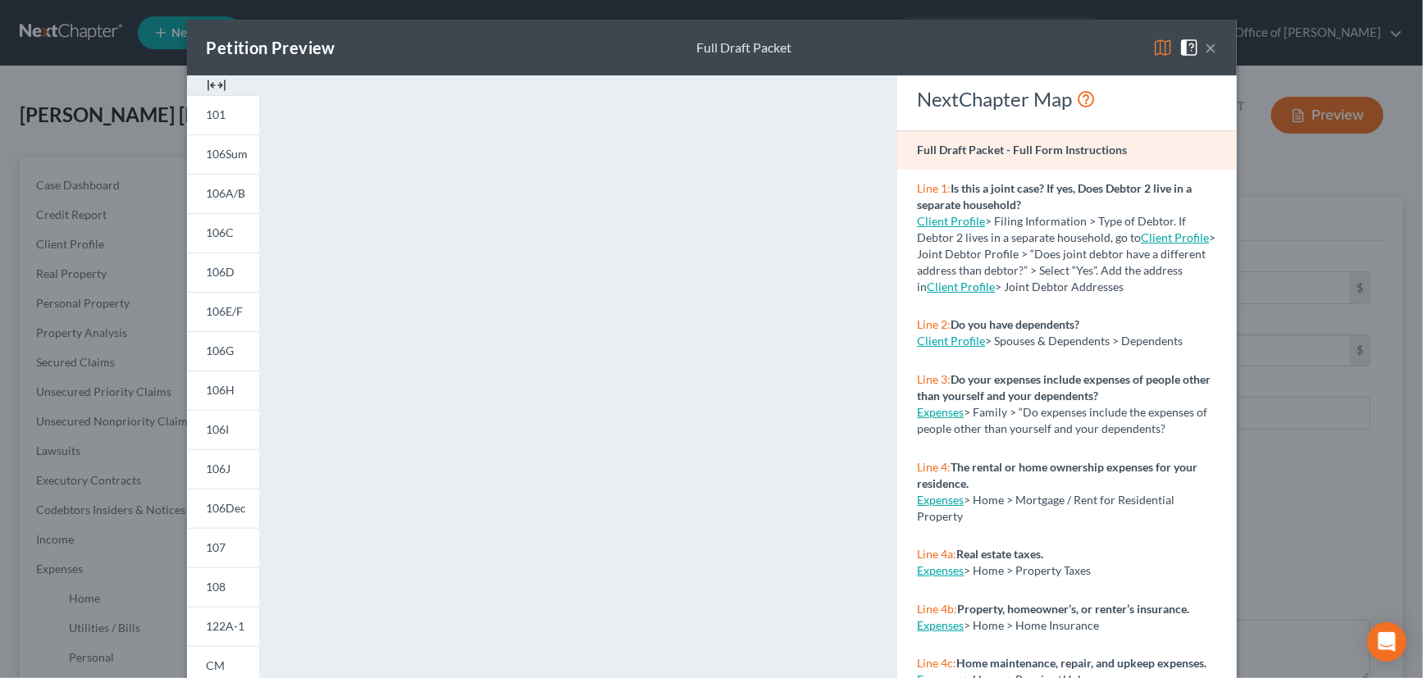
drag, startPoint x: 1198, startPoint y: 43, endPoint x: 1018, endPoint y: 47, distance: 180.5
click at [1198, 43] on span at bounding box center [1192, 46] width 26 height 14
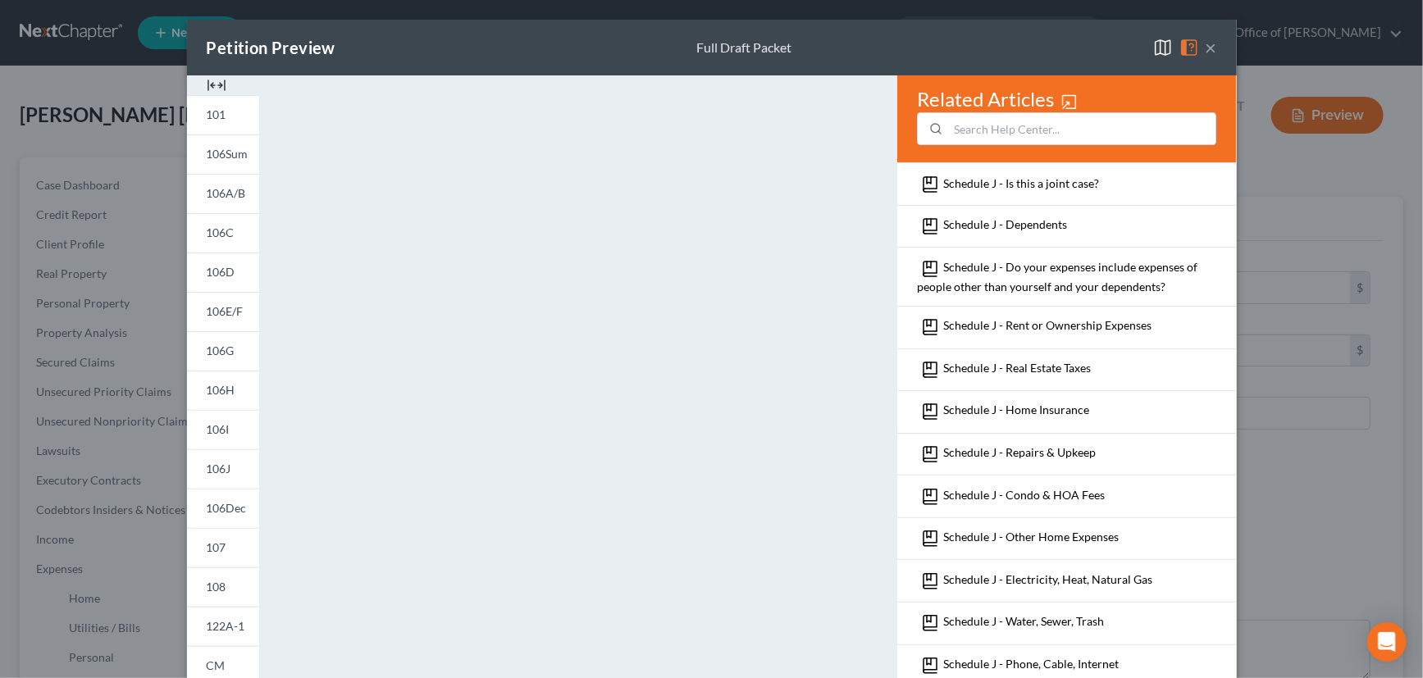
click at [1206, 43] on button "×" at bounding box center [1211, 48] width 11 height 20
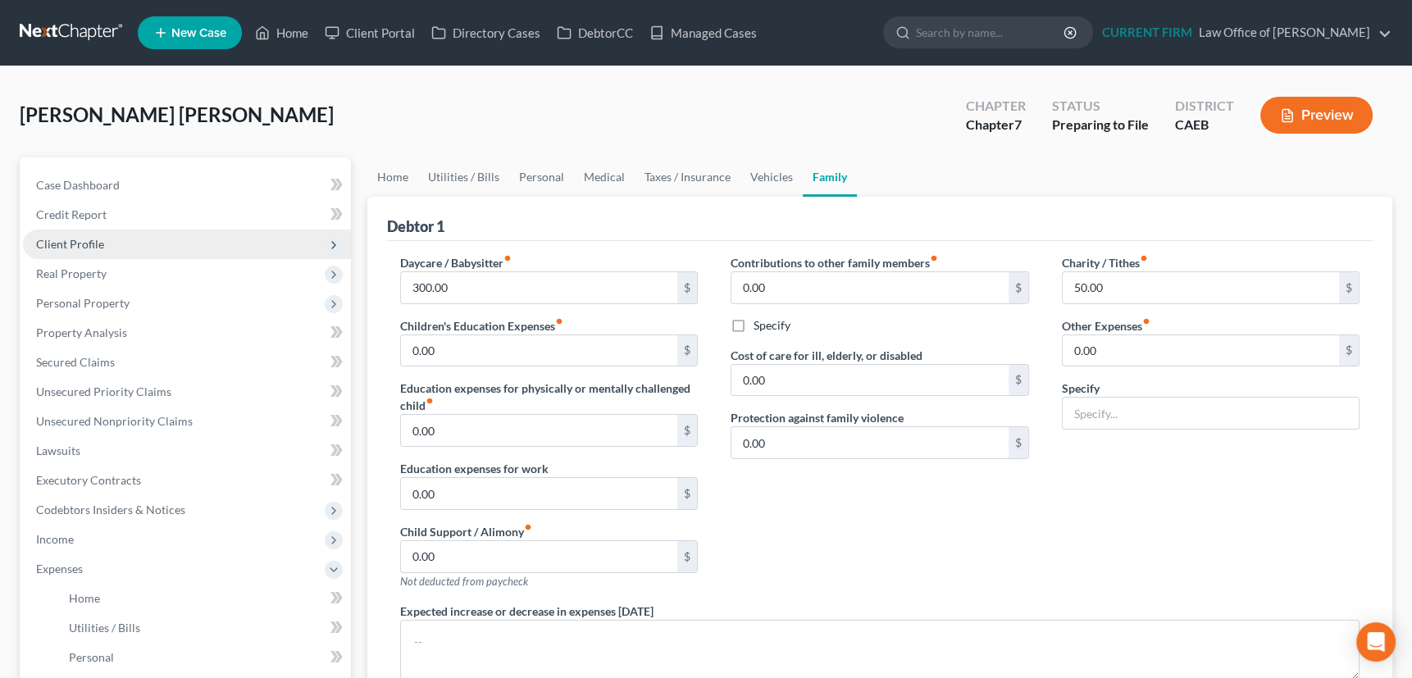
click at [82, 243] on span "Client Profile" at bounding box center [70, 244] width 68 height 14
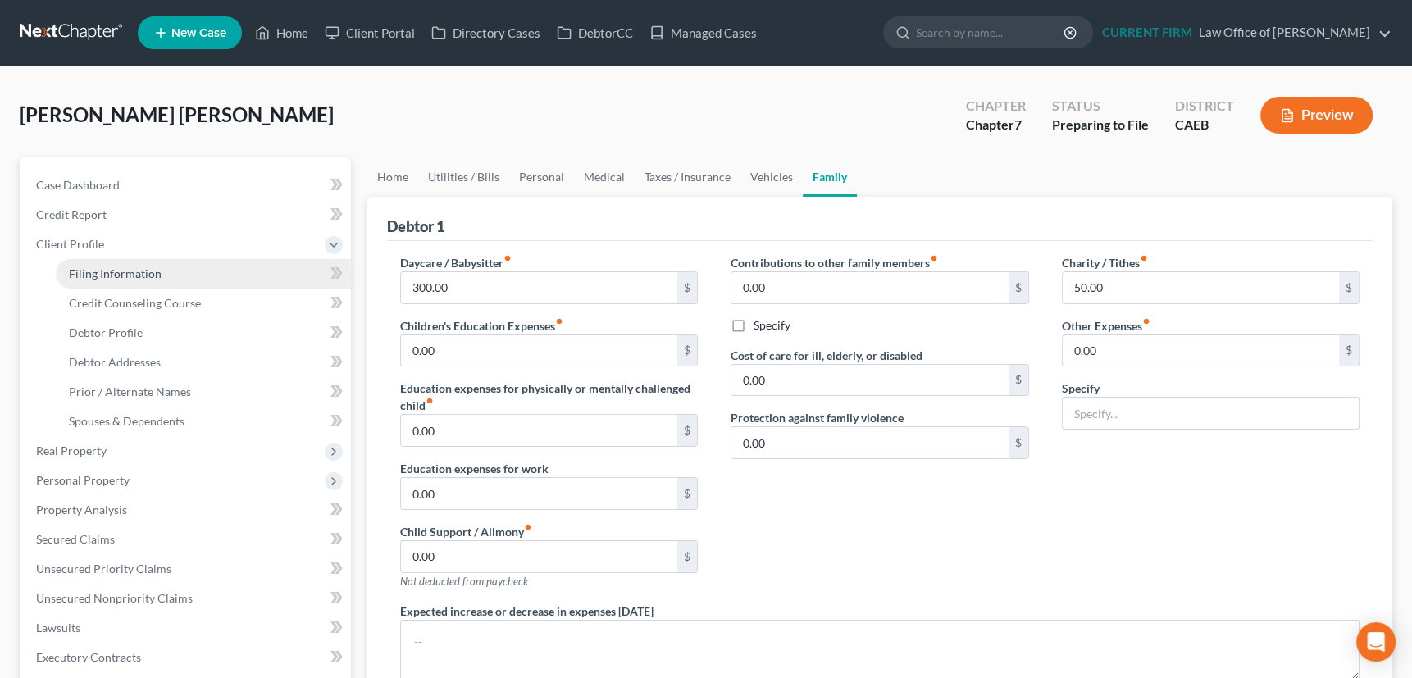
click at [82, 274] on span "Filing Information" at bounding box center [115, 274] width 93 height 14
select select "1"
select select "0"
select select "4"
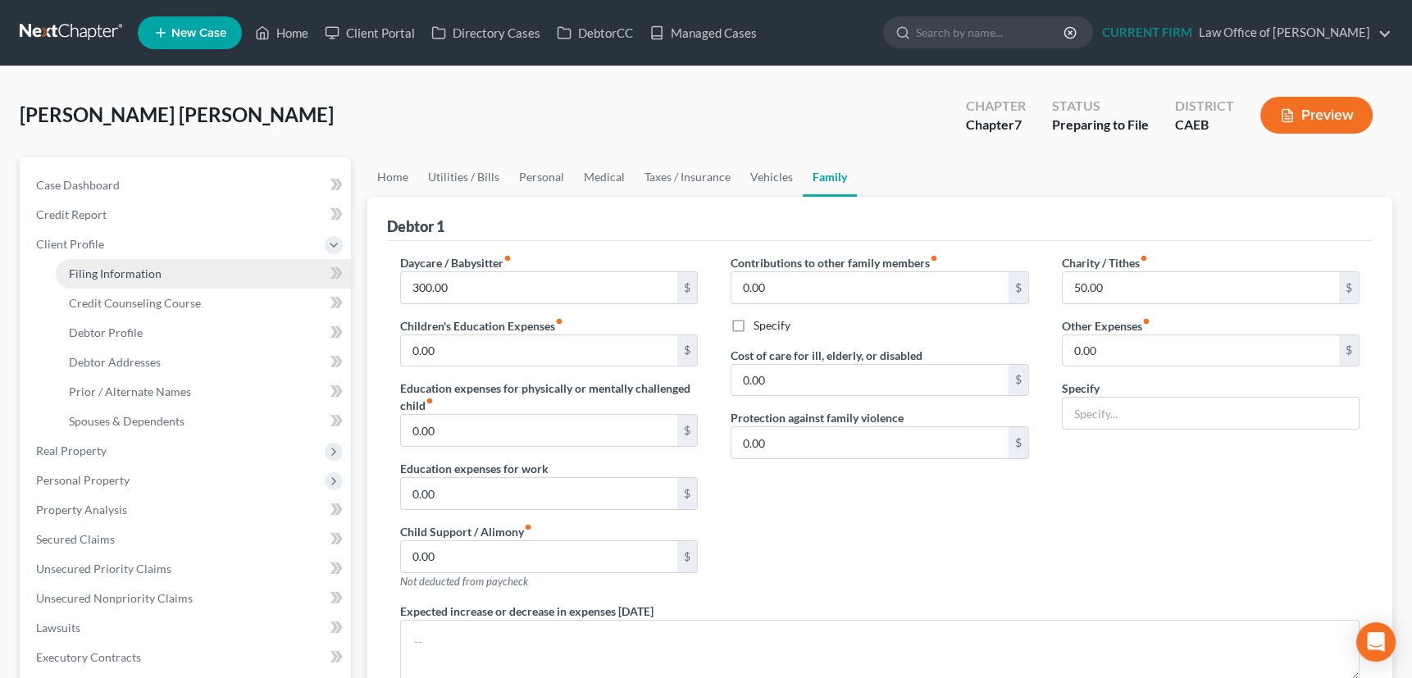
select select "0"
